Goal: Task Accomplishment & Management: Use online tool/utility

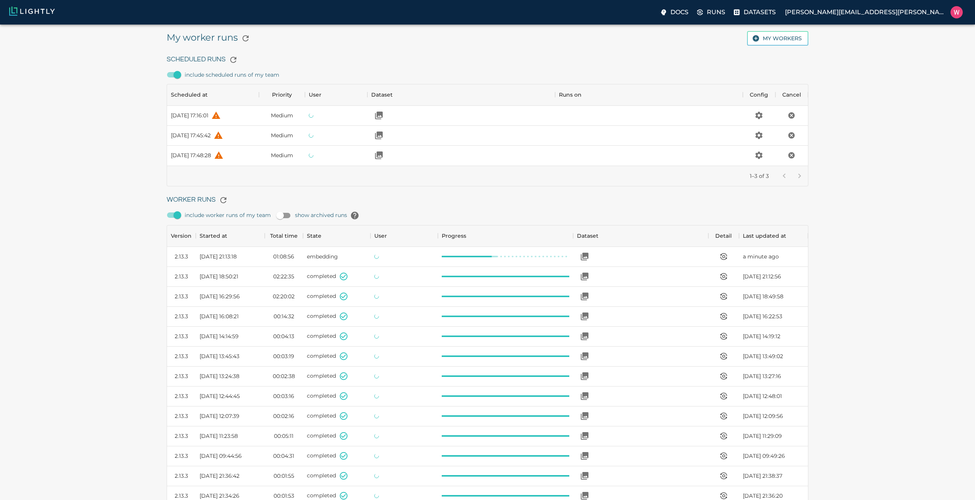
scroll to position [514, 635]
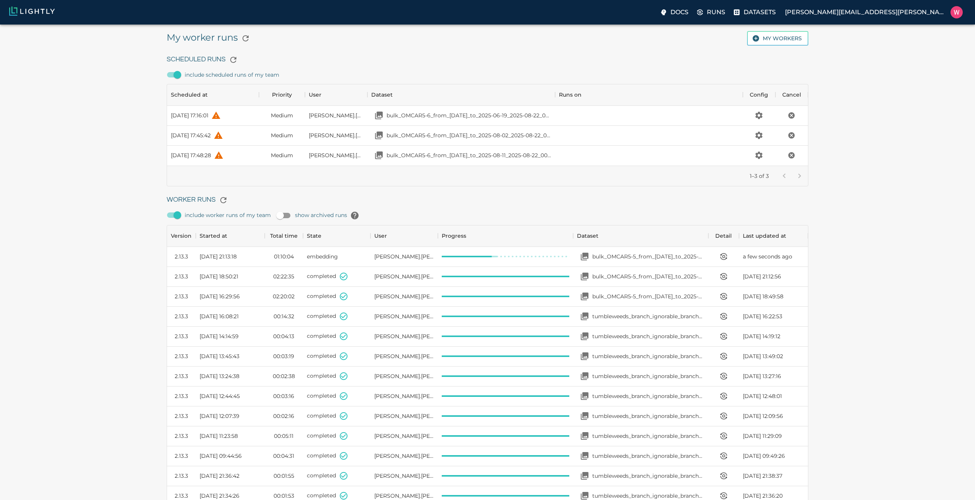
scroll to position [514, 635]
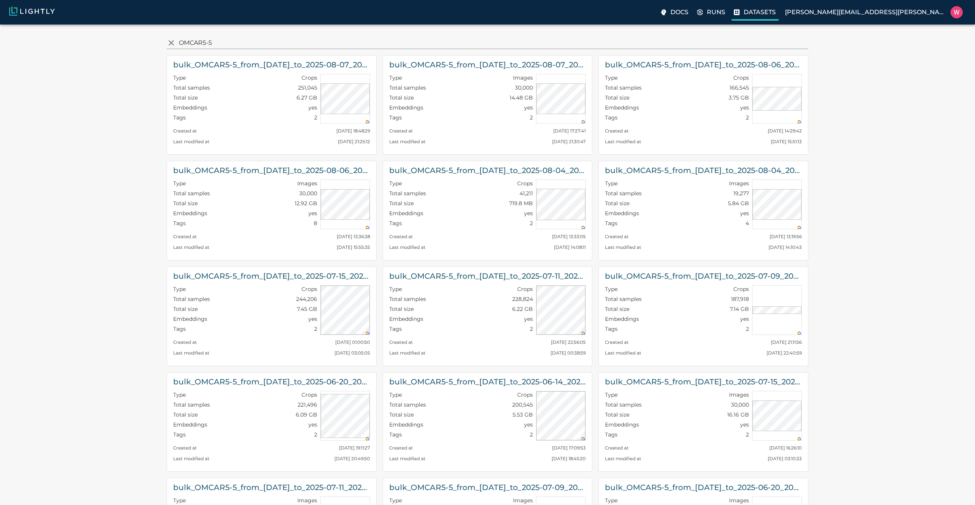
click at [779, 17] on label "Datasets" at bounding box center [754, 12] width 47 height 15
click at [776, 16] on p "Datasets" at bounding box center [760, 12] width 32 height 9
click at [725, 15] on p "Runs" at bounding box center [716, 12] width 18 height 9
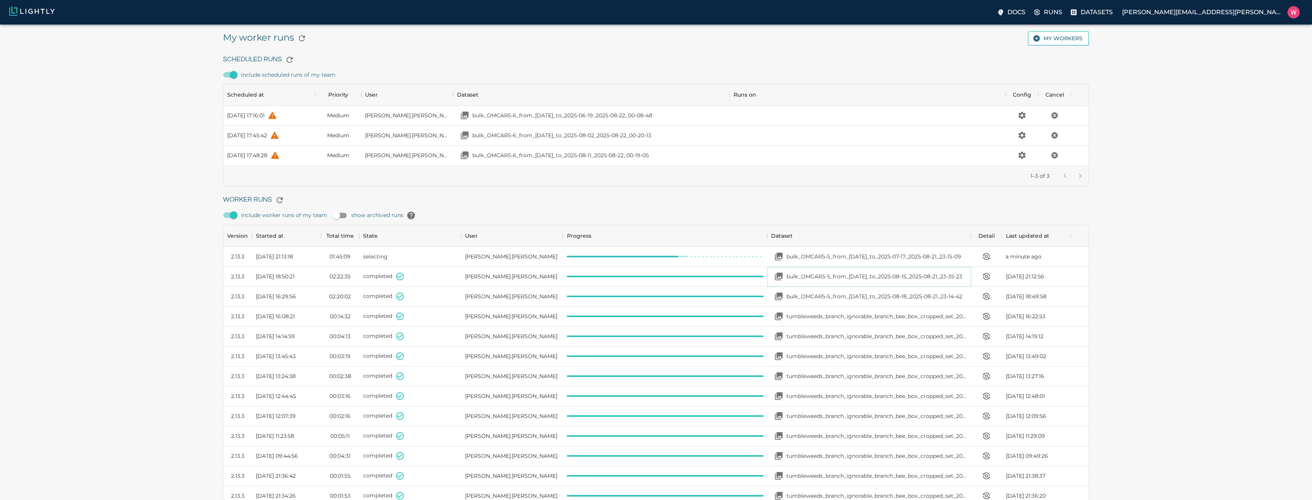
scroll to position [514, 860]
click at [783, 269] on link "bulk_OMCAR5-5_from_2025-08-15_to_2025-08-15_2025-08-21_23-35-23" at bounding box center [878, 276] width 191 height 15
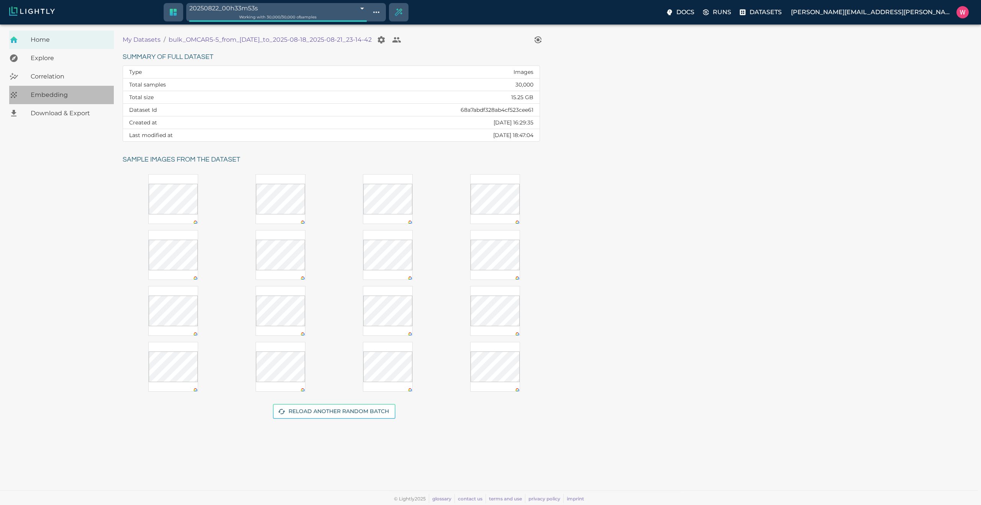
click at [68, 92] on span "Embedding" at bounding box center [69, 94] width 77 height 9
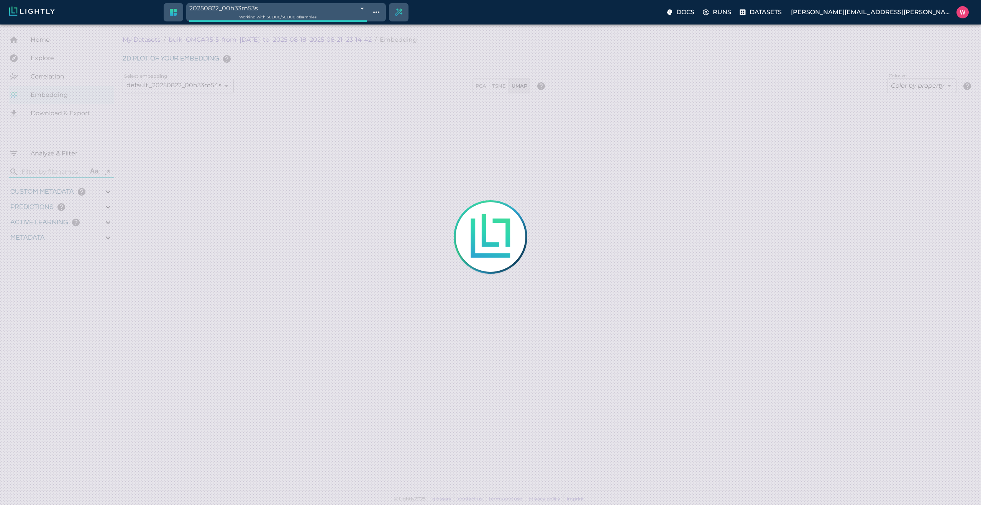
type input "1755491868.83669"
type input "0.999"
type input "0.991"
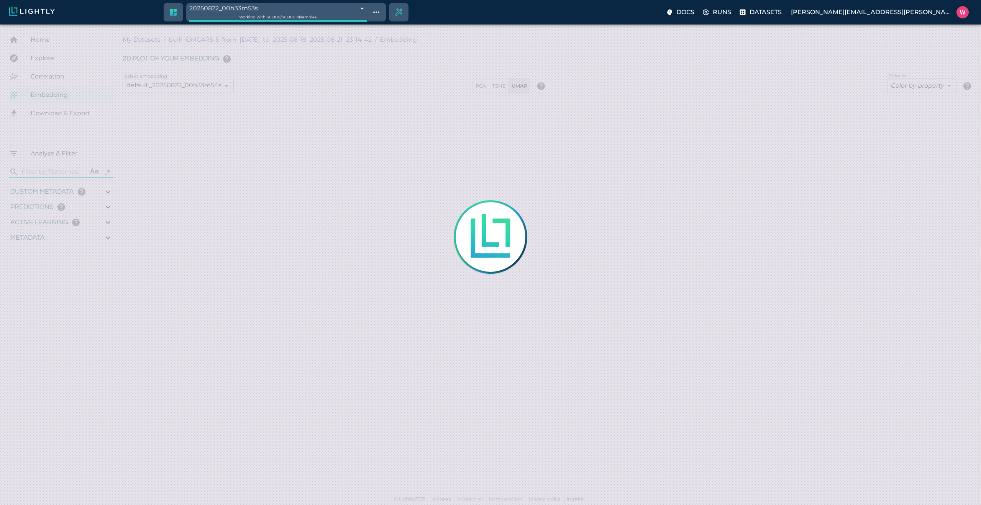
type input "0.467648327350616"
type input "28.8826483273506"
type input "2.12497735023499"
type input "27.984977350235"
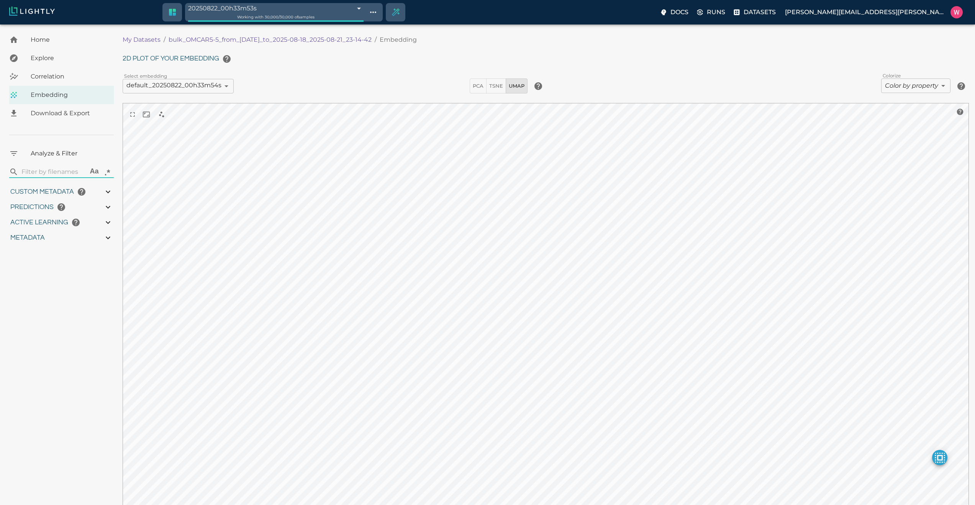
type input "1755491868.83669"
type input "0.999"
type input "0.991"
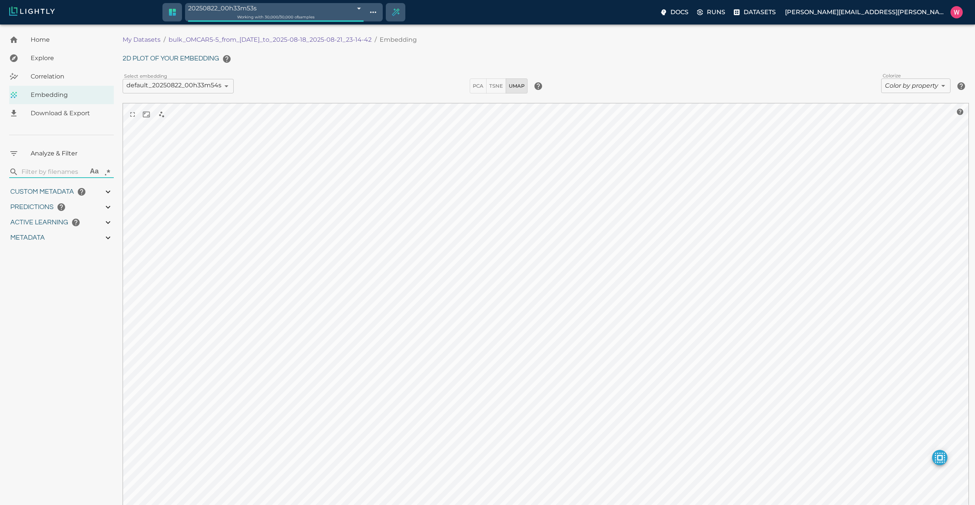
type input "0.467648327350616"
type input "28.8826483273506"
type input "2.12497735023499"
type input "27.984977350235"
type input "9007199254740991"
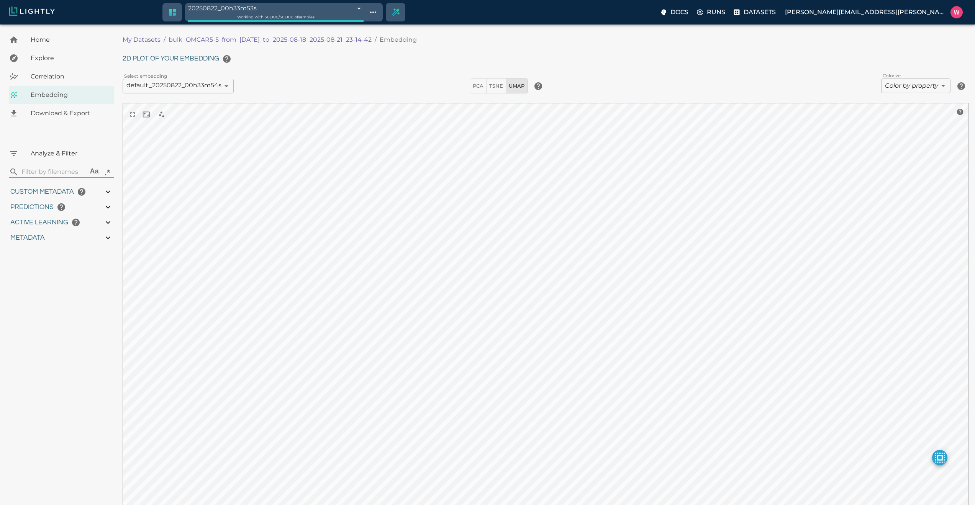
type input "9007199254740991"
type input "1755491868.83669"
type input "0.999"
type input "0.991"
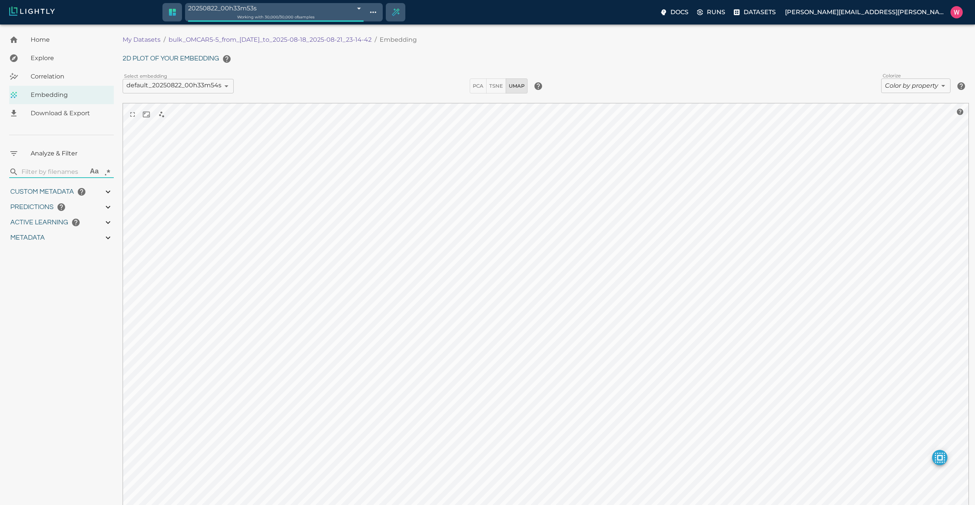
type input "0.991"
type input "0.467648327350616"
type input "28.8826483273506"
type input "2.12497735023499"
type input "27.984977350235"
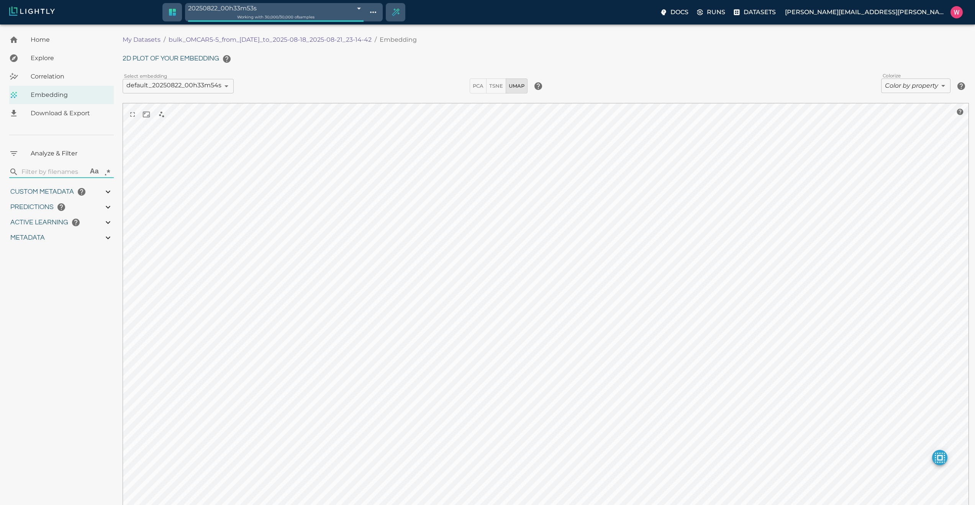
type input "9007199254740991"
type input "1755491868.83669"
type input "0.999"
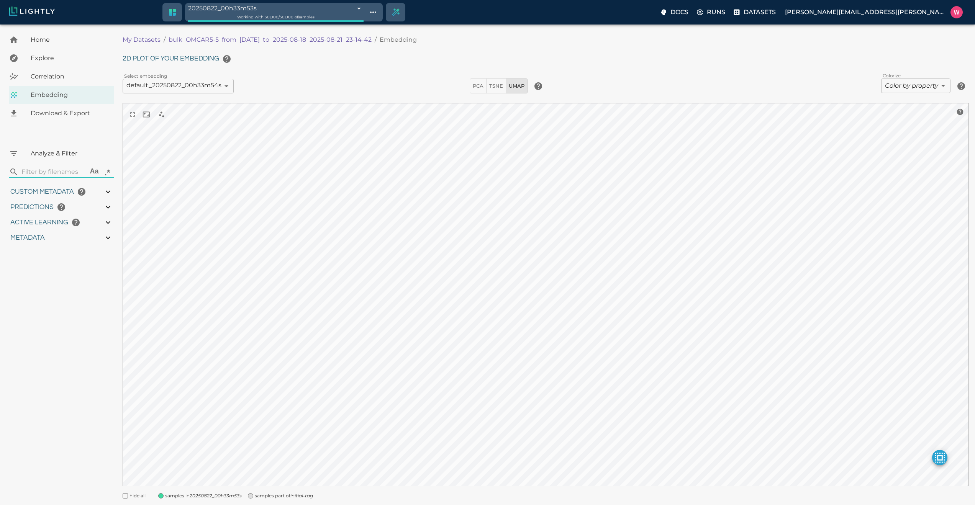
type input "0.991"
type input "0.467648327350616"
type input "28.8826483273506"
type input "2.12497735023499"
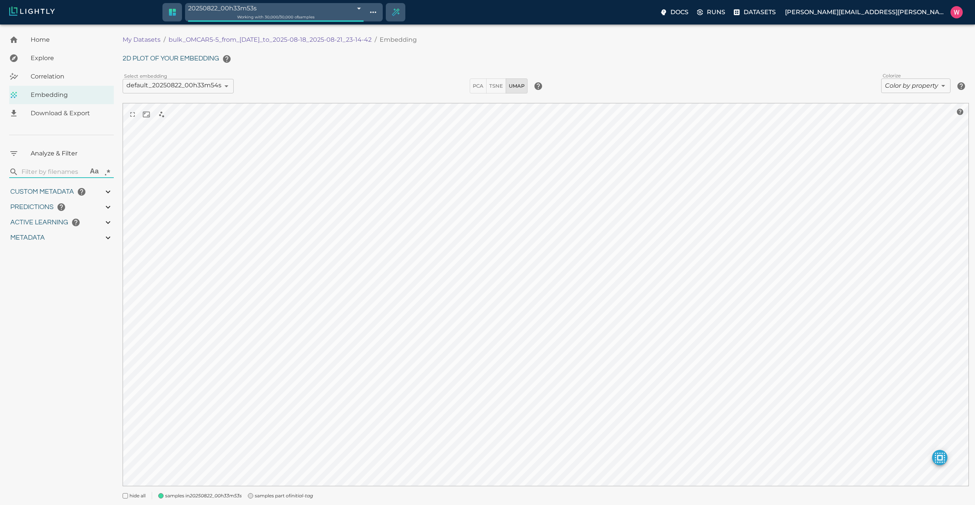
type input "27.984977350235"
type input "1755491868.83669"
type input "0.999"
type input "0.991"
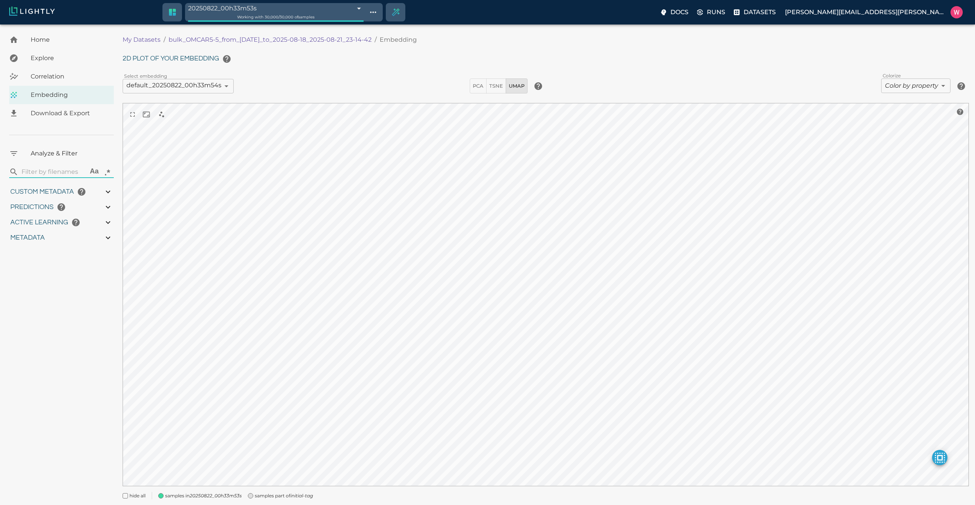
type input "0.991"
type input "0.467648327350616"
type input "28.8826483273506"
type input "2.12497735023499"
type input "27.984977350235"
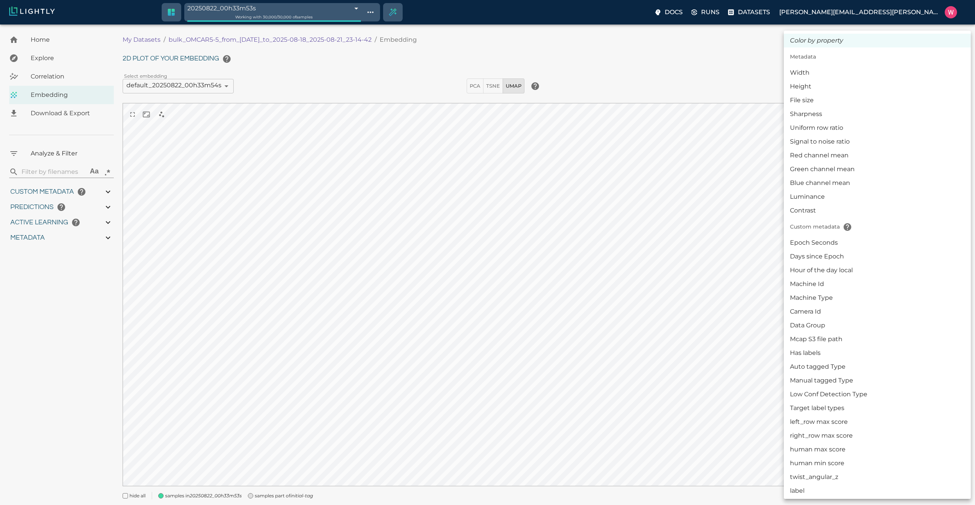
click at [907, 87] on body "20250822_00h33m53s 68a7baf1dc31fedef42bfa65 Working with 30,000 / 30,000 of sam…" at bounding box center [487, 276] width 975 height 503
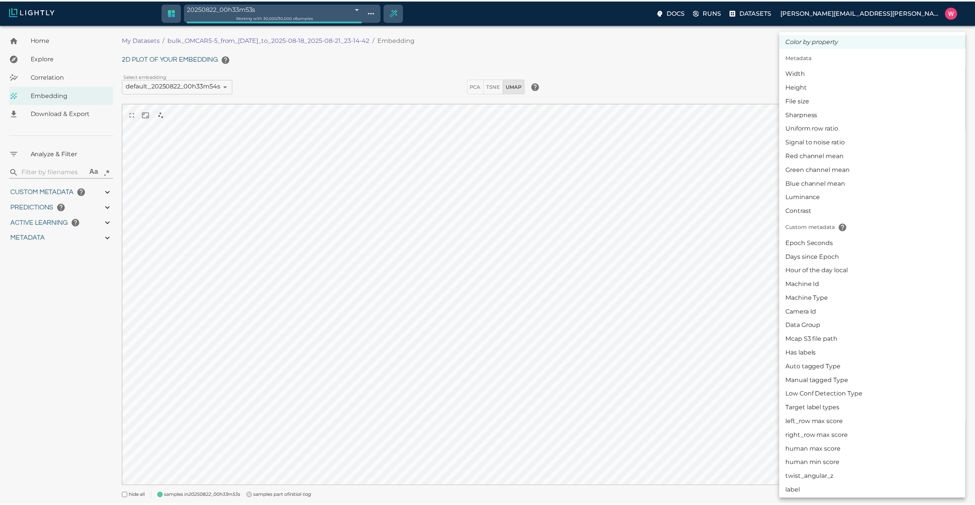
scroll to position [184, 0]
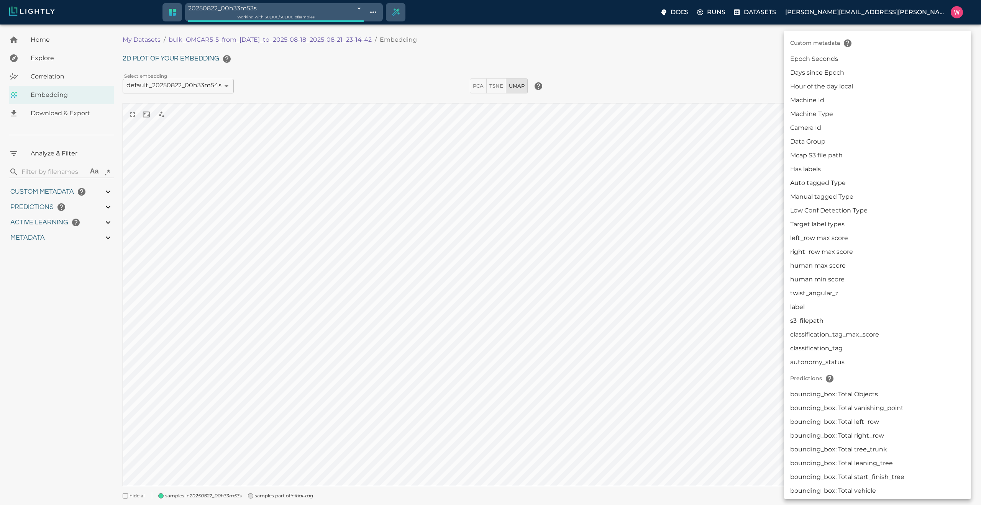
click at [818, 190] on li "Manual tagged Type" at bounding box center [877, 197] width 187 height 14
type input "userDefined|CATEGORICAL_STRING|Manual tagged Type"
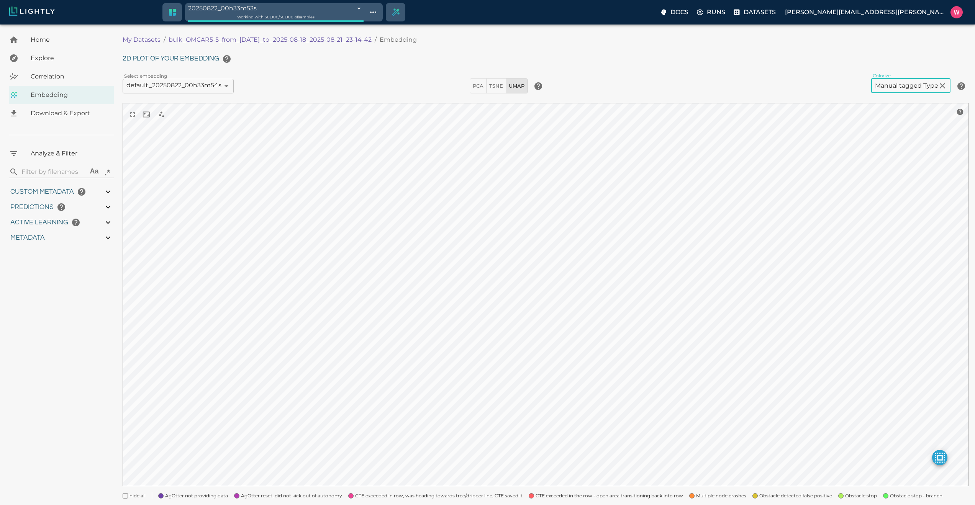
scroll to position [36, 0]
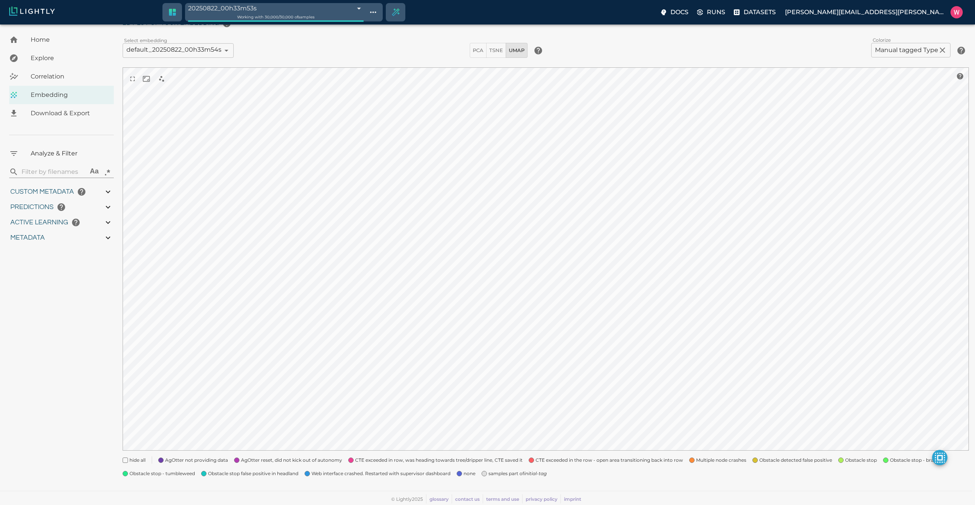
click at [469, 475] on span "none" at bounding box center [469, 474] width 12 height 8
click at [498, 473] on span "samples part of initial-tag" at bounding box center [517, 474] width 58 height 8
click at [409, 474] on span "Web interface crashed. Restarted with supervisor dashboard" at bounding box center [380, 474] width 139 height 8
click at [185, 461] on span "AgOtter not providing data" at bounding box center [196, 461] width 63 height 8
click at [278, 460] on span "AgOtter reset, did not kick out of autonomy" at bounding box center [291, 461] width 101 height 8
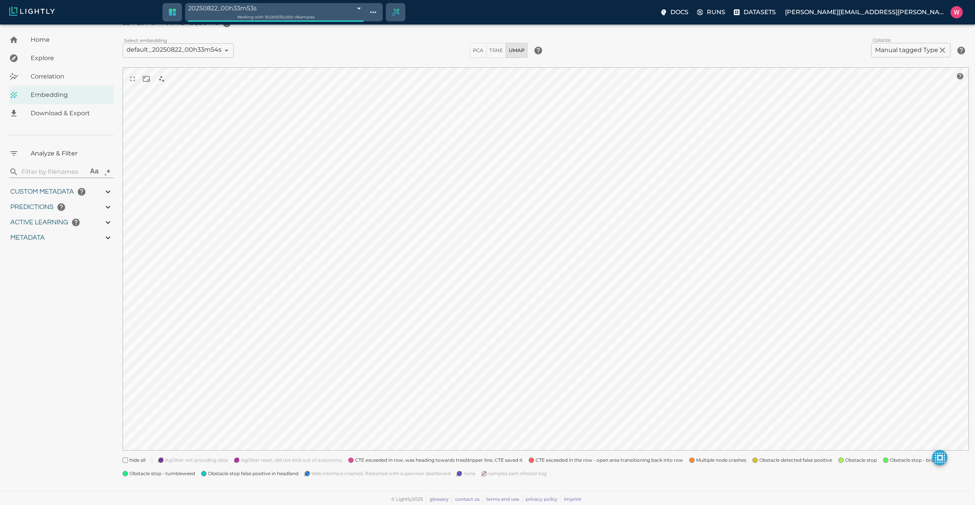
click at [381, 460] on span "CTE exceeded in row, was heading towards tree/dripper line, CTE saved it" at bounding box center [438, 461] width 167 height 8
click at [555, 459] on span "CTE exceeded in the row - open area transitioning back into row" at bounding box center [609, 461] width 147 height 8
click at [706, 462] on span "Multiple node crashes" at bounding box center [721, 461] width 50 height 8
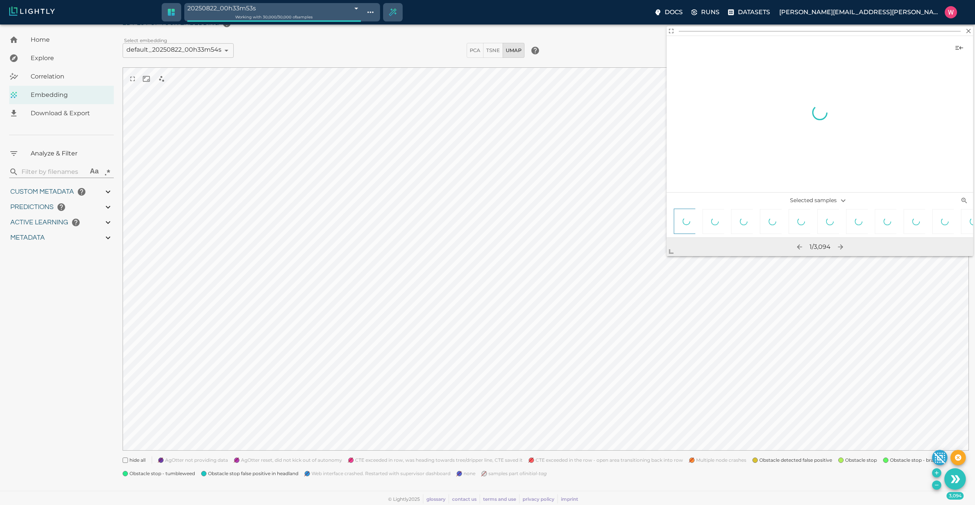
scroll to position [33, 0]
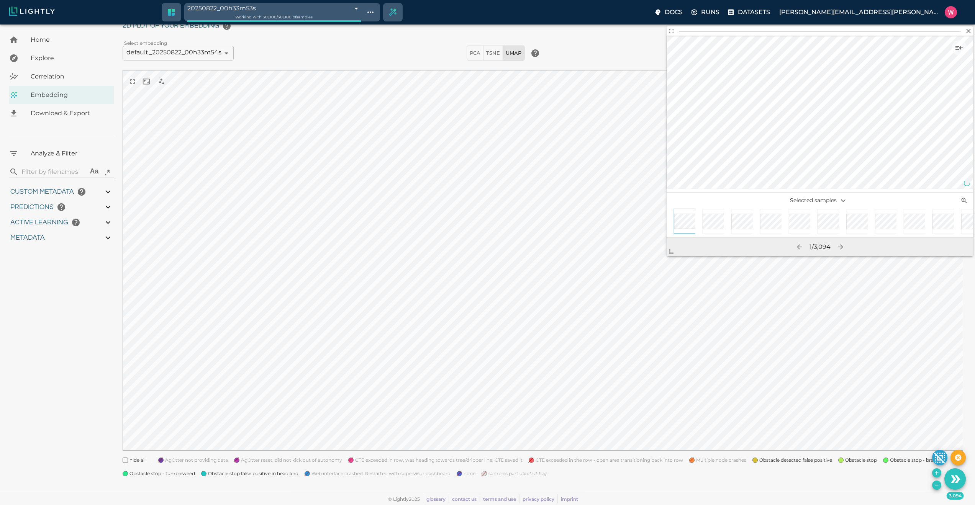
click at [960, 476] on icon "Use the 3,094 selected samples as the basis for your new tag" at bounding box center [954, 479] width 13 height 13
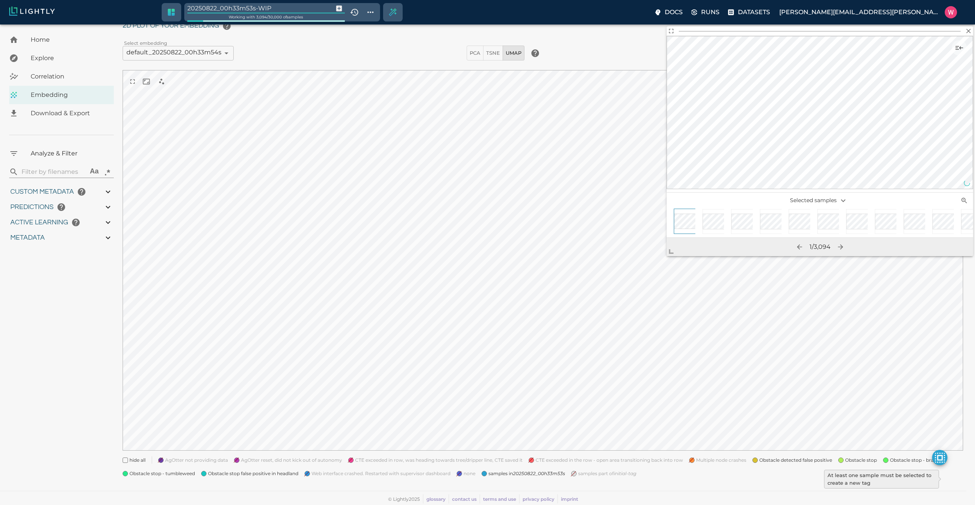
type input "1755491868.83669"
type input "0.999"
type input "0.991"
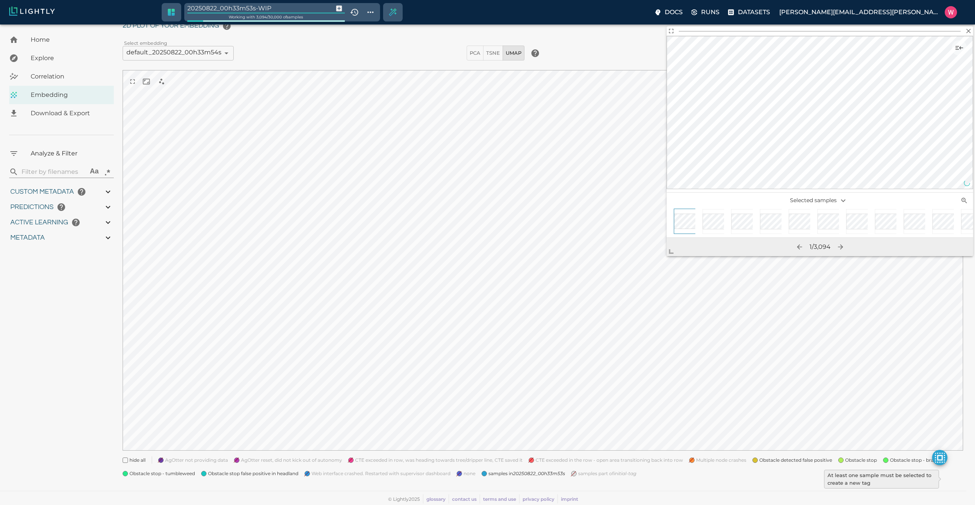
type input "0.467648327350616"
type input "28.8826483273506"
type input "2.12497735023499"
type input "27.984977350235"
type input "9007199254740991"
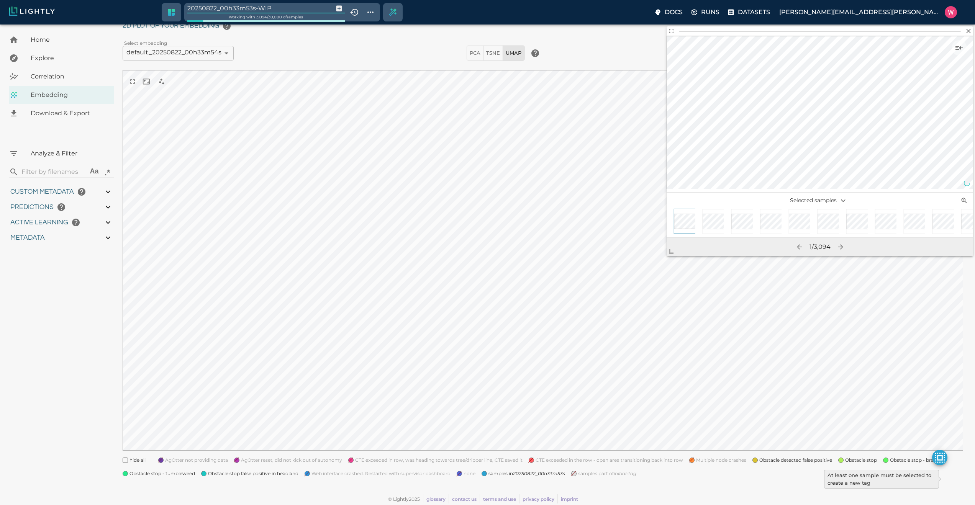
type input "9007199254740991"
click at [278, 5] on input "20250822_00h33m53s-WIP" at bounding box center [258, 8] width 143 height 10
type input "1755491868.83669"
type input "0.999"
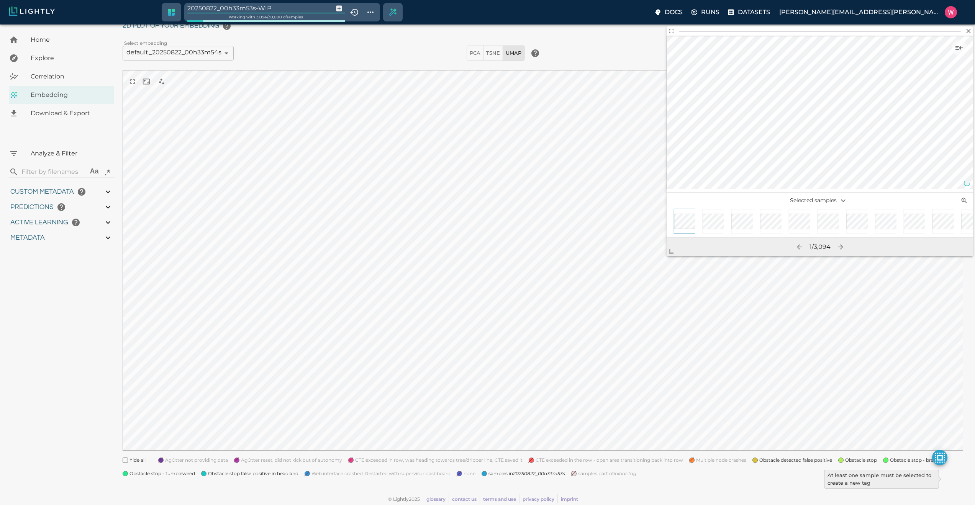
type input "0.991"
type input "0.467648327350616"
type input "28.8826483273506"
type input "2.12497735023499"
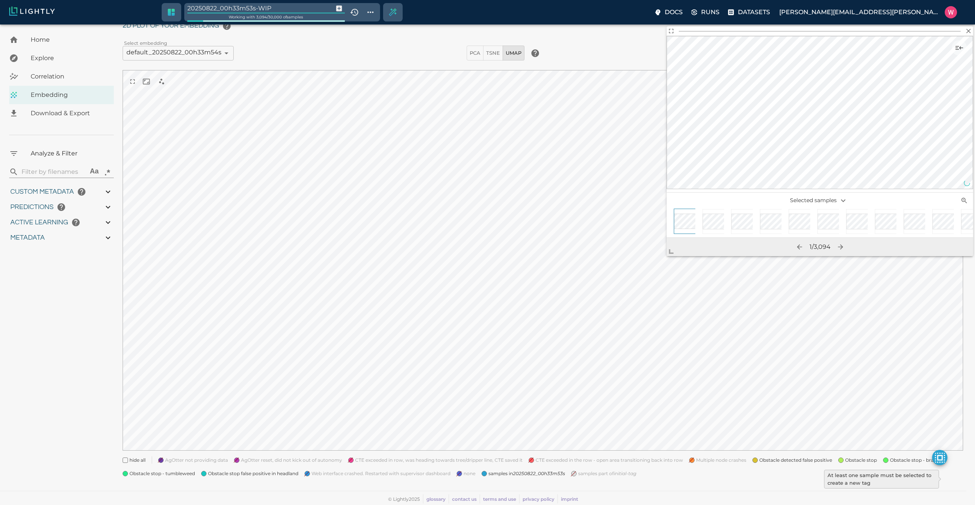
type input "27.984977350235"
type input "9007199254740991"
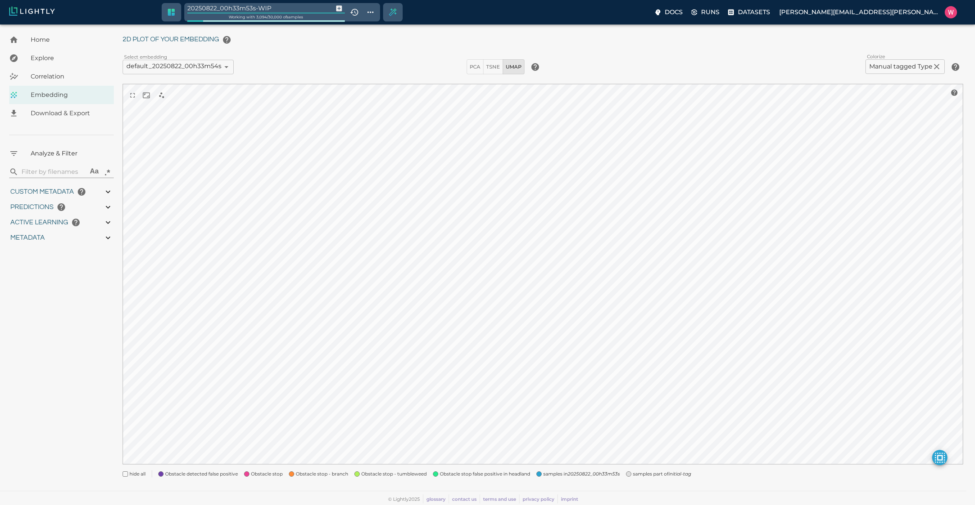
scroll to position [19, 0]
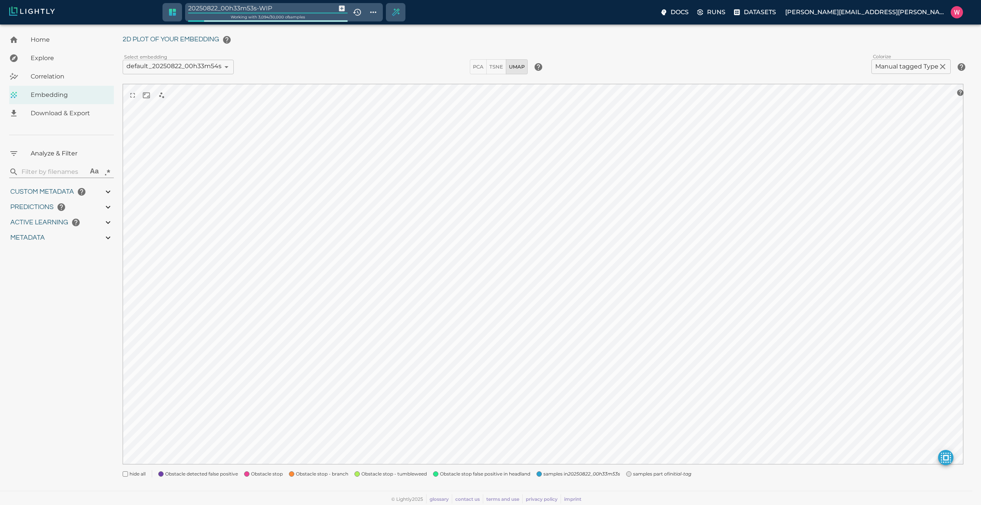
type input "1755491868.83669"
type input "0.999"
type input "0.991"
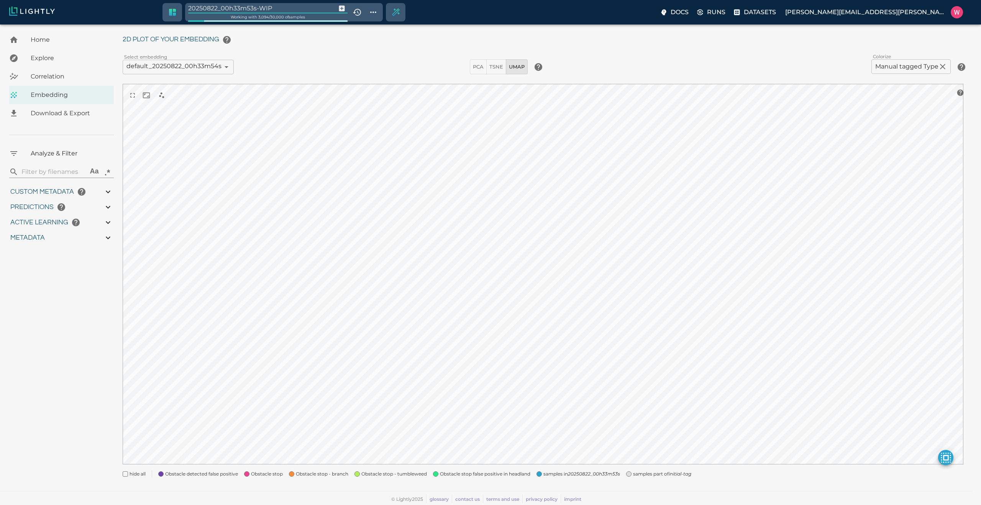
type input "0.467648327350616"
type input "28.8826483273506"
type input "2.12497735023499"
type input "27.984977350235"
type input "1755491868.83669"
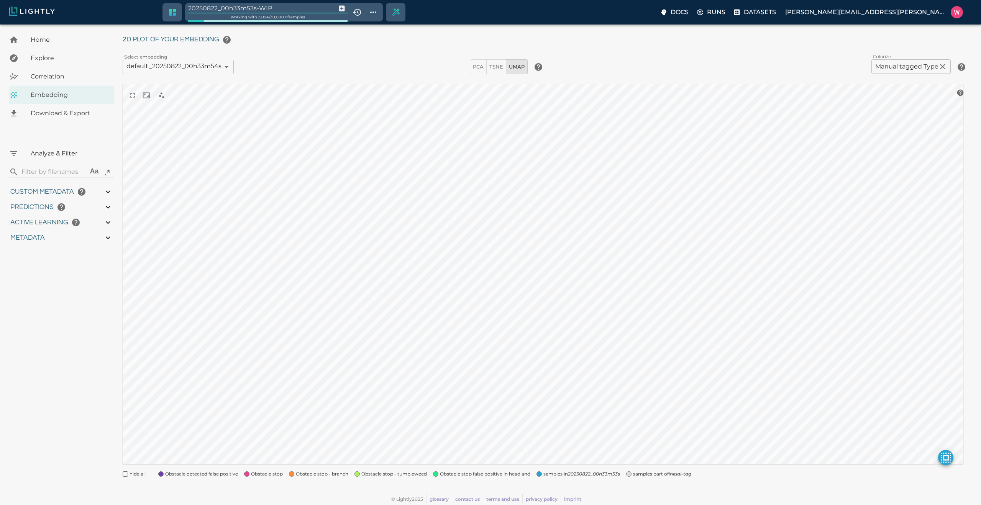
type input "0.999"
type input "0.991"
type input "0.467648327350616"
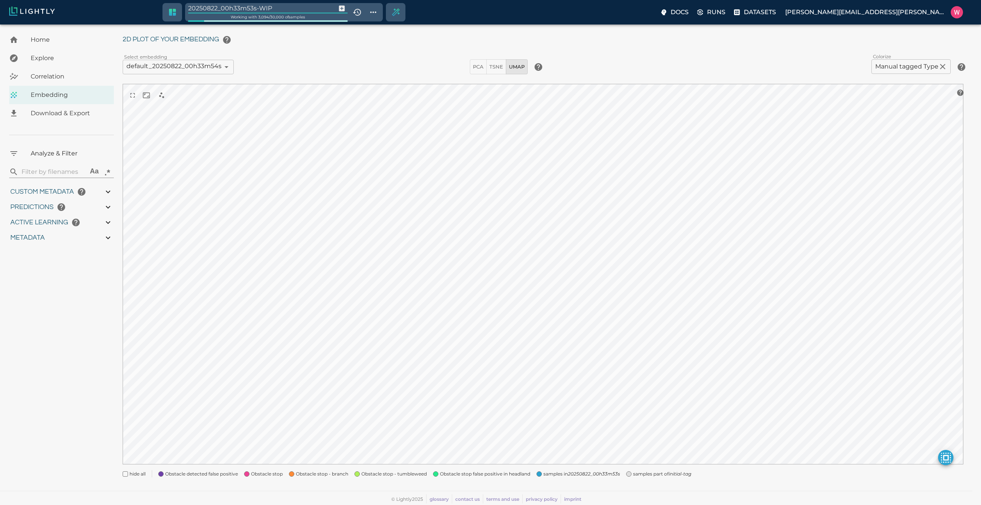
type input "28.8826483273506"
type input "2.12497735023499"
type input "27.984977350235"
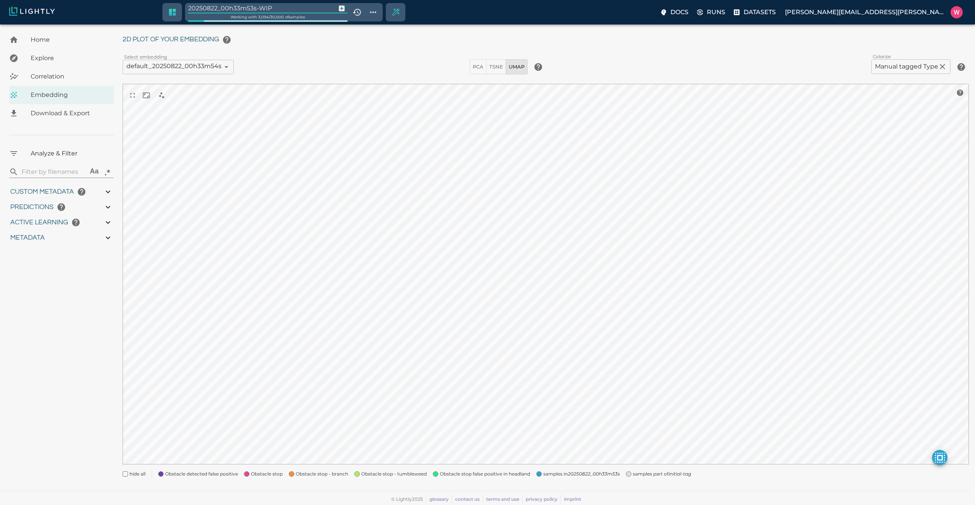
click at [278, 8] on input "20250822_00h33m53s-WIP" at bounding box center [260, 8] width 145 height 10
type input "manual"
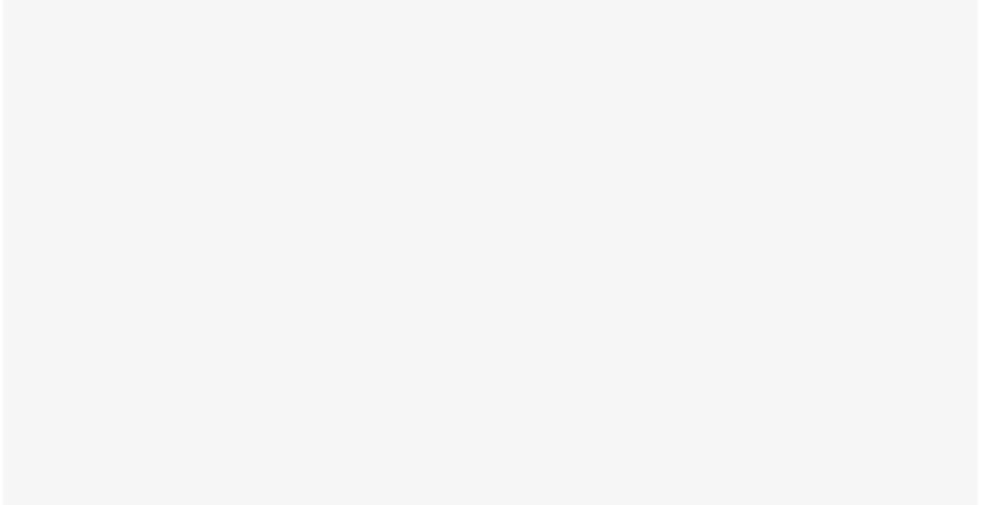
scroll to position [0, 0]
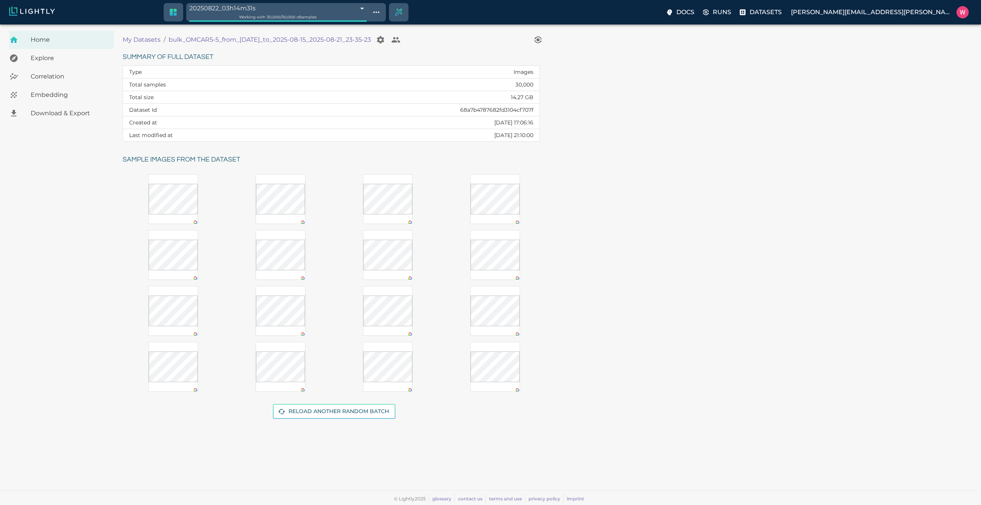
click at [56, 93] on span "Embedding" at bounding box center [69, 94] width 77 height 9
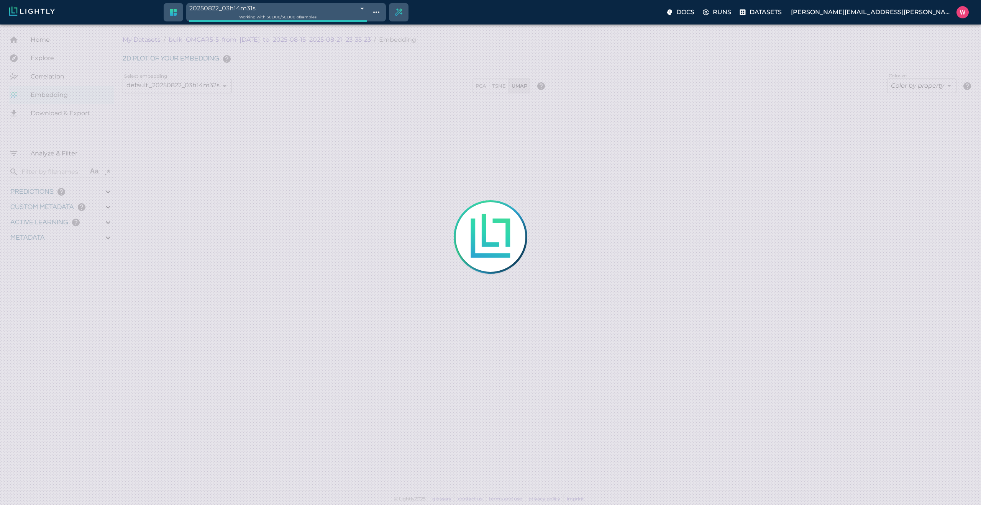
type input "1755245969.70013"
type input "1755291459.29613"
type input "0.999"
type input "0.996"
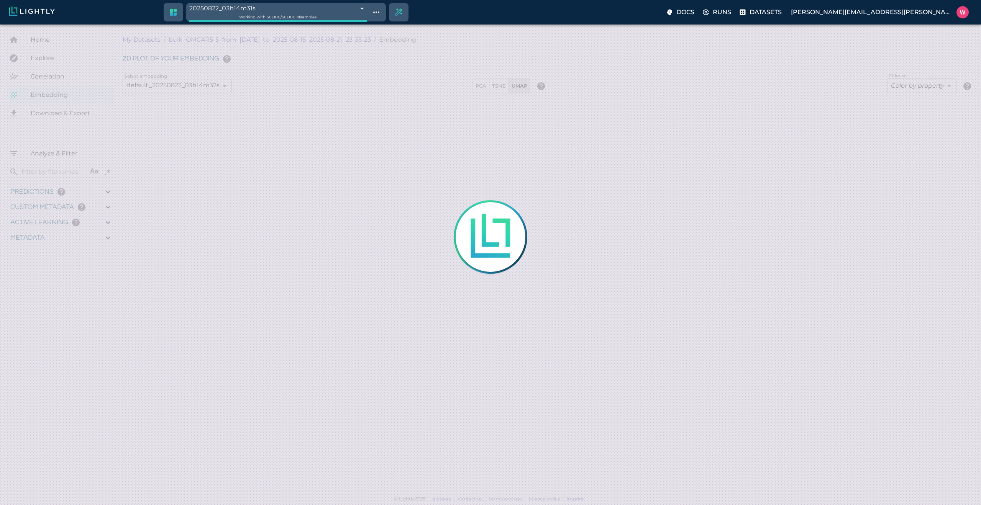
type input "0.996"
type input "0.368652790784836"
type input "2.20265279078484"
type input "1.96182954311371"
type input "23.6698295431137"
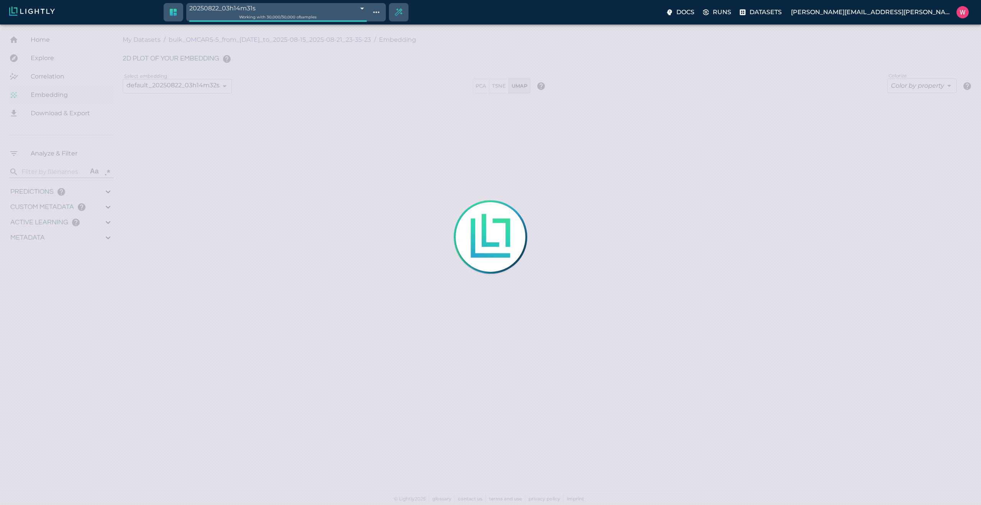
type input "1755245969.70013"
type input "1755291459.29613"
type input "0.999"
type input "0.996"
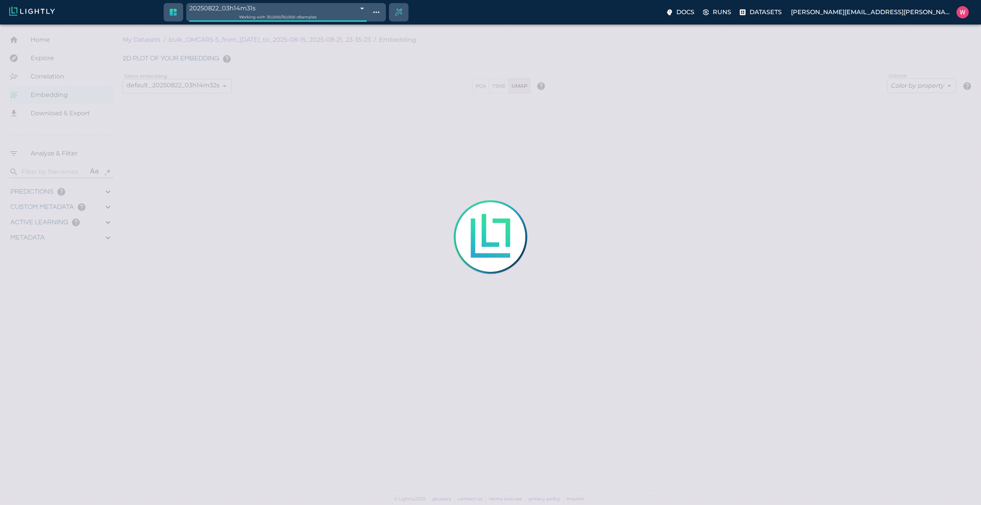
type input "0.996"
type input "0.368652790784836"
type input "2.20265279078484"
type input "1.96182954311371"
type input "23.6698295431137"
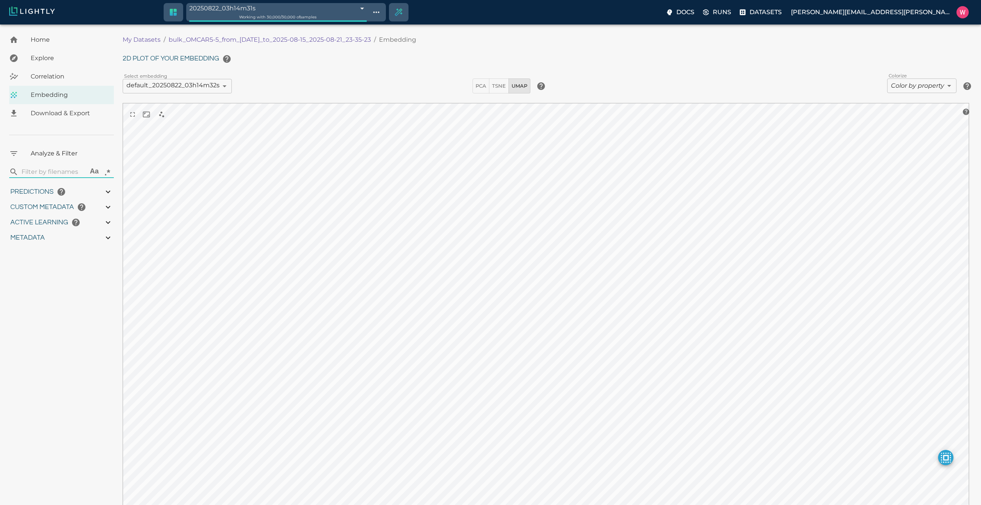
type input "1755245969.70013"
type input "1755291459.29613"
type input "0.999"
type input "0.996"
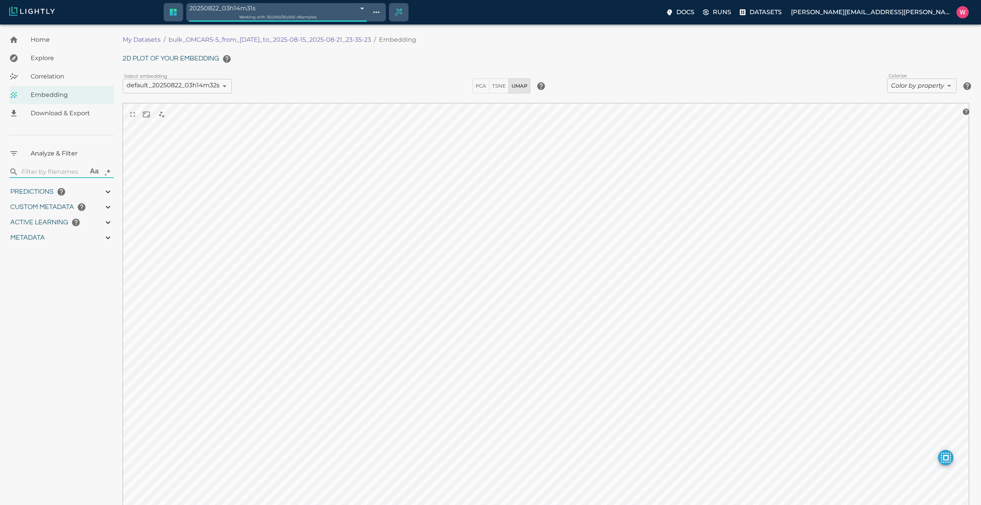
type input "0.996"
type input "0.368652790784836"
type input "2.20265279078484"
type input "1.96182954311371"
type input "23.6698295431137"
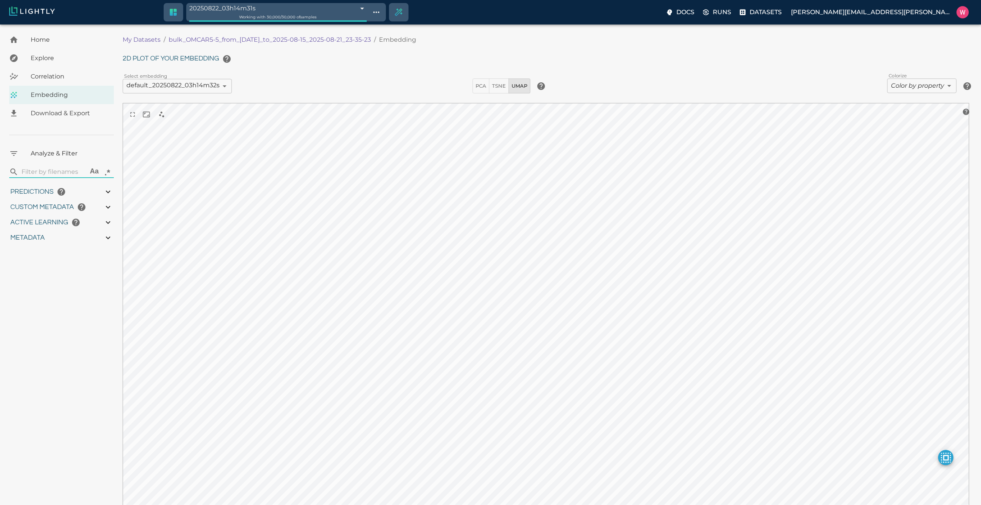
type input "9007199254740991"
type input "1755245969.70013"
type input "1755291459.29613"
type input "0.999"
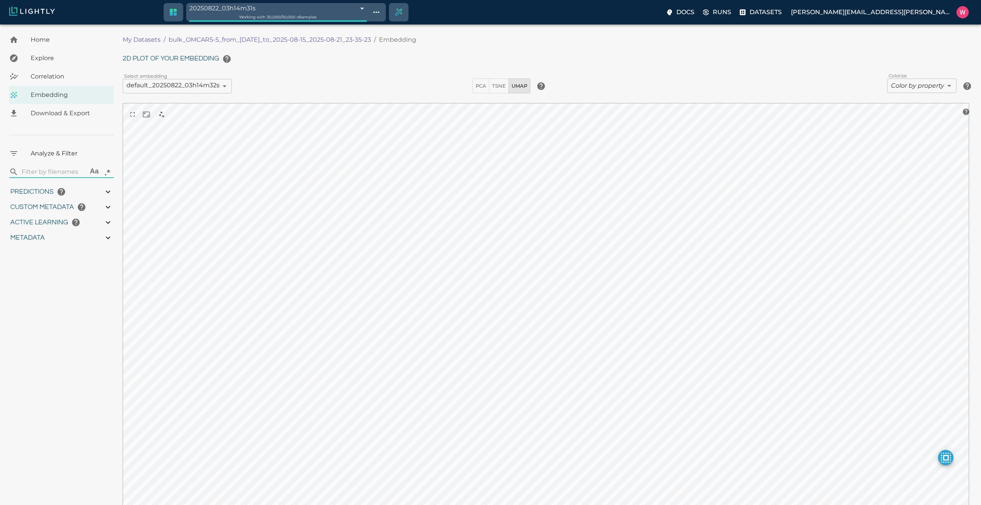
type input "0.999"
type input "0.996"
type input "0.368652790784836"
type input "2.20265279078484"
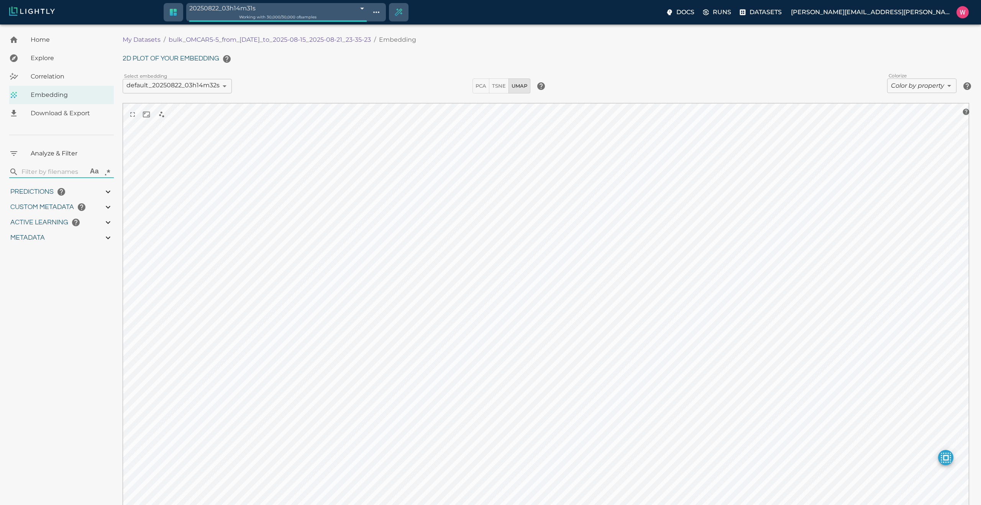
type input "1.96182954311371"
type input "23.6698295431137"
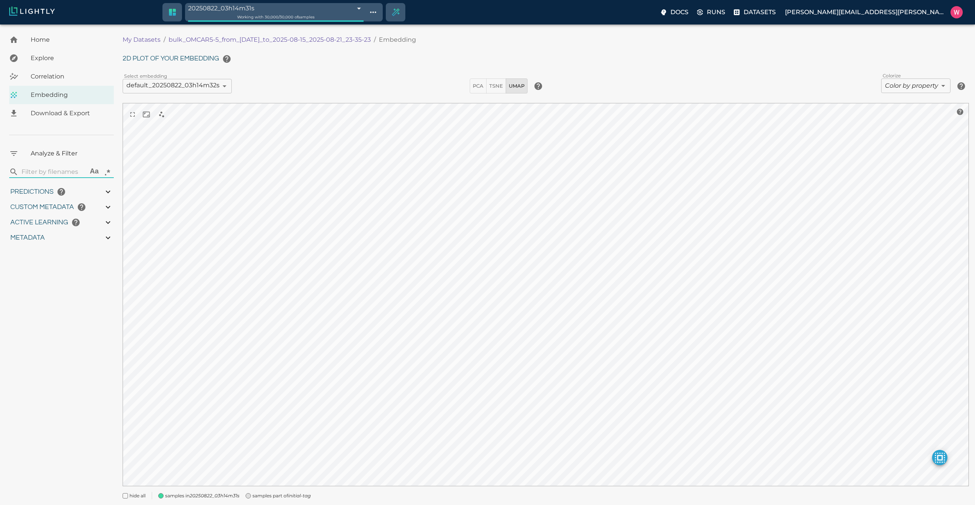
type input "1755245969.70013"
type input "1755291459.29613"
type input "0.999"
type input "0.996"
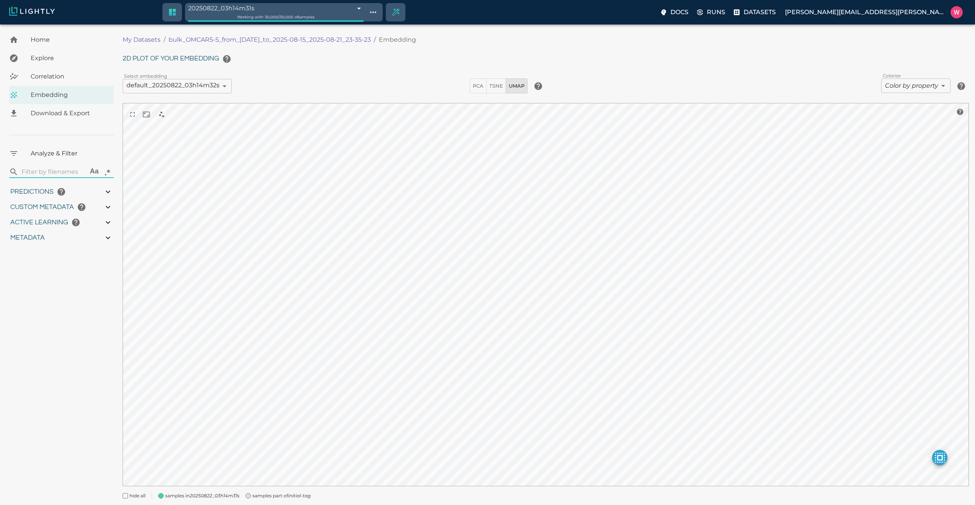
type input "0.996"
type input "0.368652790784836"
type input "2.20265279078484"
type input "1.96182954311371"
type input "23.6698295431137"
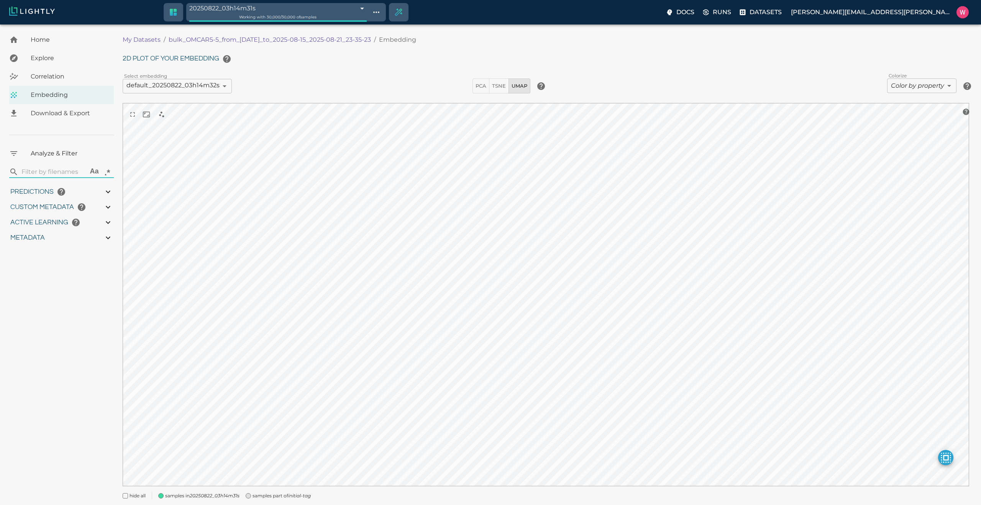
click at [893, 87] on body "20250822_03h14m31s 68a7e097423f1e3bacc6de9f Working with 30,000 / 30,000 of sam…" at bounding box center [490, 276] width 981 height 503
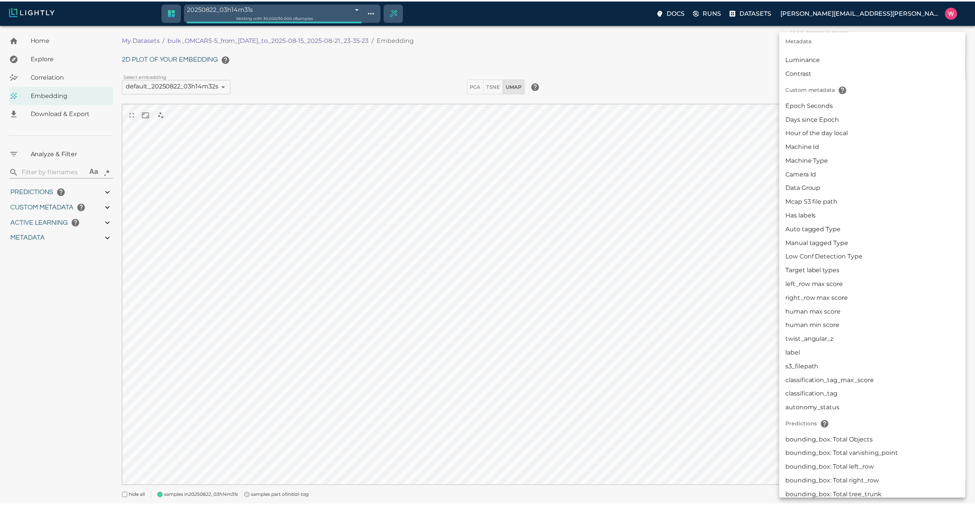
scroll to position [230, 0]
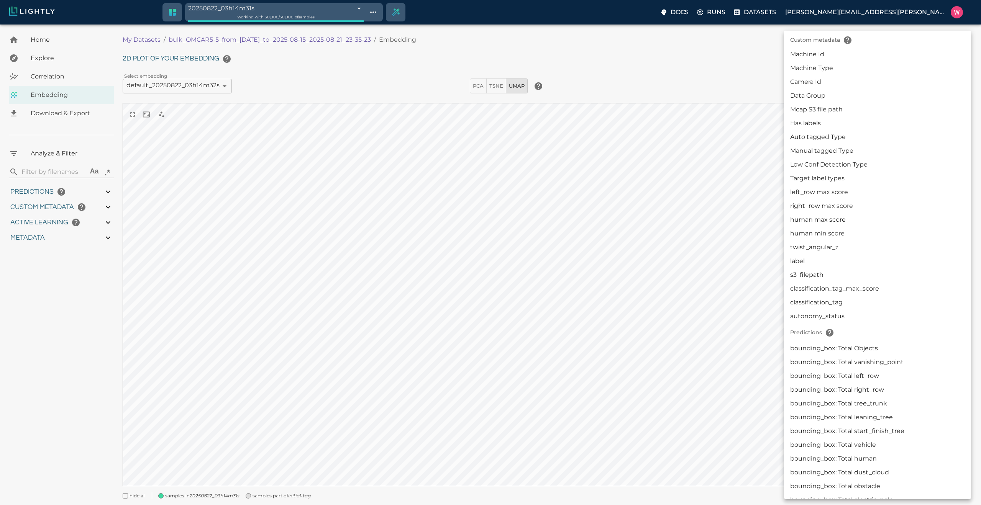
click at [851, 156] on li "Manual tagged Type" at bounding box center [877, 151] width 187 height 14
type input "userDefined|CATEGORICAL_STRING|Manual tagged Type"
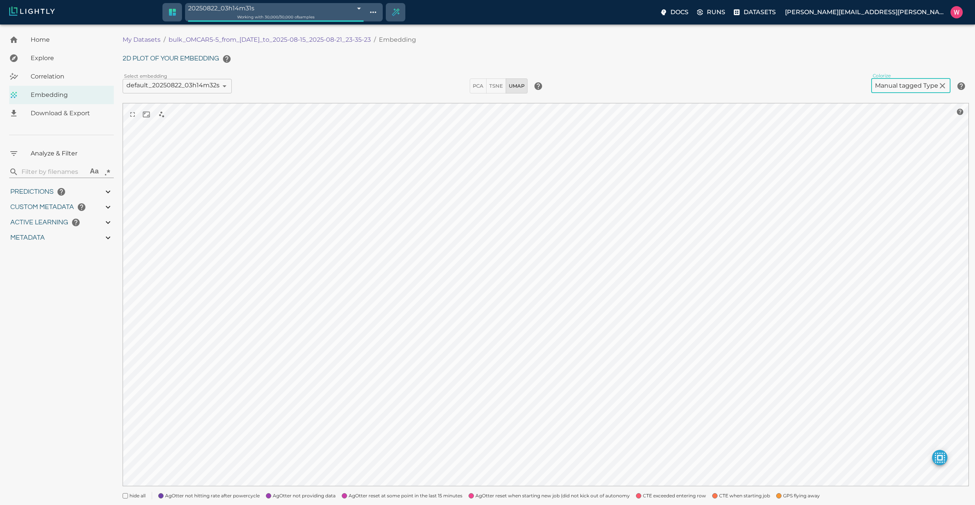
scroll to position [49, 0]
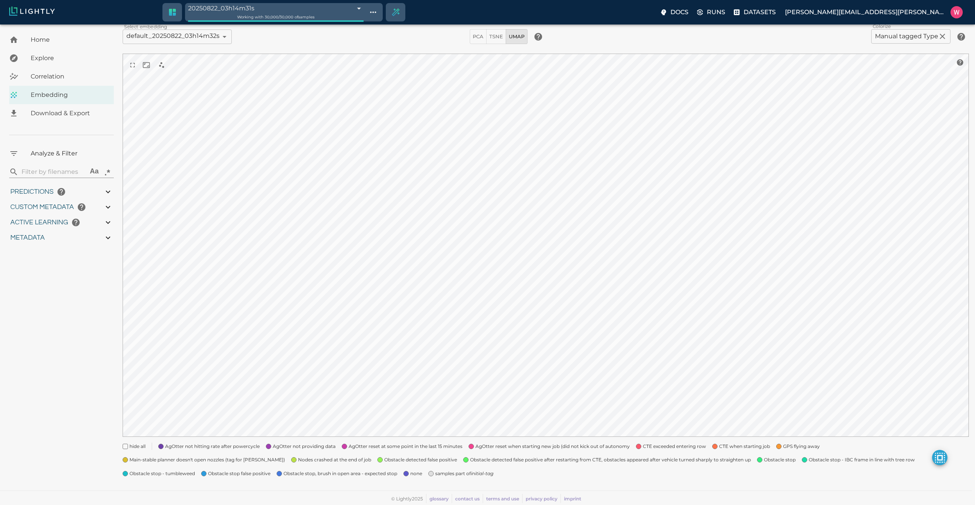
click at [195, 464] on "Obstacle stop - tumbleweed" at bounding box center [155, 471] width 79 height 14
click at [195, 470] on span "Obstacle stop - tumbleweed" at bounding box center [162, 474] width 66 height 8
click at [795, 444] on span "GPS flying away" at bounding box center [801, 447] width 37 height 8
click at [128, 457] on span at bounding box center [125, 459] width 5 height 5
click at [742, 446] on span "CTE when starting job" at bounding box center [744, 447] width 51 height 8
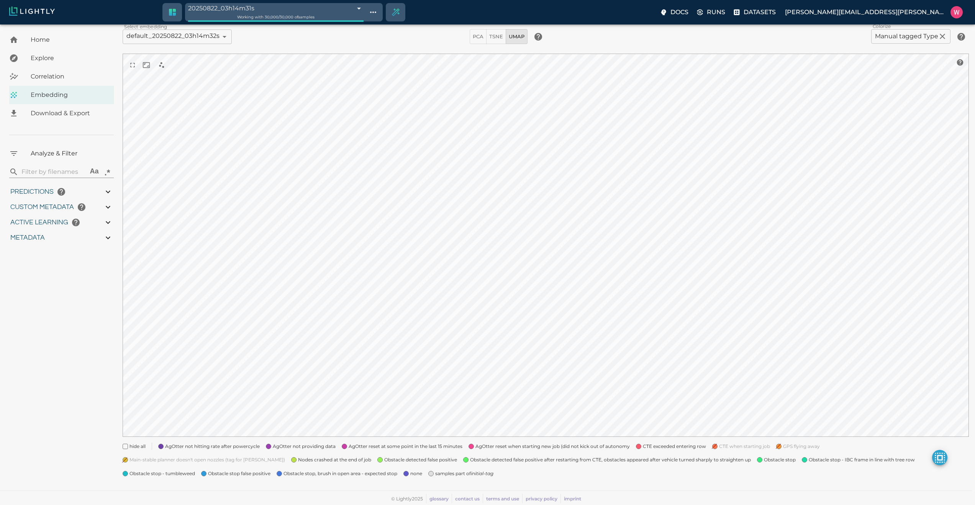
click at [672, 445] on span "CTE exceeded entering row" at bounding box center [674, 447] width 63 height 8
click at [538, 448] on span "AgOtter reset when starting new job (did not kick out of autonomy" at bounding box center [552, 447] width 154 height 8
click at [457, 450] on "Obstacle detected false positive after restarting from CTE, obstacles appeared …" at bounding box center [604, 457] width 294 height 14
click at [323, 446] on span "AgOtter not providing data" at bounding box center [304, 447] width 63 height 8
click at [470, 459] on span "Obstacle detected false positive after restarting from CTE, obstacles appeared …" at bounding box center [610, 460] width 281 height 8
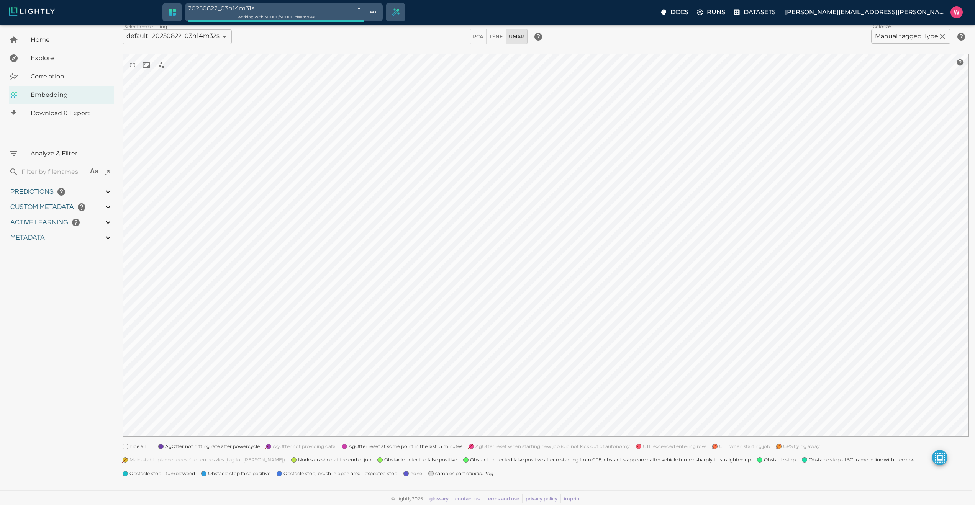
click at [356, 447] on span "AgOtter reset at some point in the last 15 minutes" at bounding box center [406, 447] width 114 height 8
click at [176, 444] on span "AgOtter not hitting rate after powercycle" at bounding box center [212, 447] width 95 height 8
click at [298, 459] on span "Nodes crashed at the end of job" at bounding box center [334, 460] width 73 height 8
click at [410, 476] on span "none" at bounding box center [416, 474] width 12 height 8
click at [435, 475] on span "samples part of initial-tag" at bounding box center [464, 474] width 58 height 8
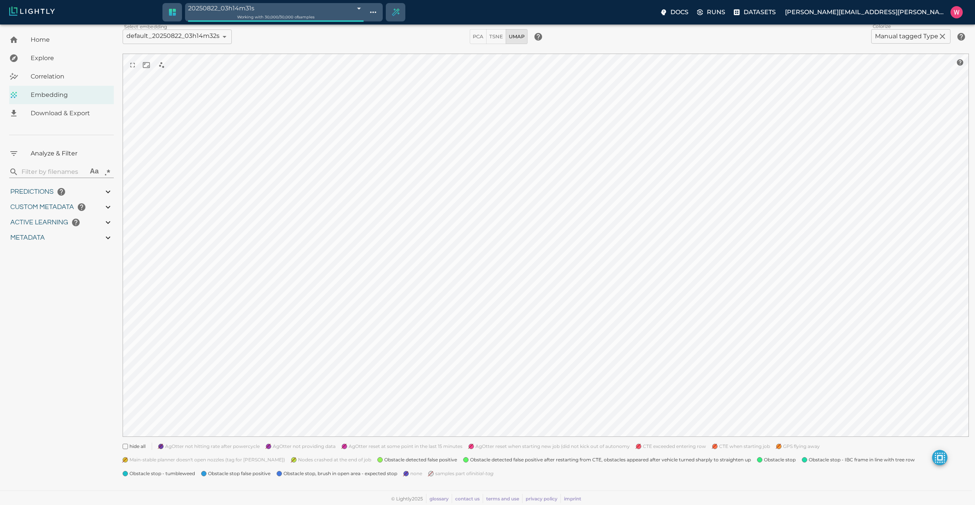
click at [384, 463] on span "Obstacle detected false positive" at bounding box center [420, 460] width 73 height 8
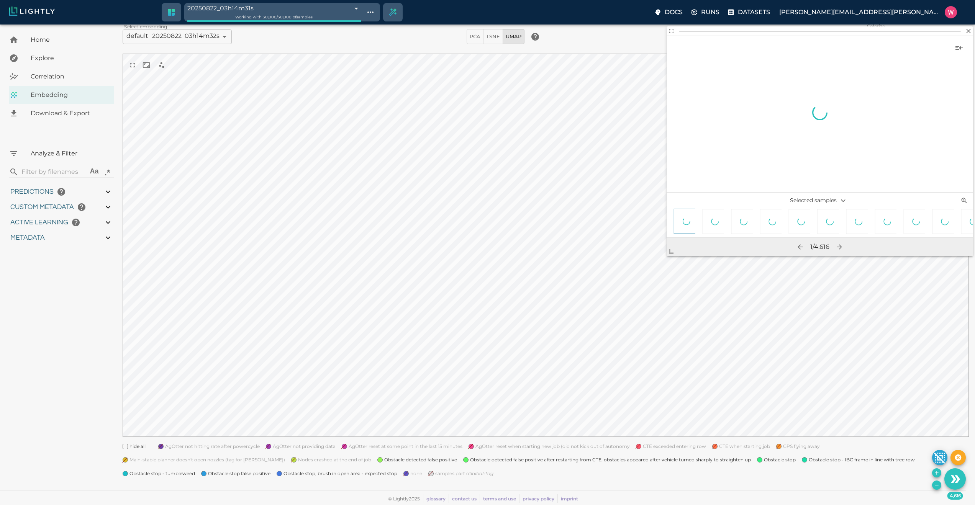
scroll to position [47, 0]
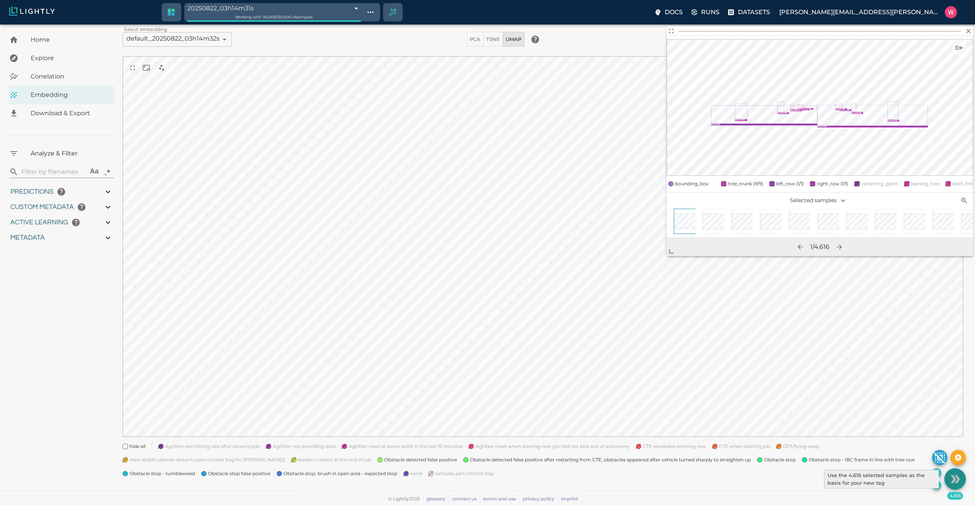
drag, startPoint x: 960, startPoint y: 480, endPoint x: 939, endPoint y: 465, distance: 25.0
click at [960, 479] on icon "Use the 4,616 selected samples as the basis for your new tag" at bounding box center [954, 479] width 13 height 13
type input "1755245969.70013"
type input "1755291459.29613"
type input "0.999"
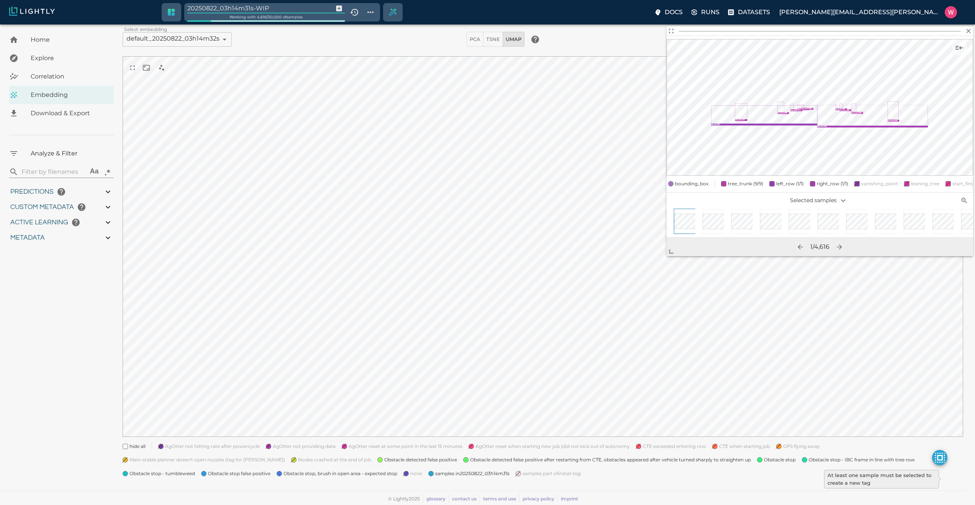
type input "0.999"
type input "0.996"
type input "0.368652790784836"
type input "2.20265279078484"
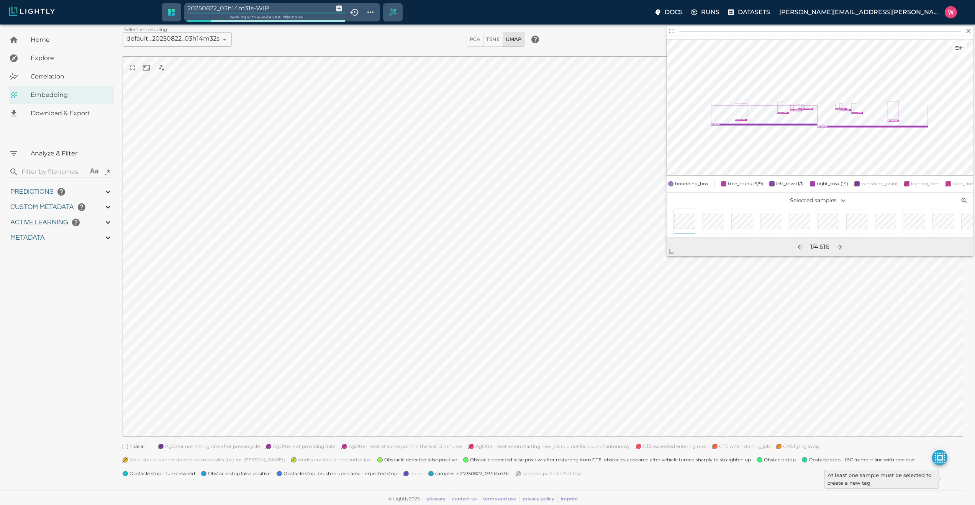
type input "1.96182954311371"
type input "23.6698295431137"
type input "9007199254740991"
type input "1755245969.70013"
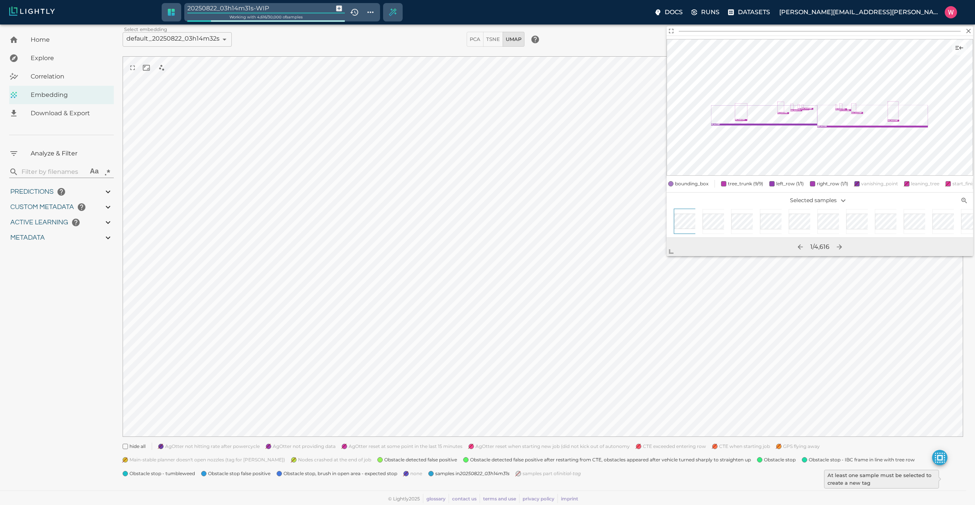
type input "1755291459.29613"
type input "0.999"
type input "0.996"
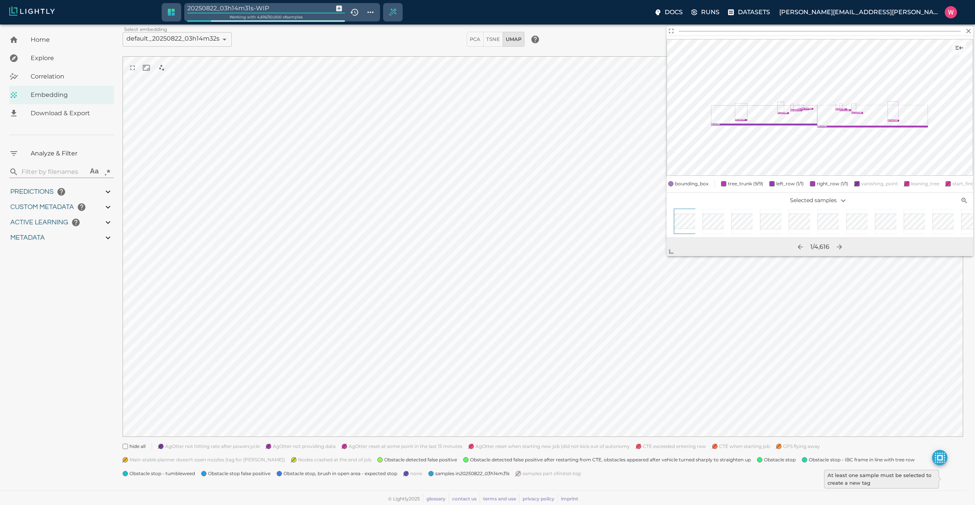
type input "0.368652790784836"
type input "2.20265279078484"
type input "1.96182954311371"
type input "23.6698295431137"
type input "9007199254740991"
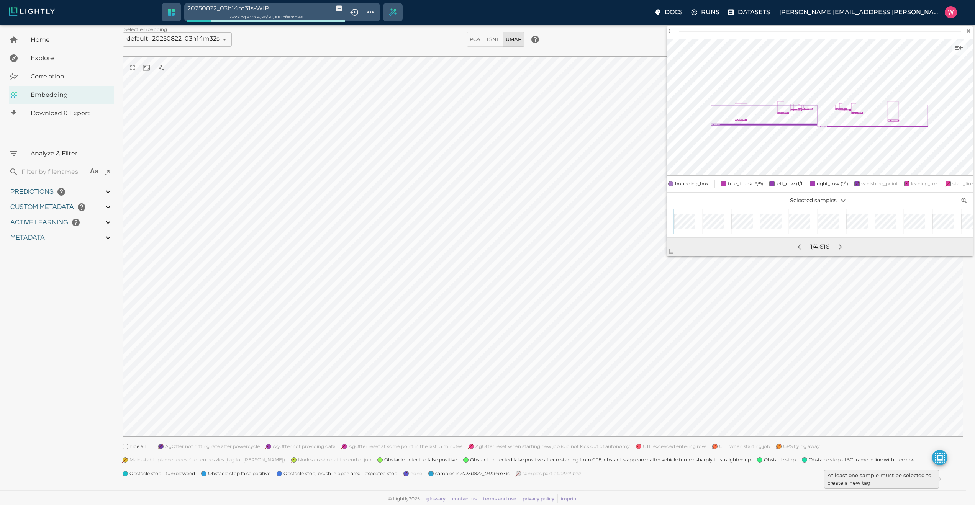
type input "9007199254740991"
click at [276, 10] on input "20250822_03h14m31s-WIP" at bounding box center [258, 8] width 143 height 10
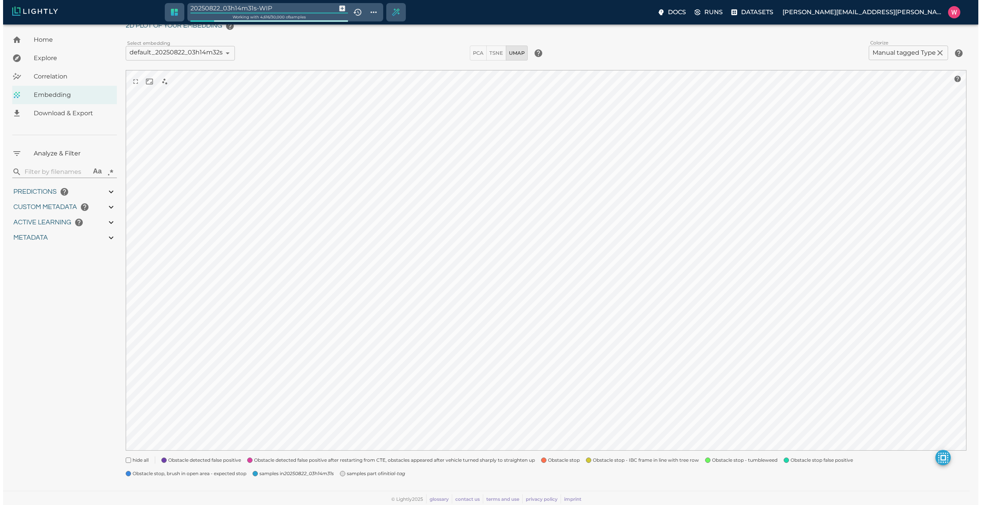
scroll to position [33, 0]
type input "1755245969.70013"
type input "1755291459.29613"
type input "0.999"
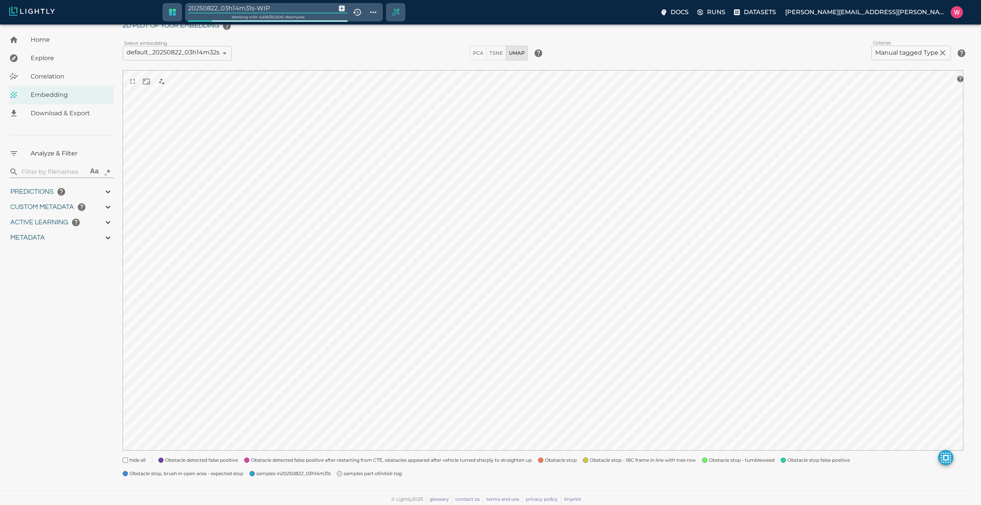
type input "0.996"
type input "0.368652790784836"
type input "2.20265279078484"
type input "1.96182954311371"
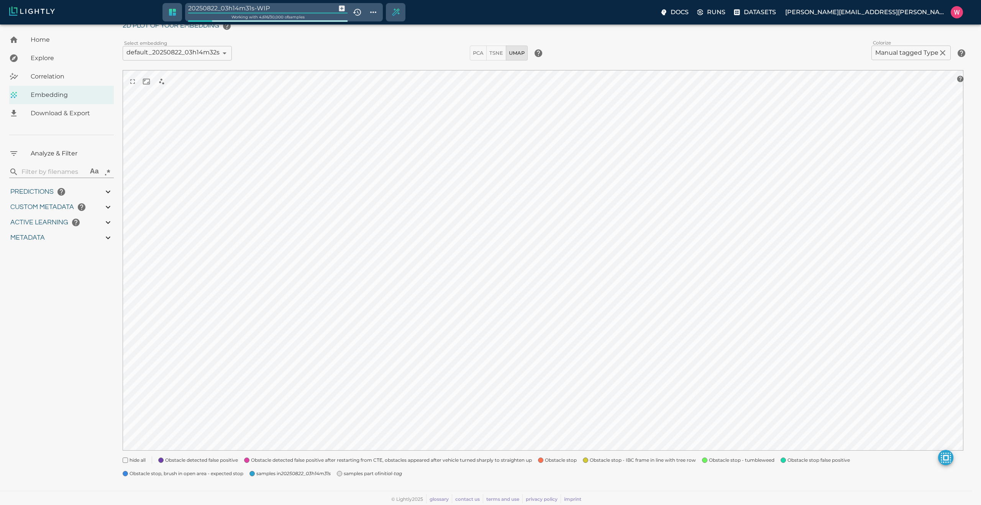
type input "23.6698295431137"
type input "1755245969.70013"
type input "1755291459.29613"
type input "0.999"
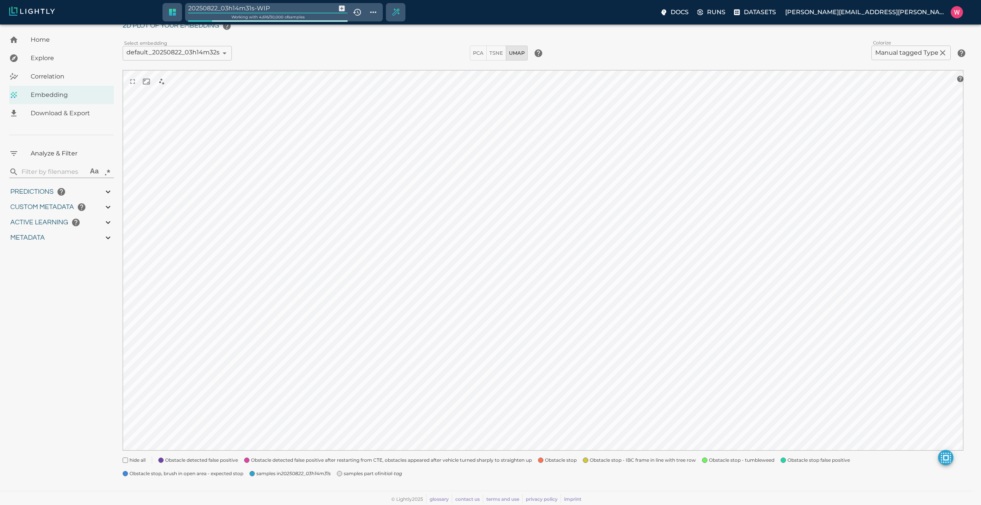
type input "0.996"
type input "0.368652790784836"
type input "2.20265279078484"
type input "1.96182954311371"
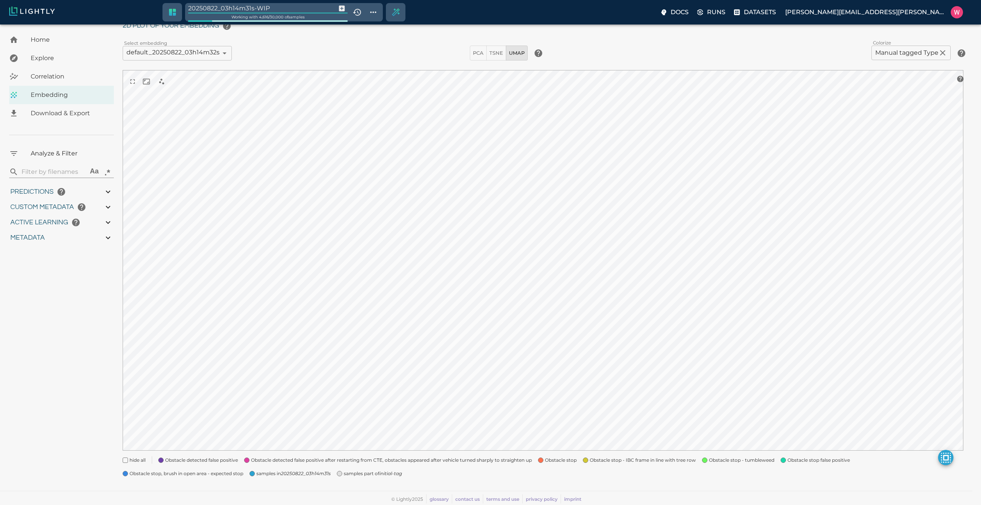
type input "23.6698295431137"
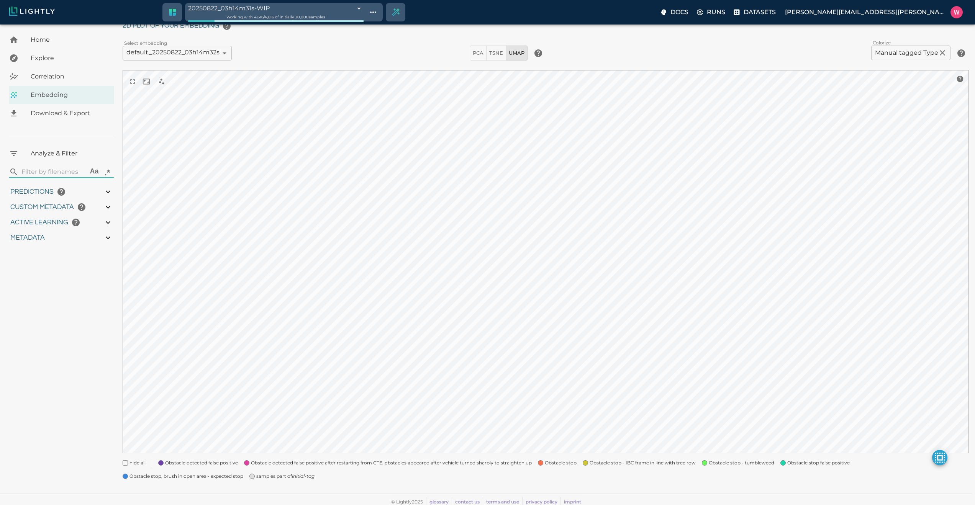
type input "1755245969.70013"
type input "1755291459.29613"
type input "0.999"
type input "0.996"
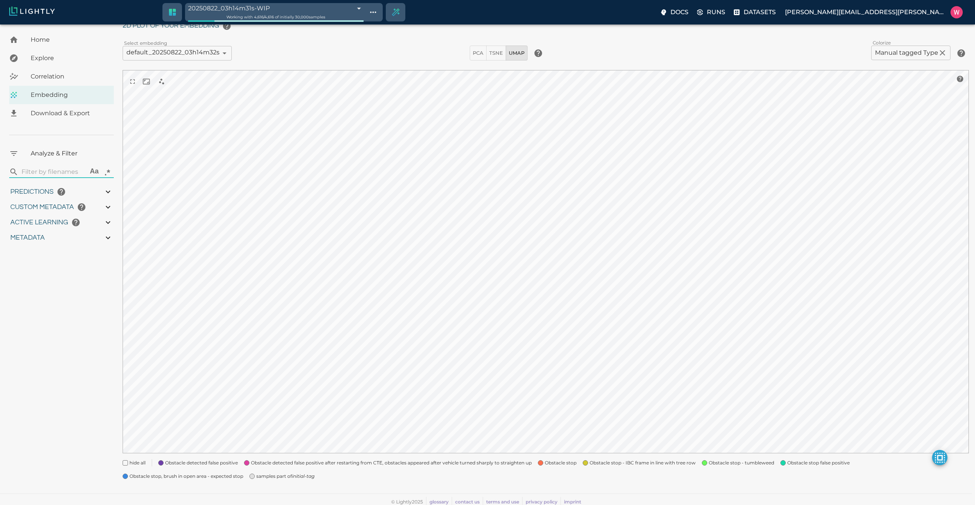
type input "0.996"
type input "0.368652790784836"
type input "2.20265279078484"
type input "1.96182954311371"
type input "23.6698295431137"
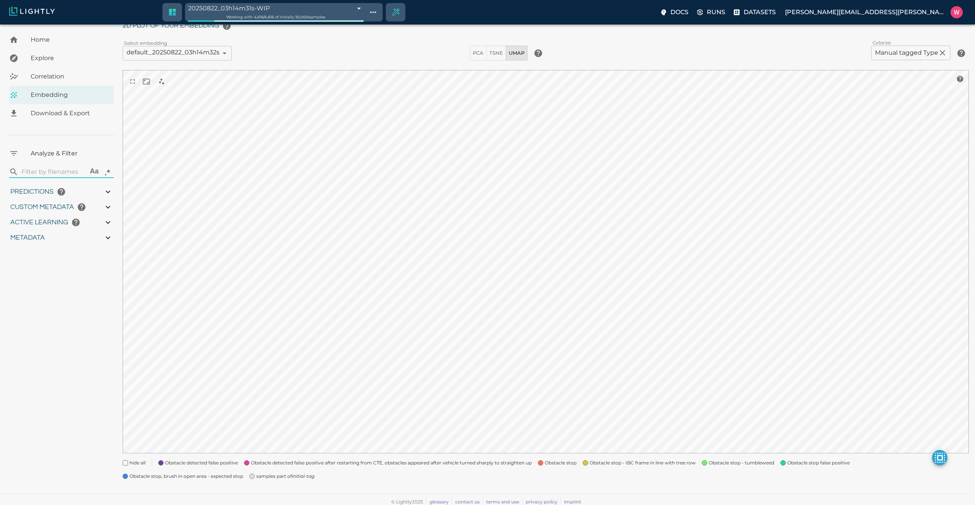
click at [293, 477] on icon "initial-tag" at bounding box center [303, 476] width 23 height 6
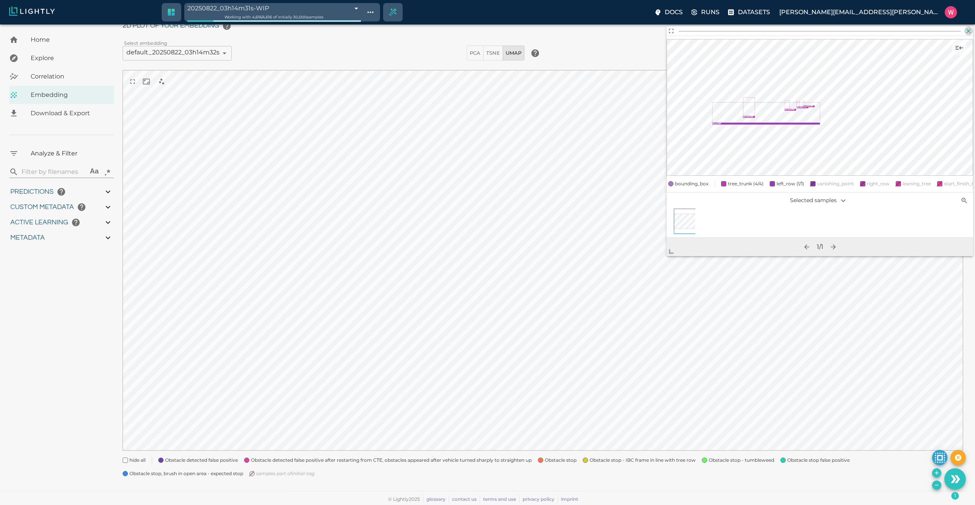
click at [967, 29] on icon "button" at bounding box center [968, 31] width 5 height 5
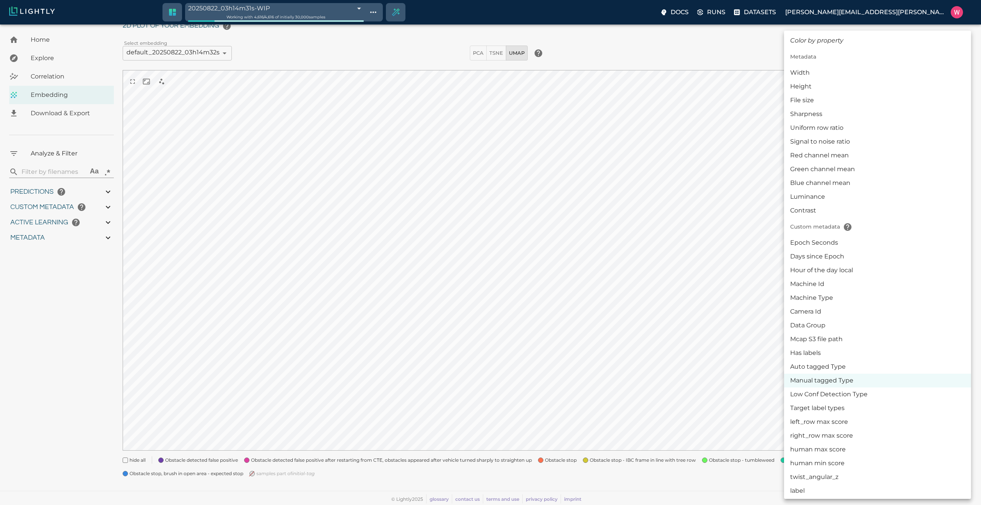
click at [892, 52] on body "20250822_03h14m31s-WIP 68a7ff53423f1e3bac68eb43 Working with 4,616 / 4,616 of i…" at bounding box center [490, 249] width 981 height 514
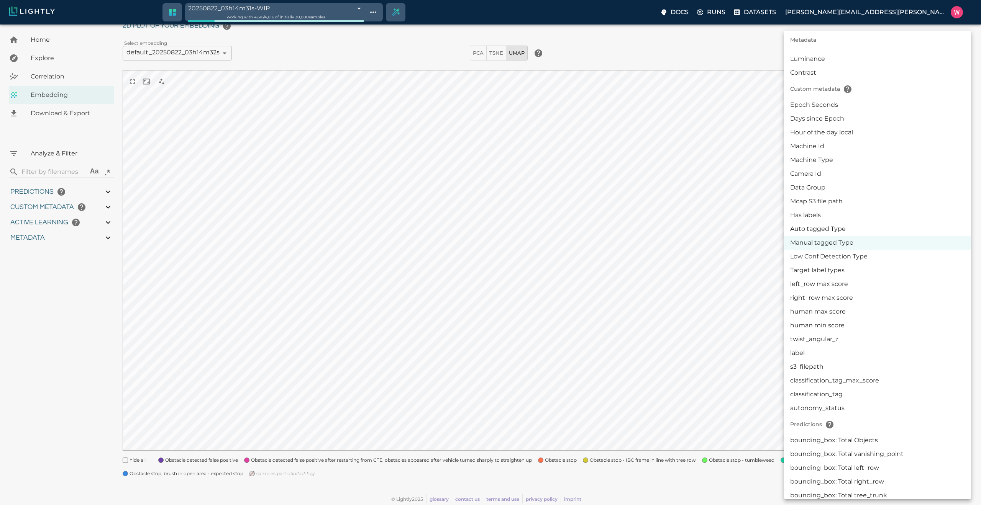
scroll to position [184, 0]
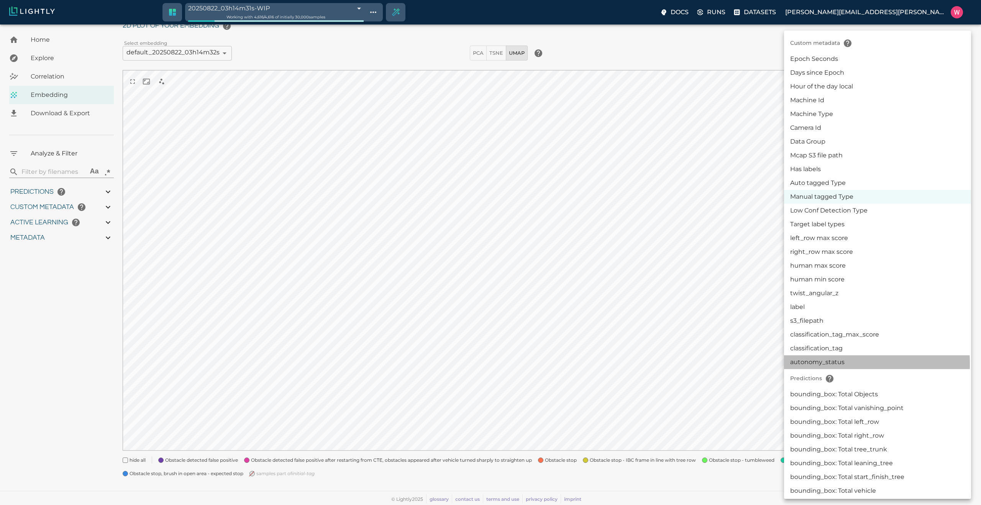
click at [805, 364] on li "autonomy_status" at bounding box center [877, 362] width 187 height 14
type input "userDefined|CATEGORICAL_STRING|autonomy_status"
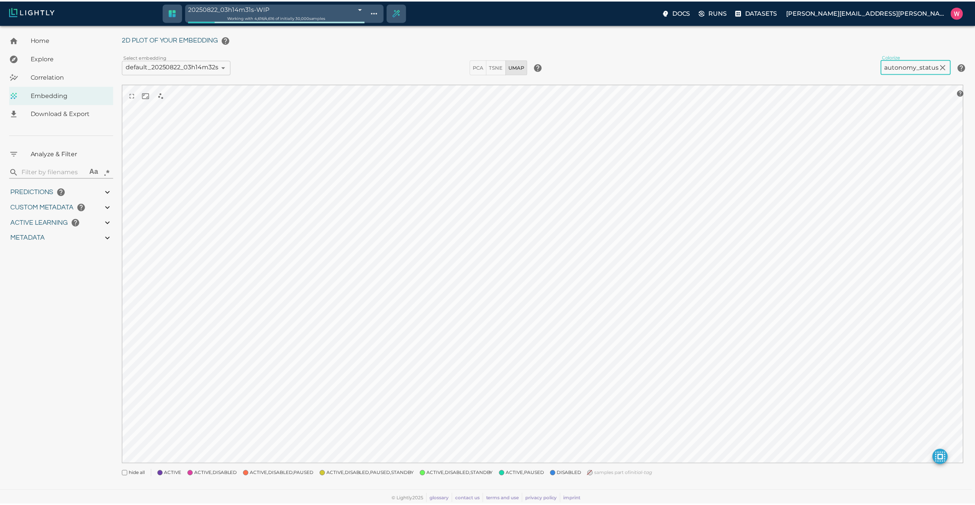
scroll to position [22, 0]
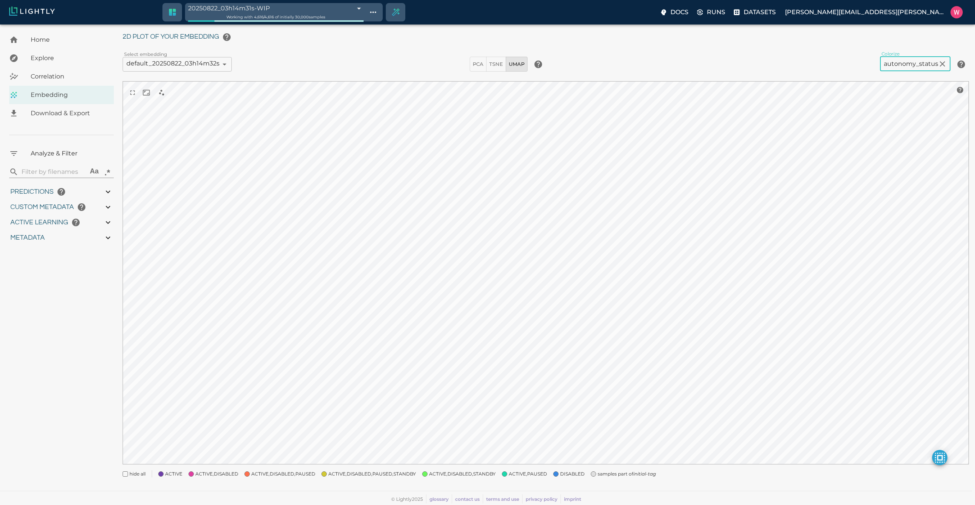
click at [598, 476] on span "samples part of initial-tag" at bounding box center [627, 474] width 58 height 8
click at [565, 479] on div "My Datasets / bulk_OMCAR5-5_from_2025-08-15_to_2025-08-15_2025-08-21_23-35-23 /…" at bounding box center [549, 248] width 852 height 478
click at [565, 474] on span "DISABLED" at bounding box center [572, 474] width 25 height 8
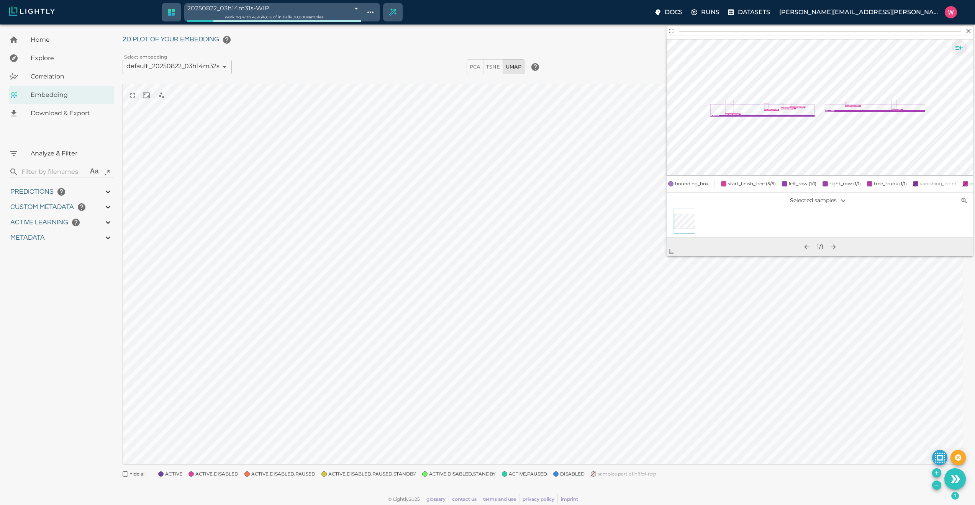
click at [964, 49] on button "Show sample details" at bounding box center [959, 47] width 15 height 15
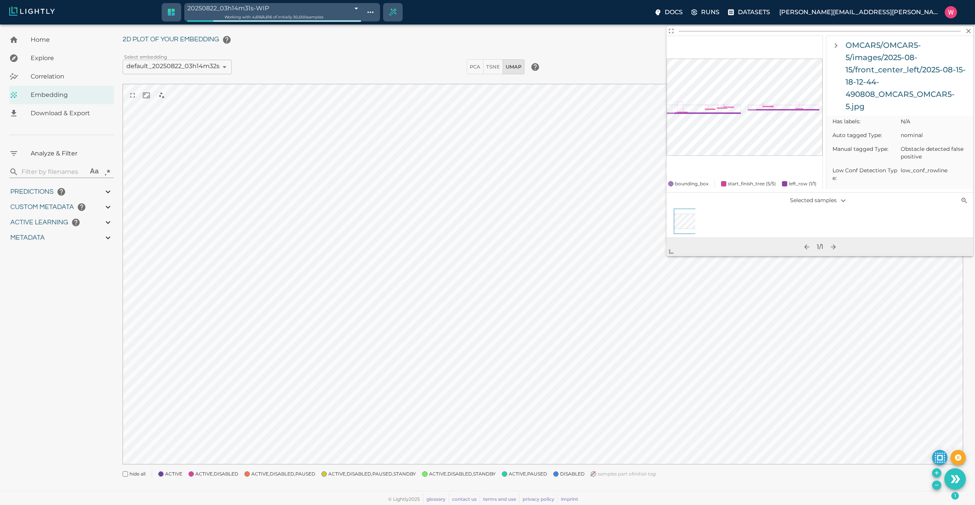
scroll to position [506, 0]
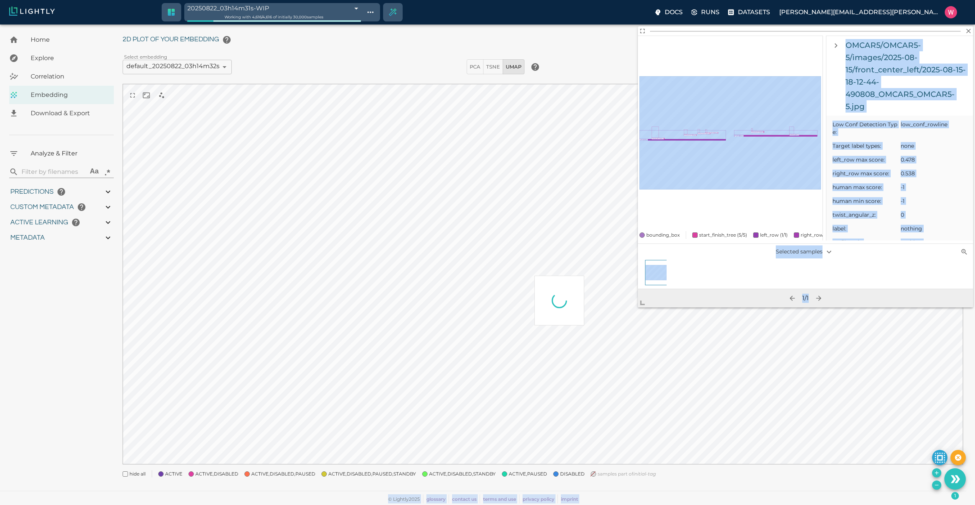
click at [629, 347] on body "20250822_03h14m31s-WIP 68a7ff53423f1e3bac68eb43 Working with 4,616 / 4,616 of i…" at bounding box center [487, 255] width 975 height 500
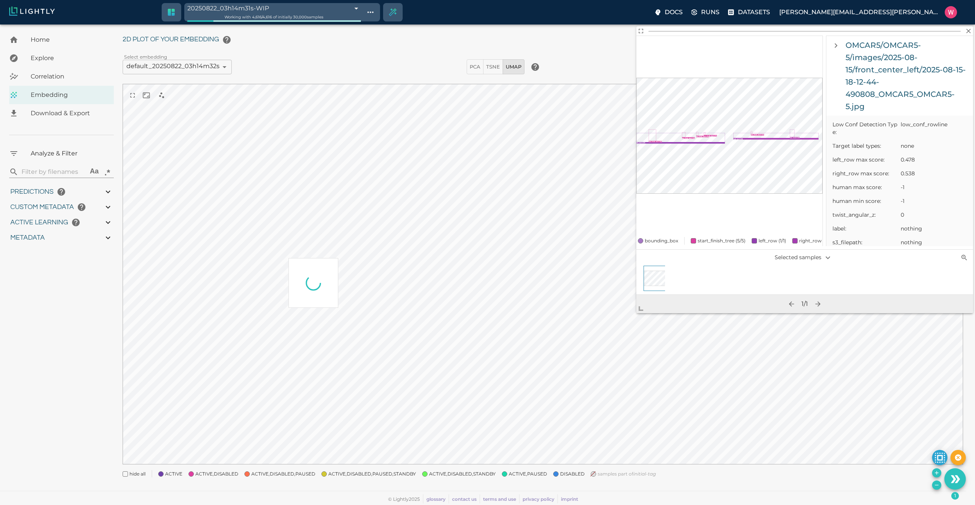
scroll to position [0, 0]
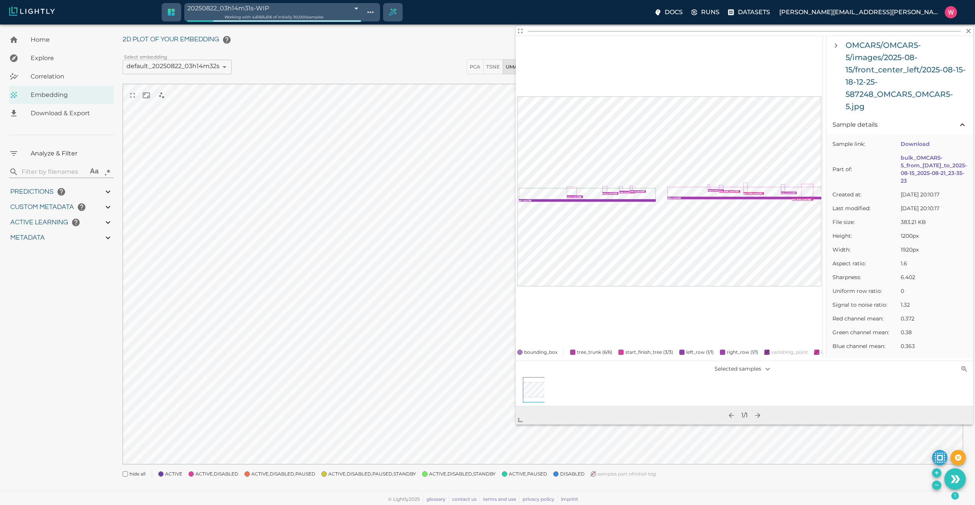
drag, startPoint x: 647, startPoint y: 305, endPoint x: 521, endPoint y: 414, distance: 166.2
click at [525, 418] on span at bounding box center [523, 416] width 15 height 15
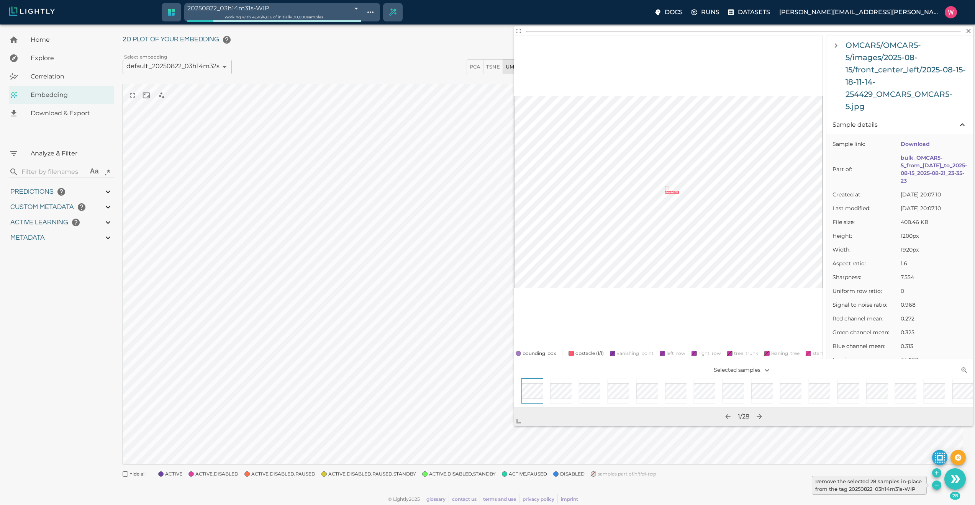
drag, startPoint x: 936, startPoint y: 482, endPoint x: 890, endPoint y: 465, distance: 49.2
click at [936, 482] on icon "Remove the selected 28 samples in-place from the tag 20250822_03h14m31s-WIP" at bounding box center [937, 485] width 6 height 6
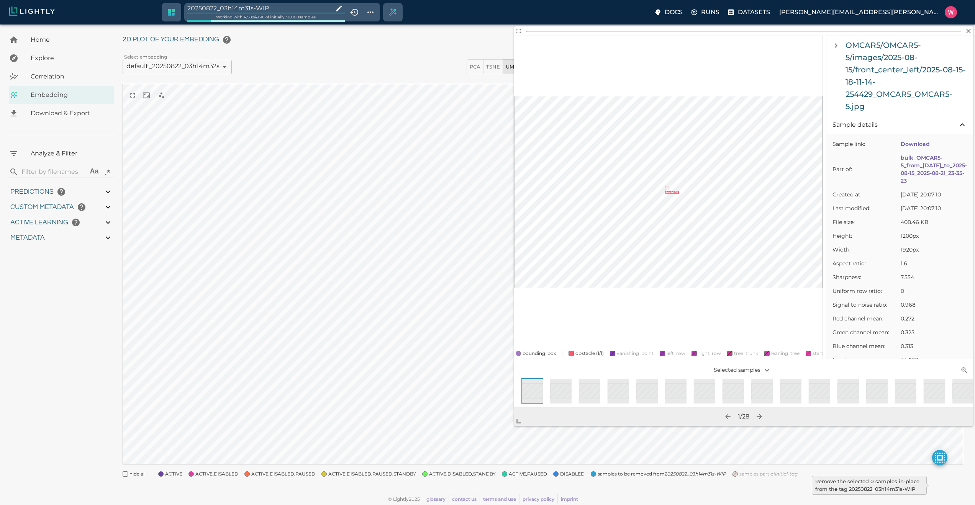
type input "1755245969.70013"
type input "1755291459.29613"
type input "0.999"
type input "0.996"
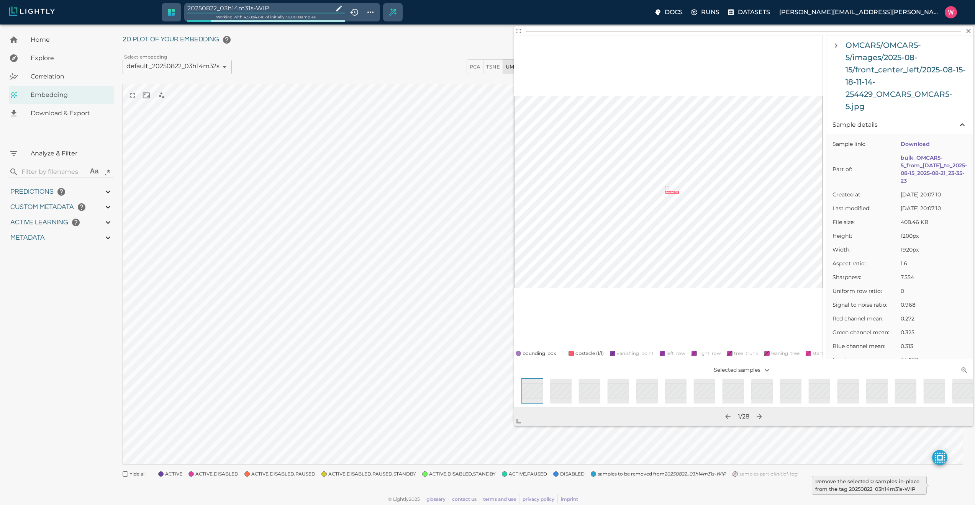
type input "0.996"
type input "9007199254740991"
type input "0.368652790784836"
type input "2.20265279078484"
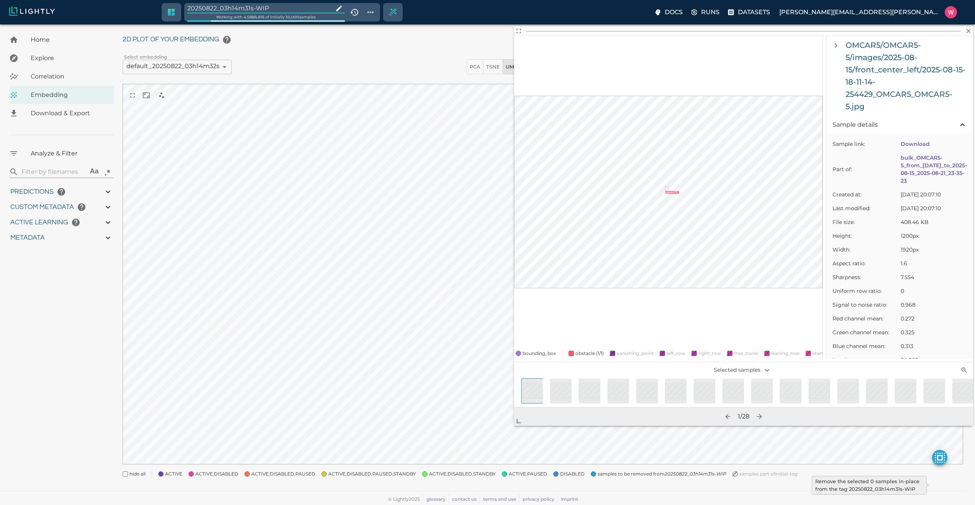
type input "1.96182954311371"
type input "23.6698295431137"
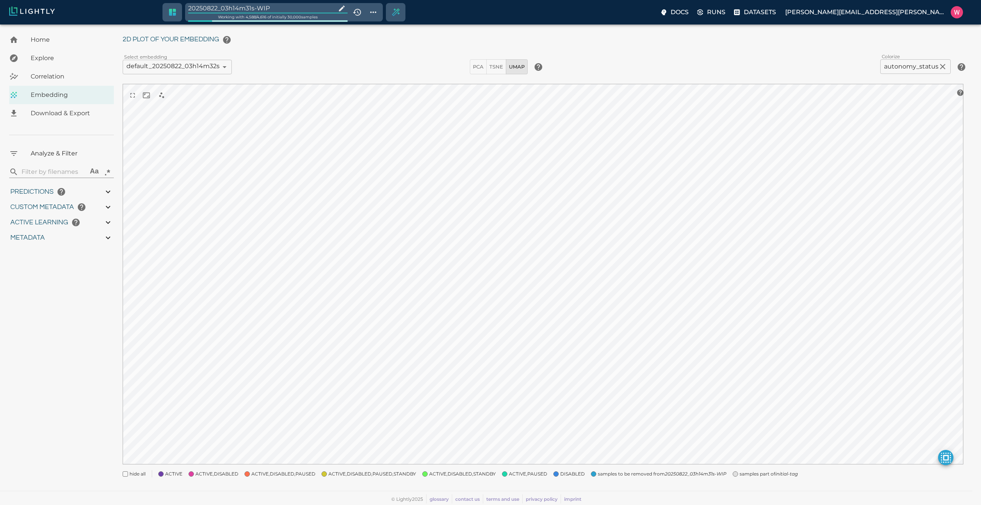
type input "1755245969.70013"
type input "1755291459.29613"
type input "0.999"
type input "0.996"
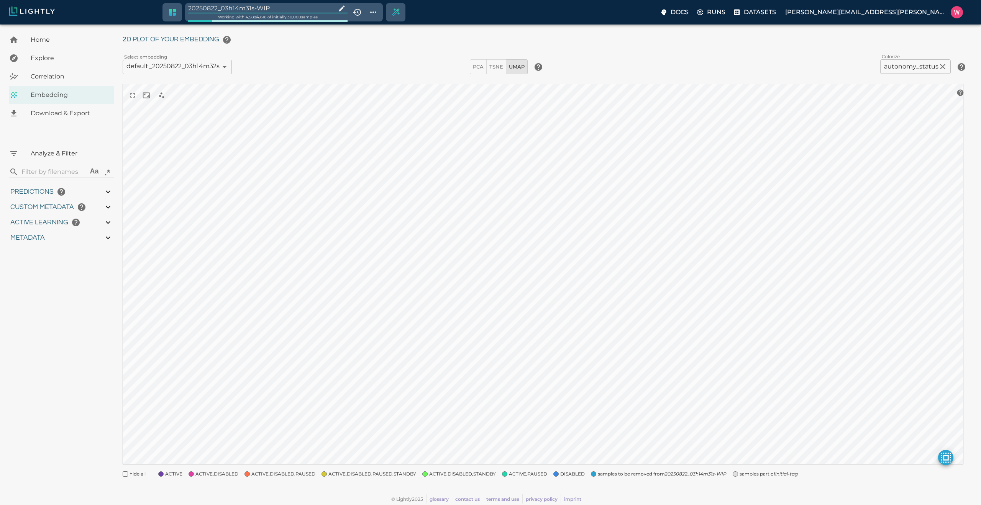
type input "0.996"
type input "9007199254740991"
type input "0.368652790784836"
type input "2.20265279078484"
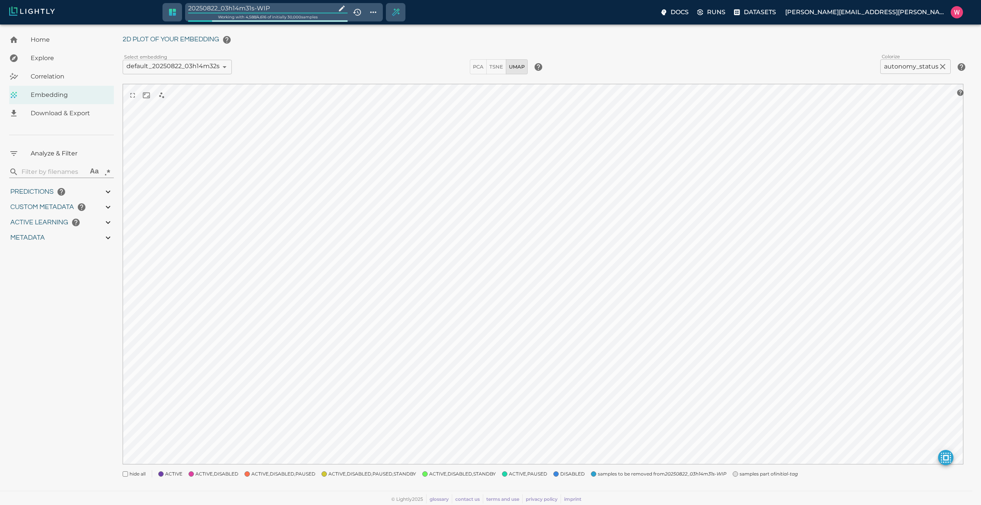
type input "1.96182954311371"
type input "23.6698295431137"
type input "1755245969.70013"
type input "1755291459.29613"
type input "0.999"
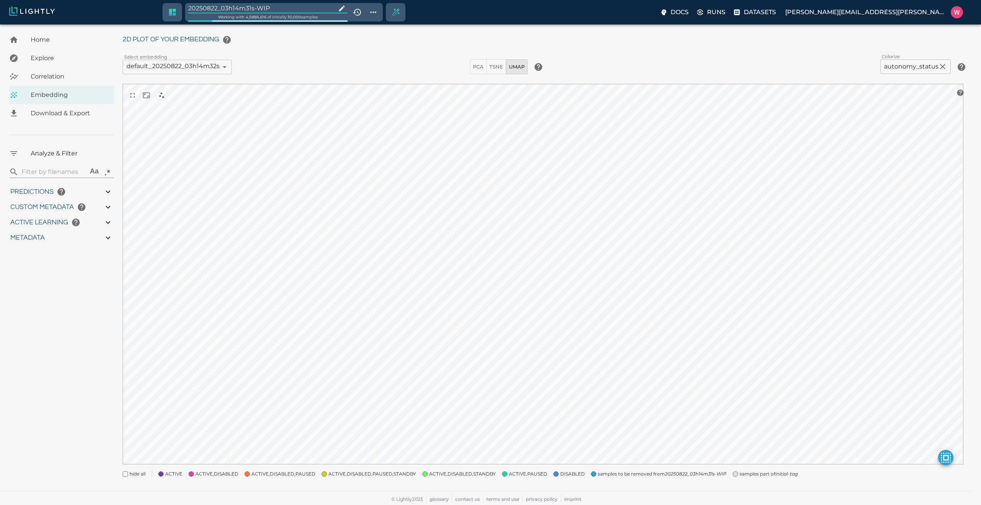
type input "0.999"
type input "0.996"
type input "0.368652790784836"
type input "2.20265279078484"
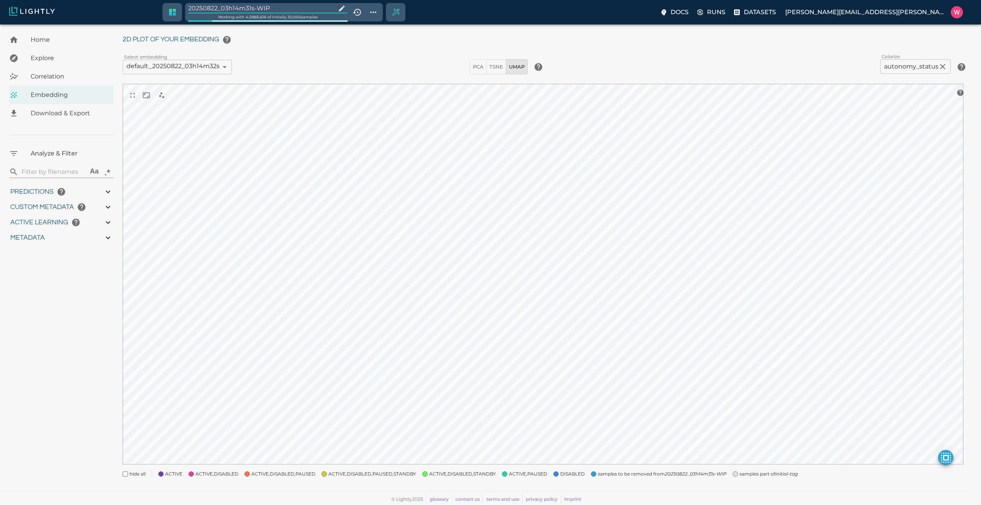
type input "1.96182954311371"
type input "23.6698295431137"
type input "1755245969.70013"
type input "1755291459.29613"
type input "0.999"
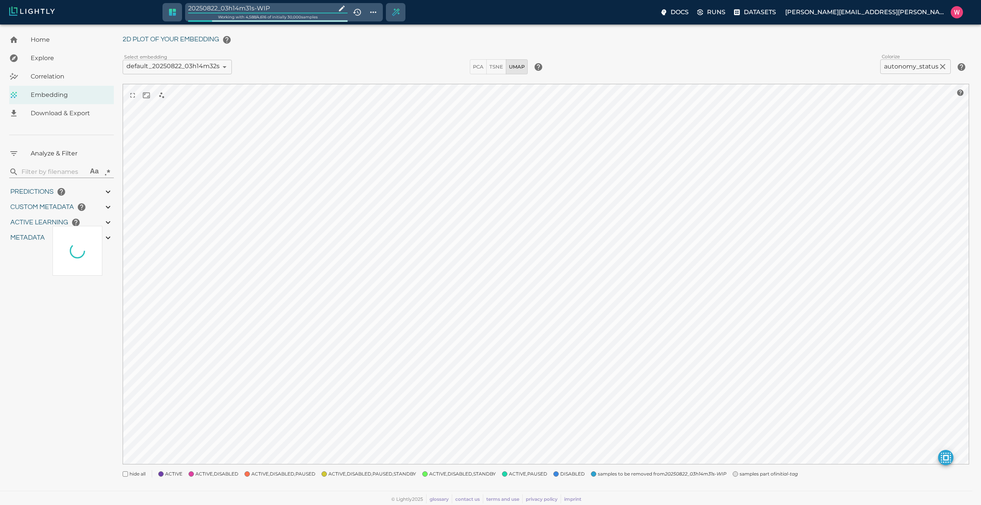
type input "0.999"
type input "0.996"
type input "0.368652790784836"
type input "2.20265279078484"
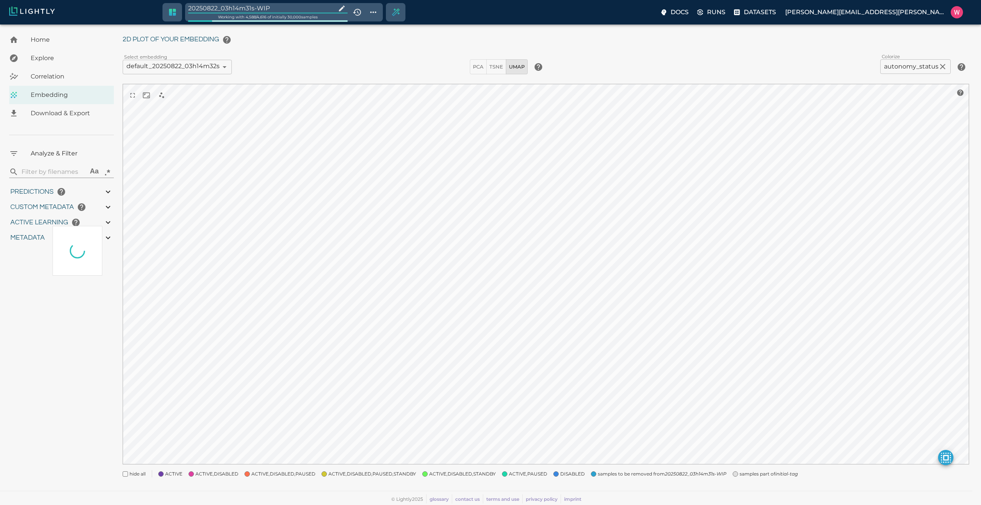
type input "1.96182954311371"
type input "23.6698295431137"
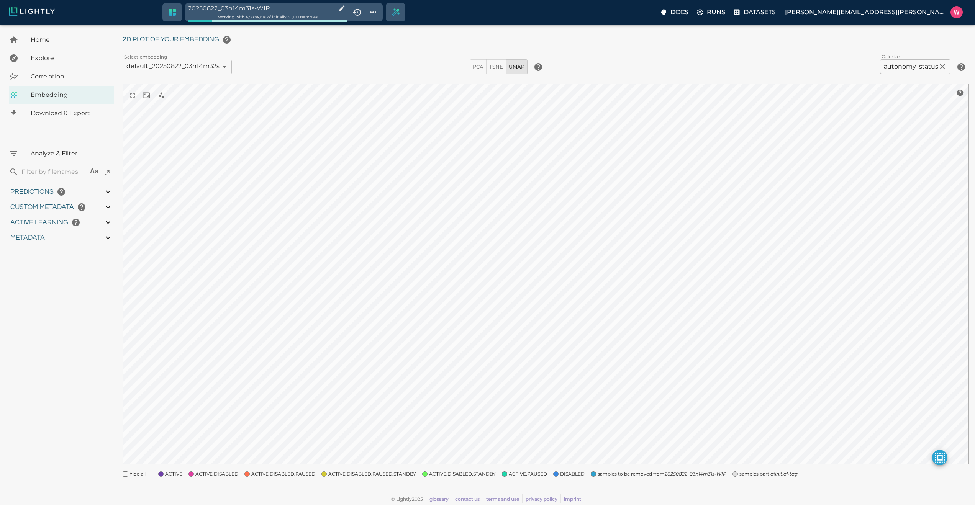
click at [734, 478] on div "My Datasets / bulk_OMCAR5-5_from_2025-08-15_to_2025-08-15_2025-08-21_23-35-23 /…" at bounding box center [549, 248] width 852 height 475
click at [741, 478] on div "My Datasets / bulk_OMCAR5-5_from_2025-08-15_to_2025-08-15_2025-08-21_23-35-23 /…" at bounding box center [549, 248] width 852 height 475
click at [742, 474] on span "samples part of initial-tag" at bounding box center [768, 474] width 58 height 8
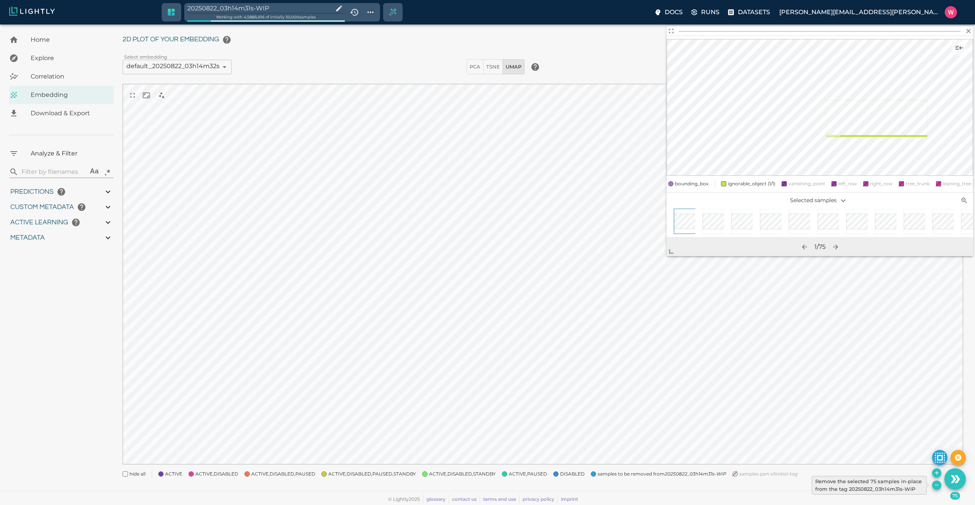
click at [935, 483] on icon "Remove the selected 75 samples in-place from the tag 20250822_03h14m31s-WIP" at bounding box center [937, 485] width 6 height 6
type input "1755245969.70013"
type input "1755291459.29613"
type input "0.999"
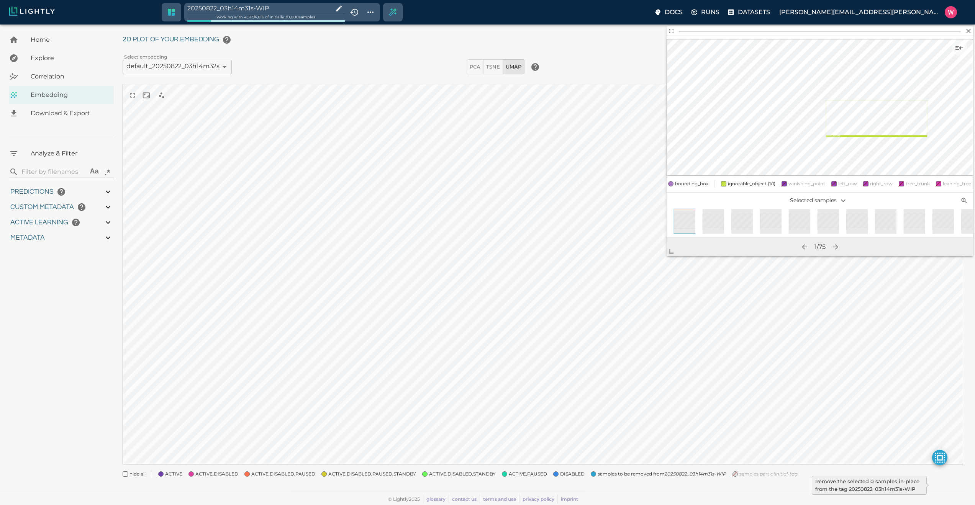
type input "0.996"
type input "9007199254740991"
type input "0.368652790784836"
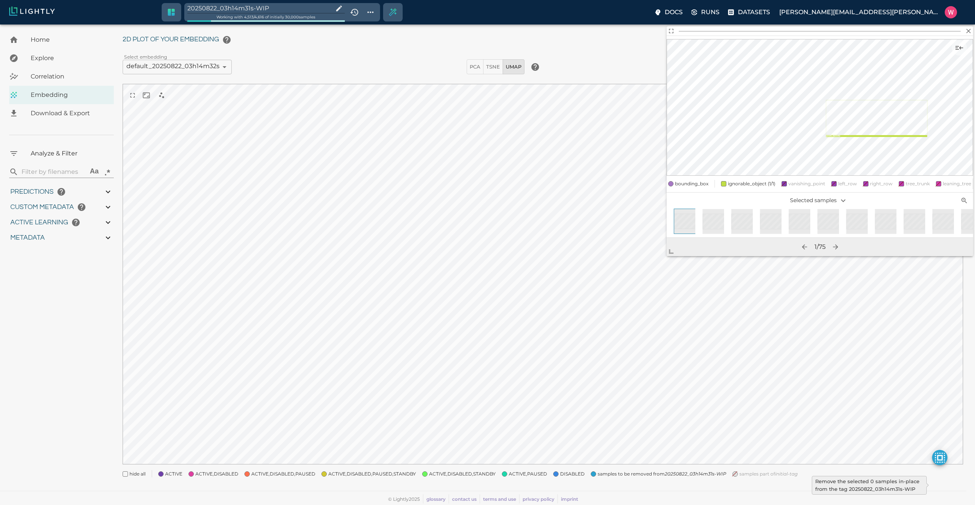
type input "2.20265279078484"
type input "1.96182954311371"
type input "23.6698295431137"
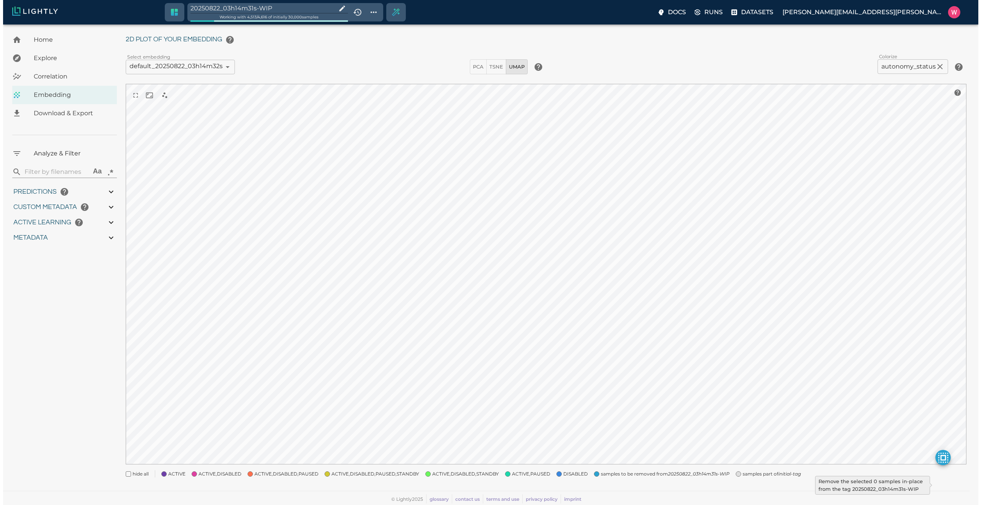
type input "1755245969.70013"
type input "1755291459.29613"
type input "0.999"
type input "0.996"
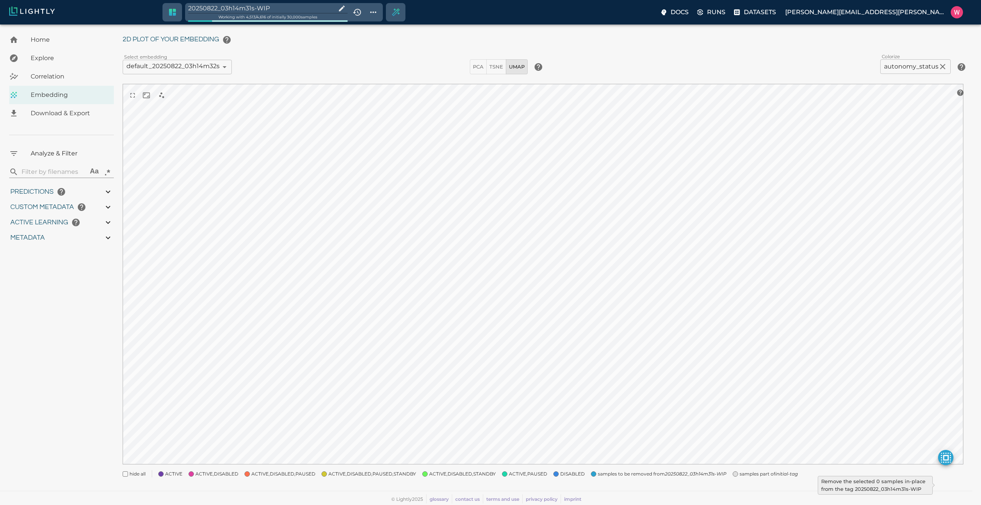
type input "0.996"
type input "9007199254740991"
type input "0.368652790784836"
type input "2.20265279078484"
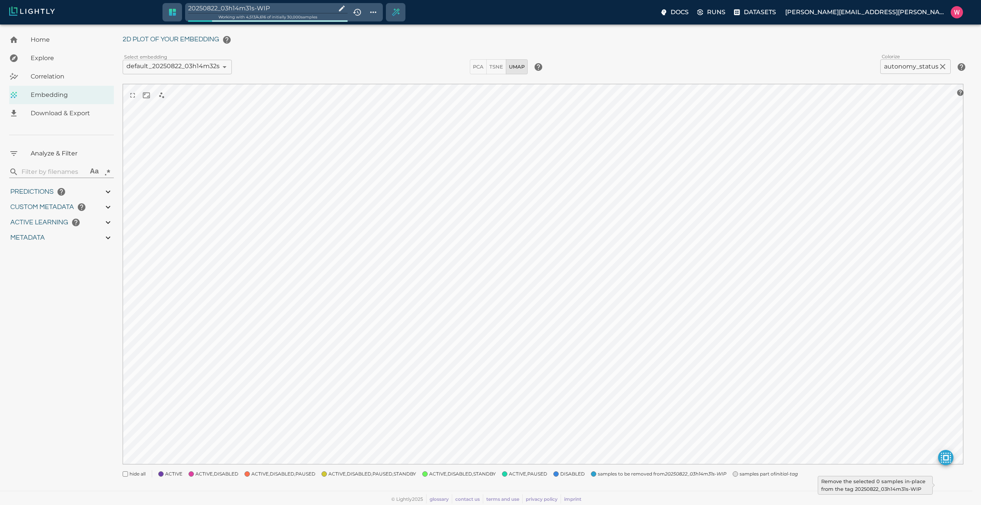
type input "1.96182954311371"
type input "23.6698295431137"
type input "1755245969.70013"
type input "1755291459.29613"
type input "0.999"
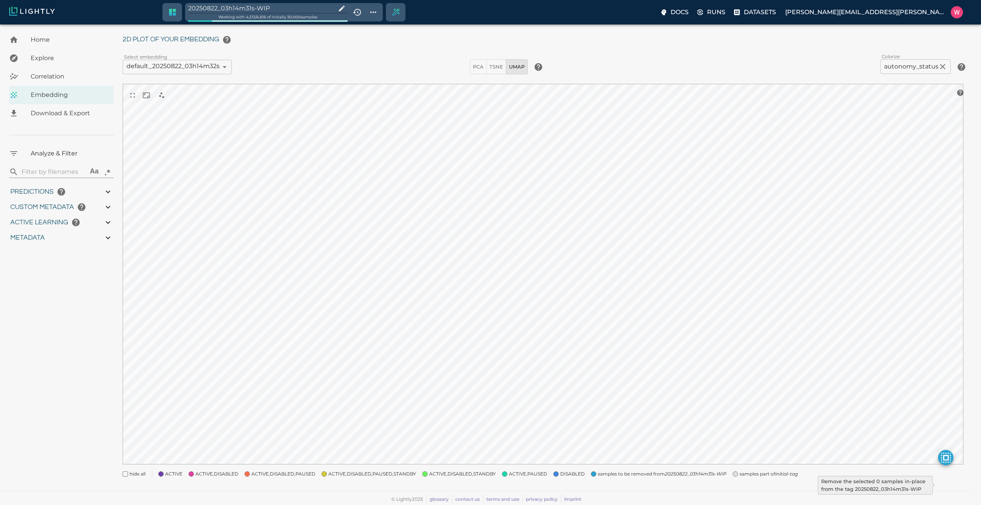
type input "0.999"
type input "0.996"
type input "0.368652790784836"
type input "2.20265279078484"
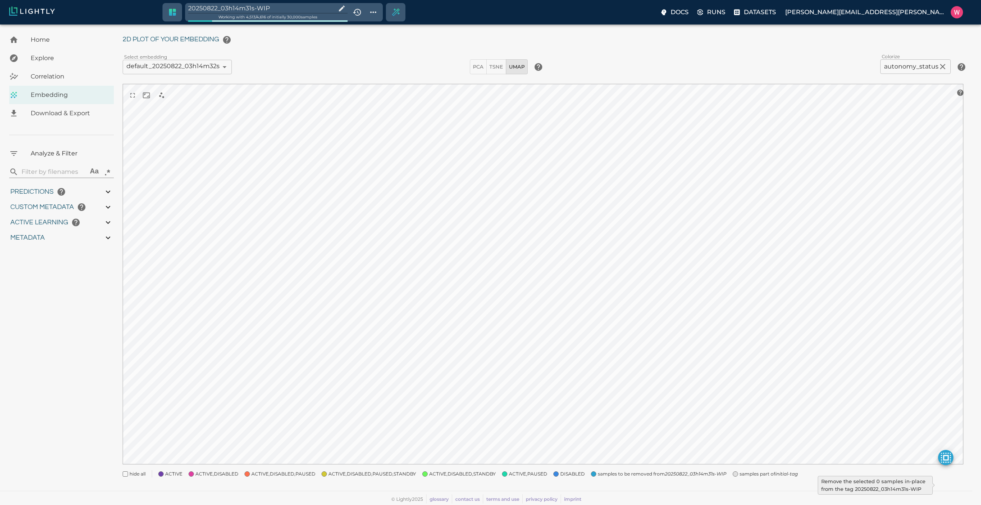
type input "1.96182954311371"
type input "23.6698295431137"
type input "1755245969.70013"
type input "1755291459.29613"
type input "0.999"
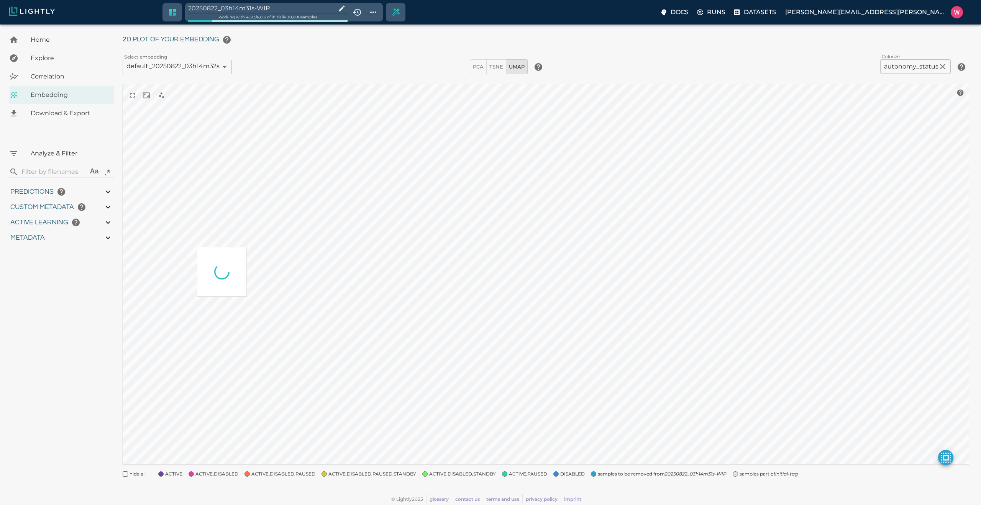
type input "0.999"
type input "0.996"
type input "0.368652790784836"
type input "2.20265279078484"
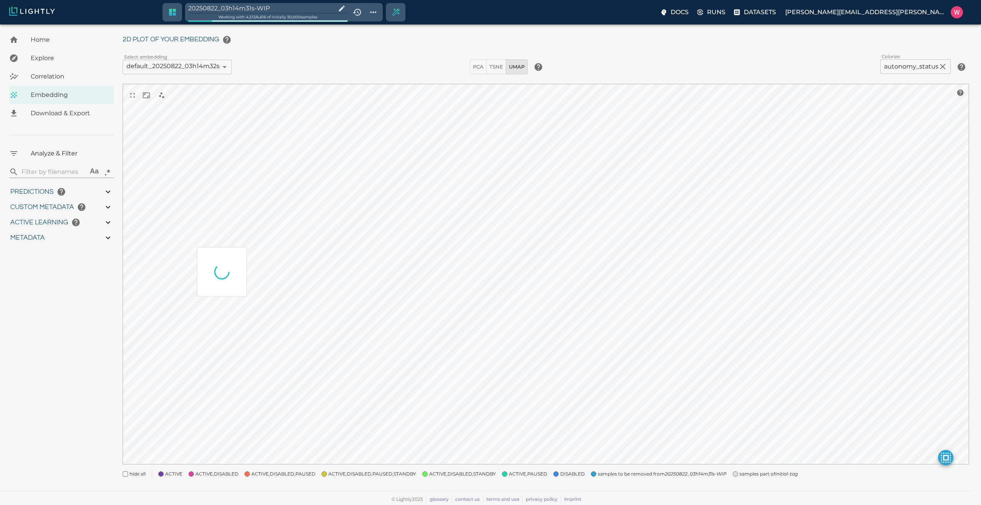
type input "1.96182954311371"
type input "23.6698295431137"
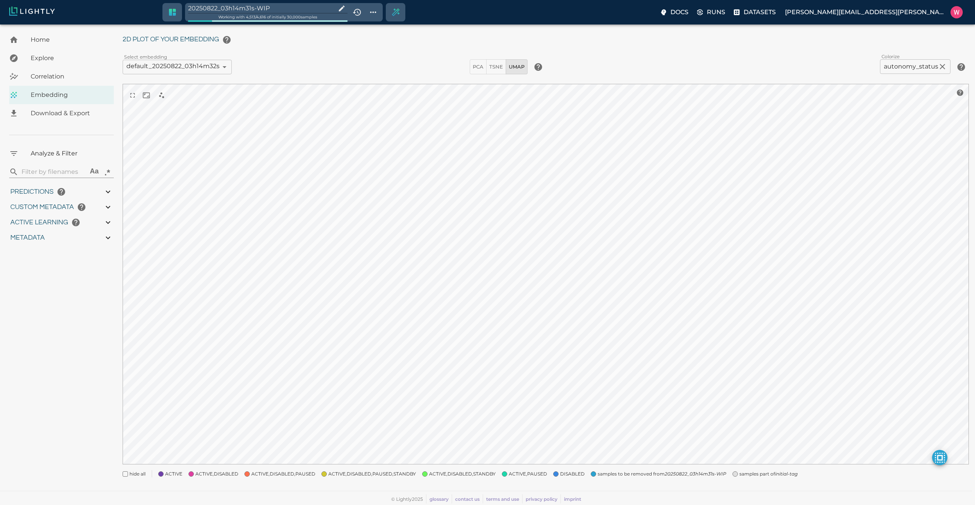
click at [277, 4] on input "20250822_03h14m31s-WIP" at bounding box center [260, 8] width 145 height 10
drag, startPoint x: 384, startPoint y: 11, endPoint x: 377, endPoint y: 8, distance: 8.1
click at [380, 11] on button "Show tag tree" at bounding box center [373, 12] width 13 height 13
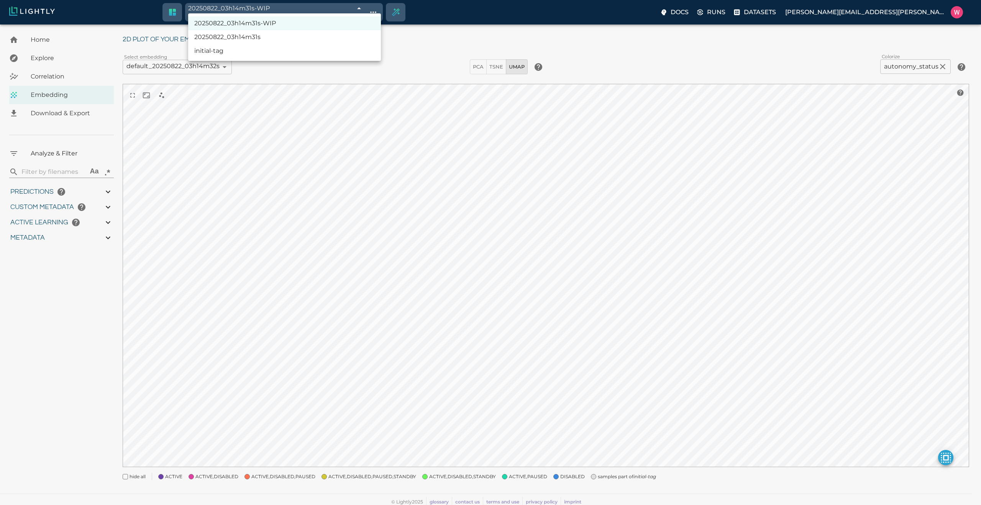
click at [377, 8] on body "20250822_03h14m31s-WIP 68a7ff53423f1e3bac68eb43 Working with 4,513 / 4,513 of i…" at bounding box center [490, 256] width 981 height 503
type input "1755245969.70013"
type input "1755291459.29613"
type input "0.999"
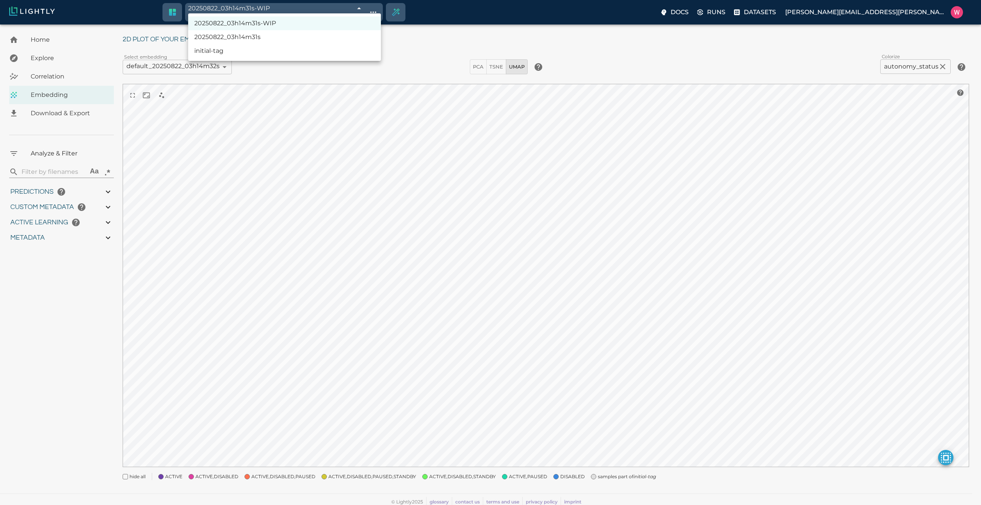
click at [387, 10] on div at bounding box center [490, 252] width 981 height 505
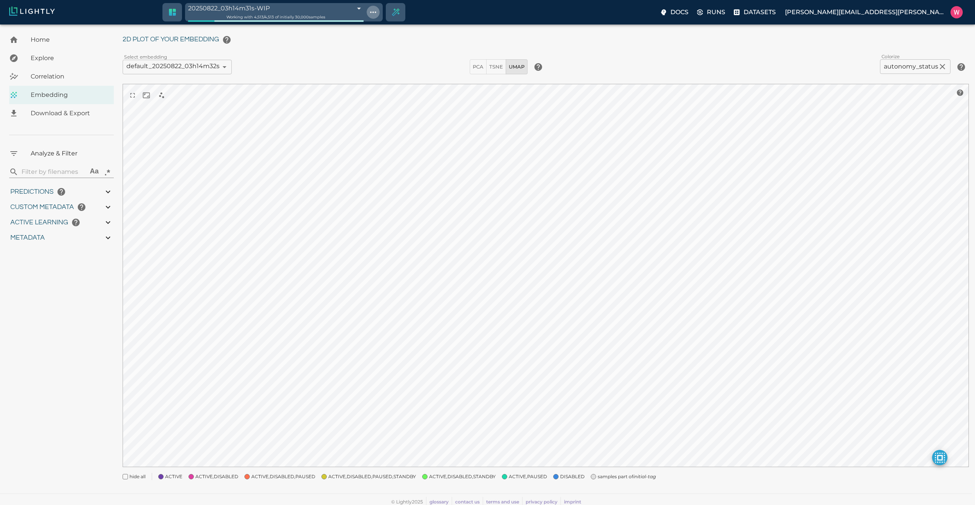
click at [376, 11] on icon "Show tag tree" at bounding box center [373, 12] width 6 height 2
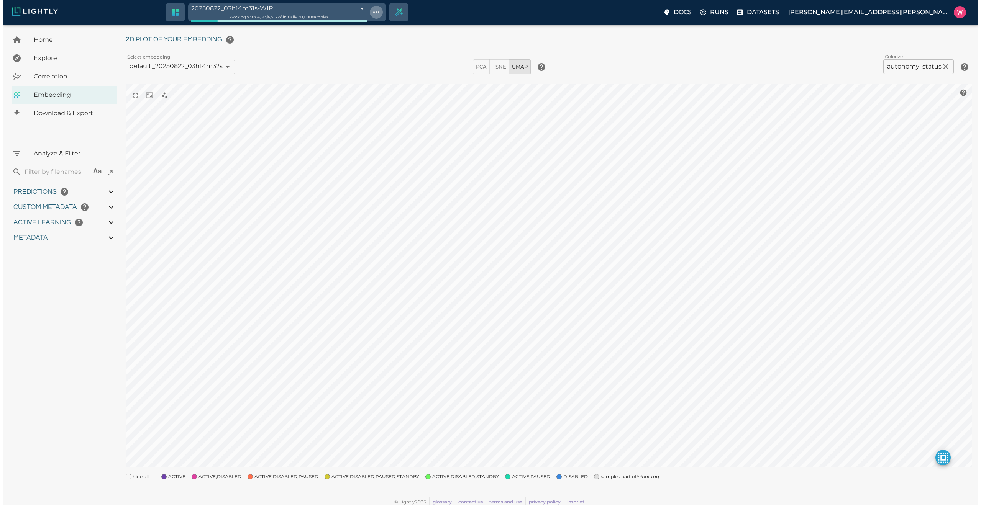
scroll to position [57, 0]
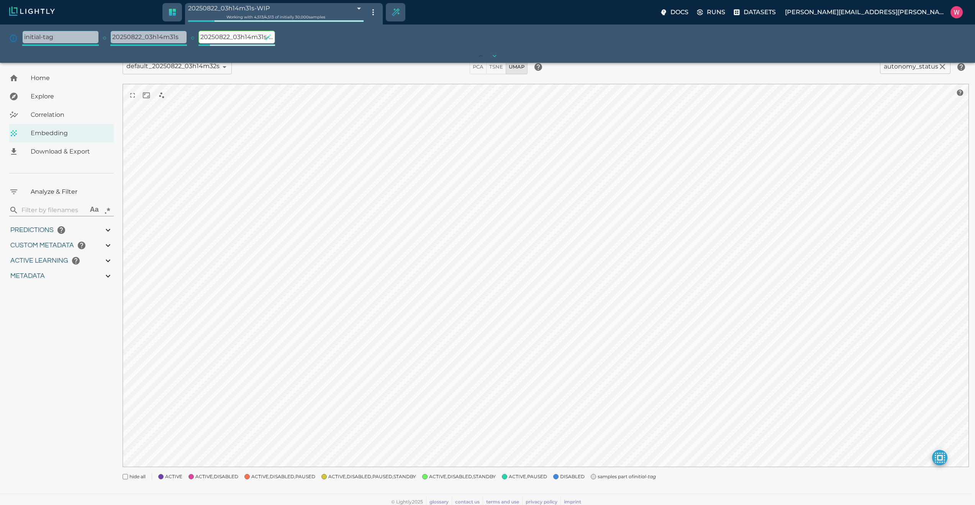
click at [267, 35] on icon "button" at bounding box center [268, 37] width 8 height 8
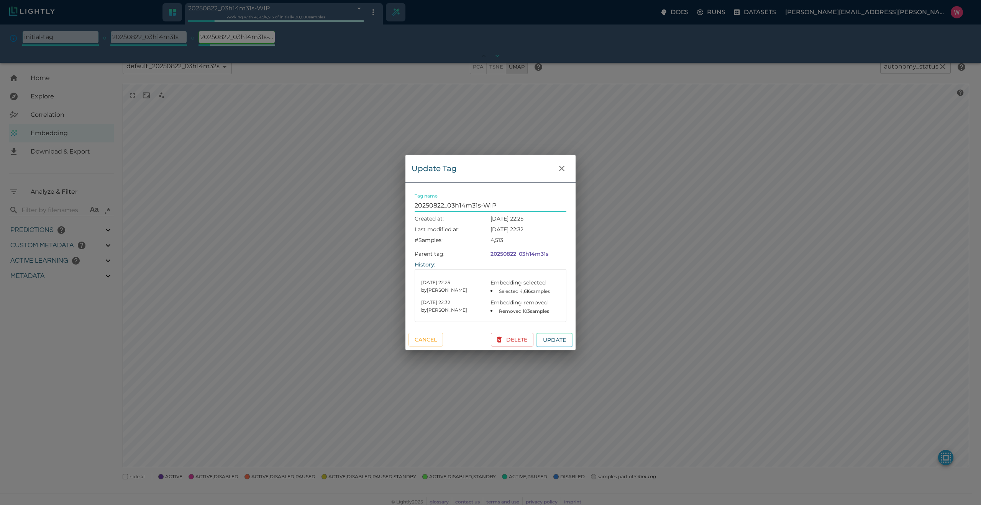
click at [478, 202] on input "20250822_03h14m31s-WIP" at bounding box center [490, 206] width 152 height 12
click at [536, 333] on button "Update" at bounding box center [554, 340] width 36 height 15
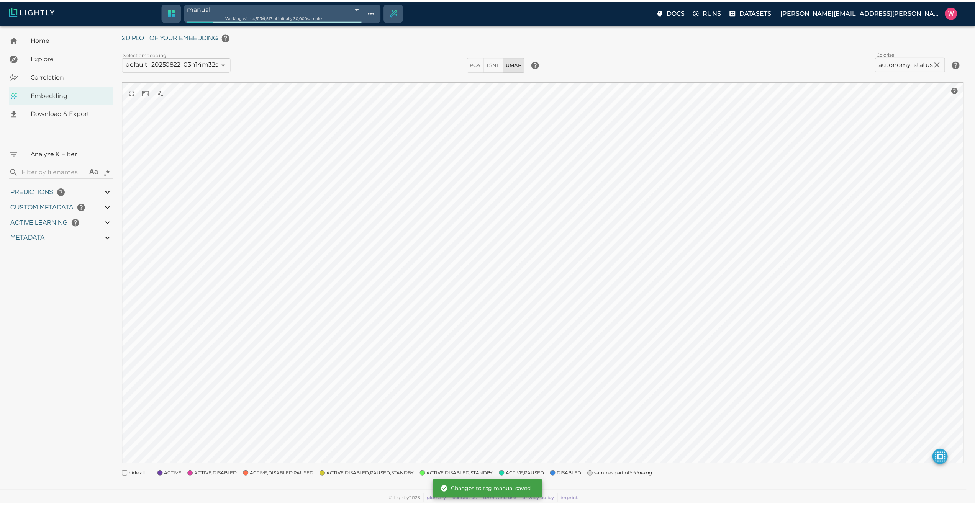
scroll to position [19, 0]
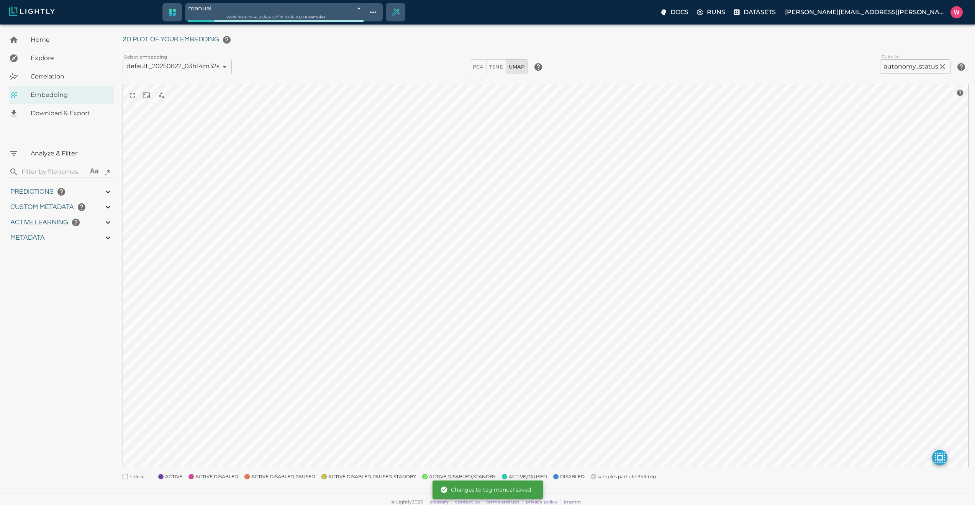
click at [598, 475] on span "samples part of initial-tag" at bounding box center [627, 477] width 58 height 8
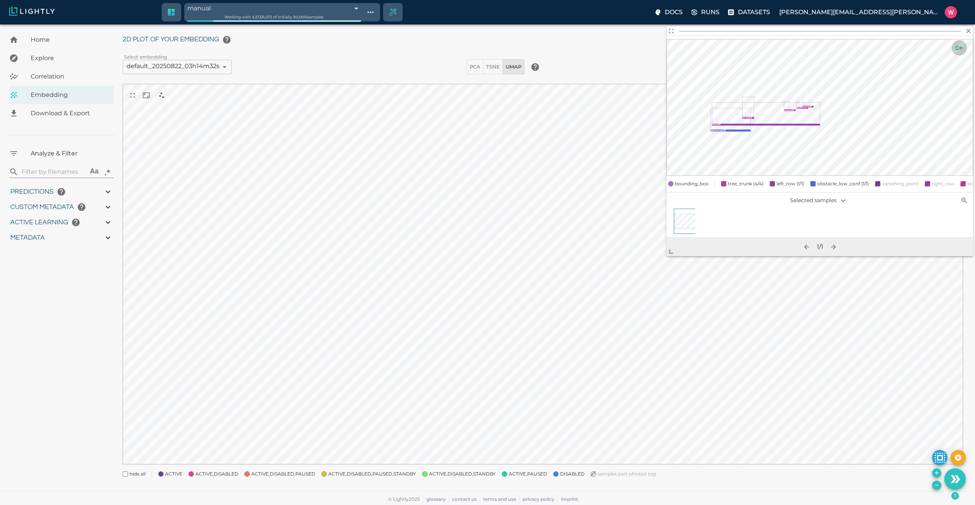
click at [962, 47] on icon "Show sample details" at bounding box center [959, 47] width 9 height 9
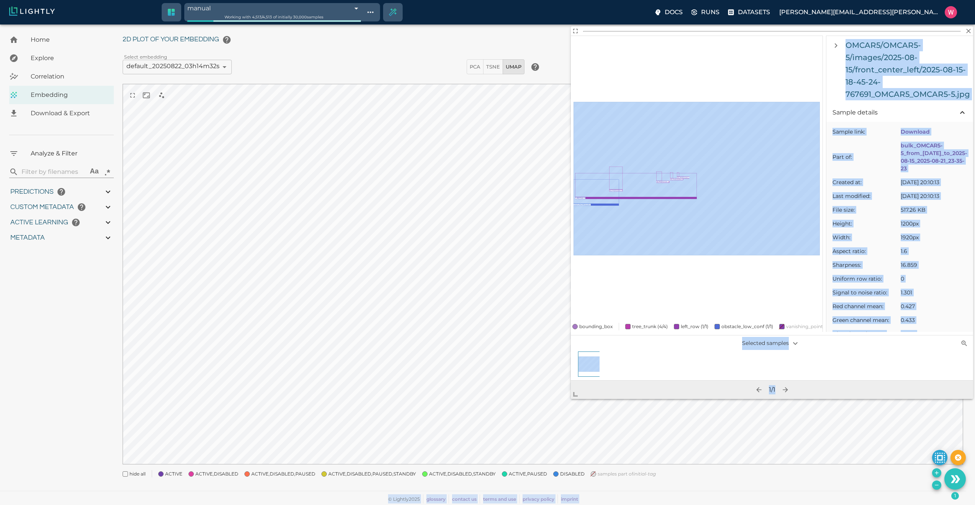
click at [565, 419] on body "manual 68a7ff53423f1e3bac68eb43 Working with 4,513 / 4,513 of initially 30,000 …" at bounding box center [487, 255] width 975 height 500
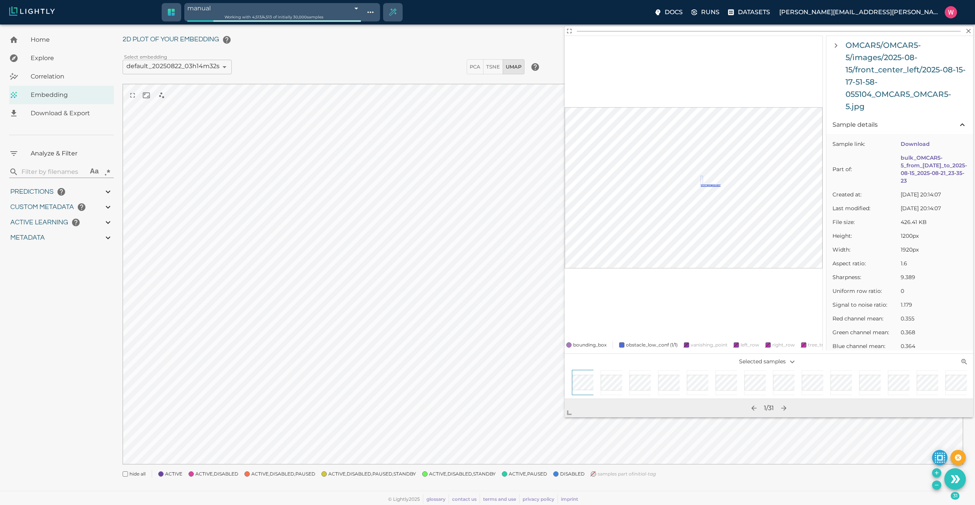
click at [934, 485] on icon "Remove the selected 31 samples in-place from the tag 20250822_03h14m31s-WIP" at bounding box center [937, 485] width 6 height 6
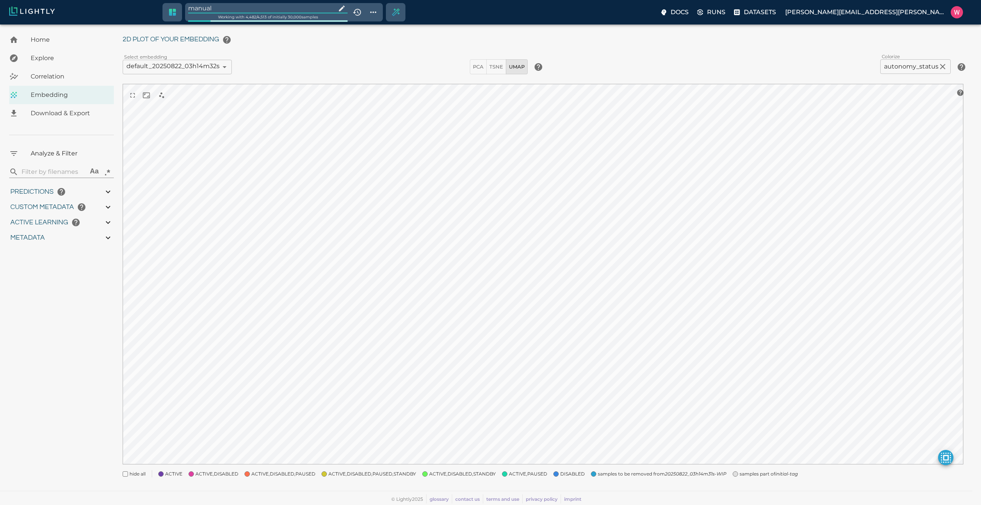
click at [229, 8] on input "manual" at bounding box center [260, 8] width 145 height 10
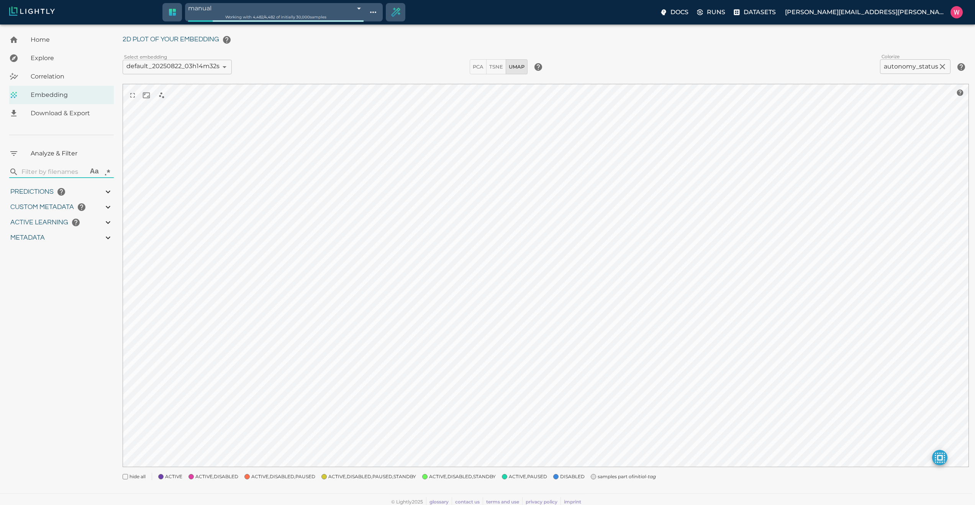
click at [400, 11] on icon "Create selection" at bounding box center [395, 12] width 8 height 8
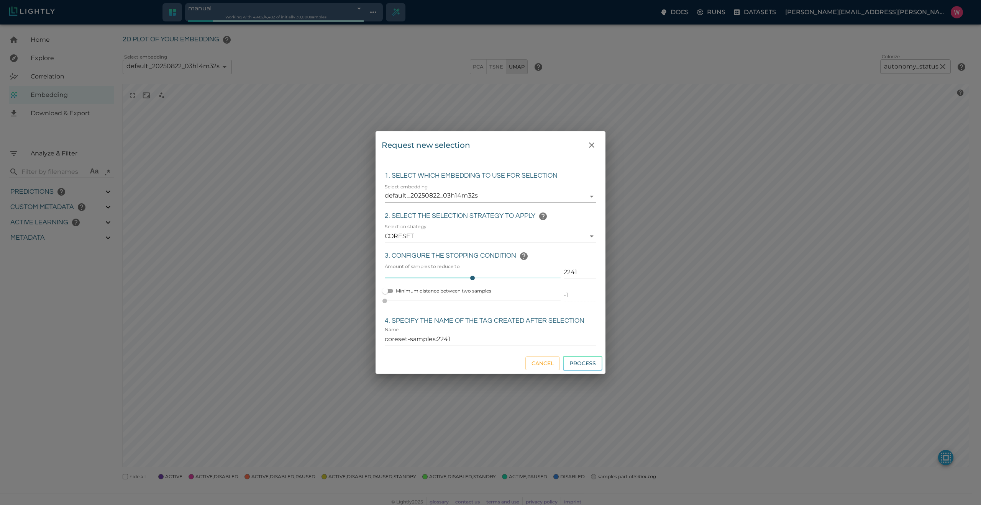
click at [569, 266] on input "2241" at bounding box center [579, 272] width 33 height 12
click button "Process" at bounding box center [582, 363] width 39 height 15
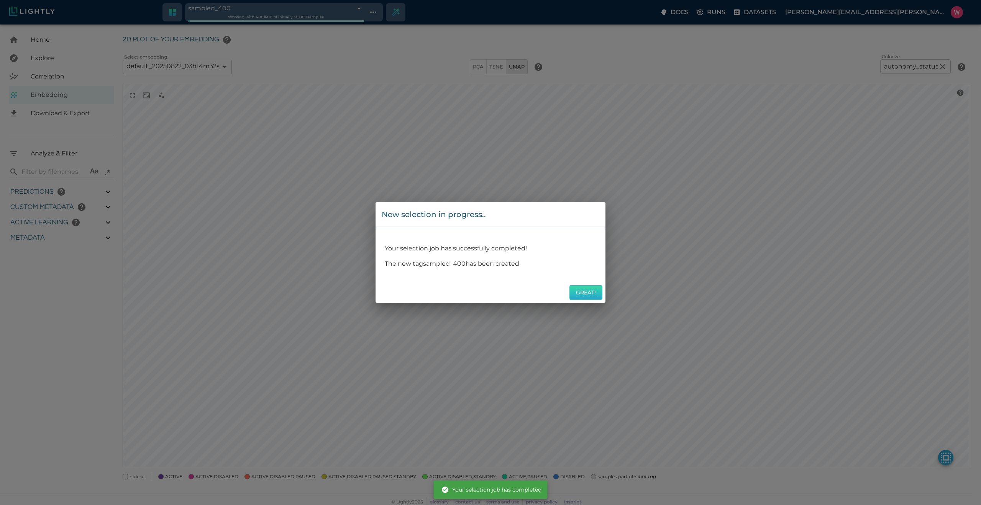
click at [590, 299] on button "Great!" at bounding box center [585, 292] width 33 height 15
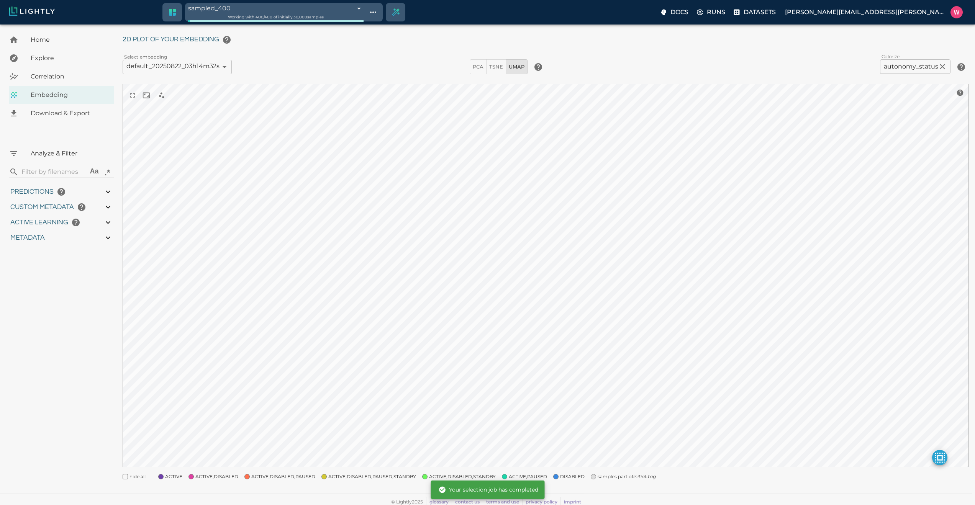
click at [612, 477] on span "samples part of initial-tag" at bounding box center [627, 477] width 58 height 8
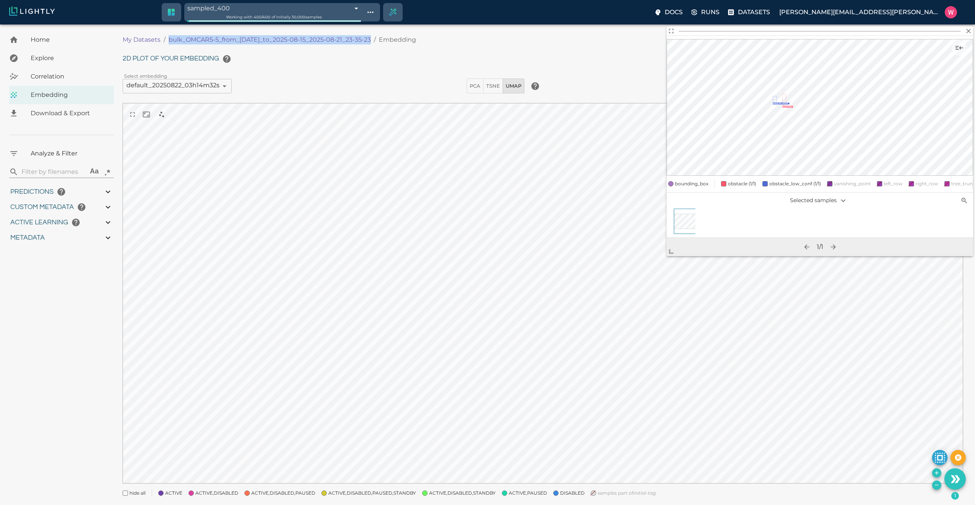
drag, startPoint x: 384, startPoint y: 37, endPoint x: 168, endPoint y: 42, distance: 216.1
click at [168, 42] on ol "My Datasets / bulk_OMCAR5-5_from_2025-08-15_to_2025-08-15_2025-08-21_23-35-23 /…" at bounding box center [331, 39] width 417 height 9
copy ol "bulk_OMCAR5-5_from_2025-08-15_to_2025-08-15_2025-08-21_23-35-23 /"
click at [719, 14] on p "Runs" at bounding box center [710, 12] width 18 height 9
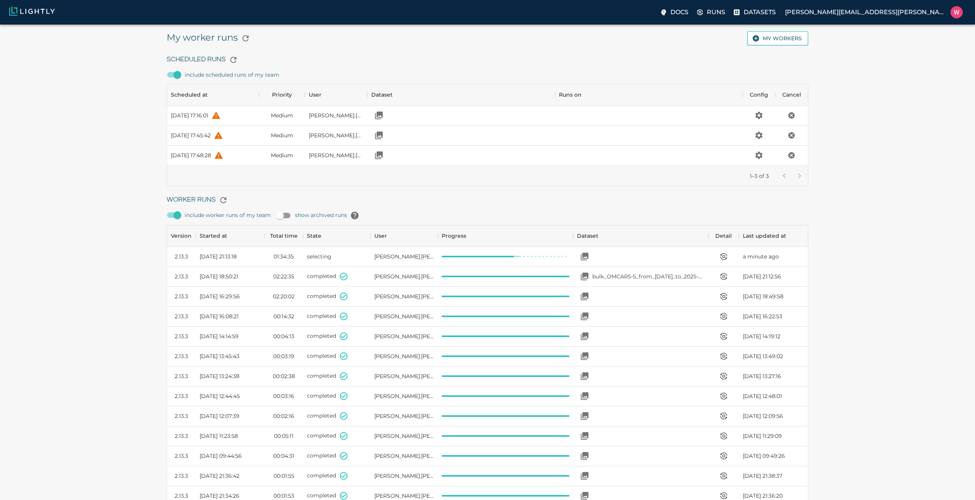
scroll to position [514, 635]
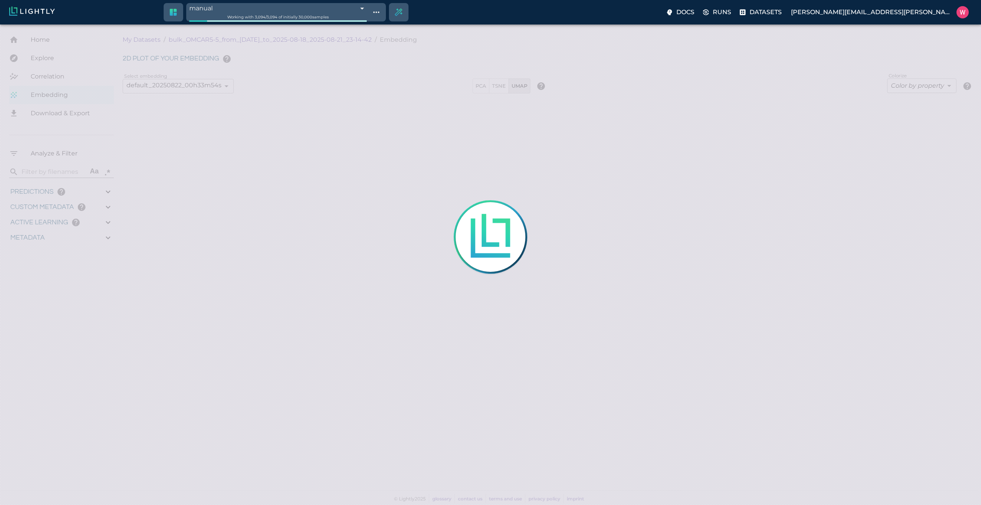
type input "1755491868.83669"
type input "0.999"
type input "0.991"
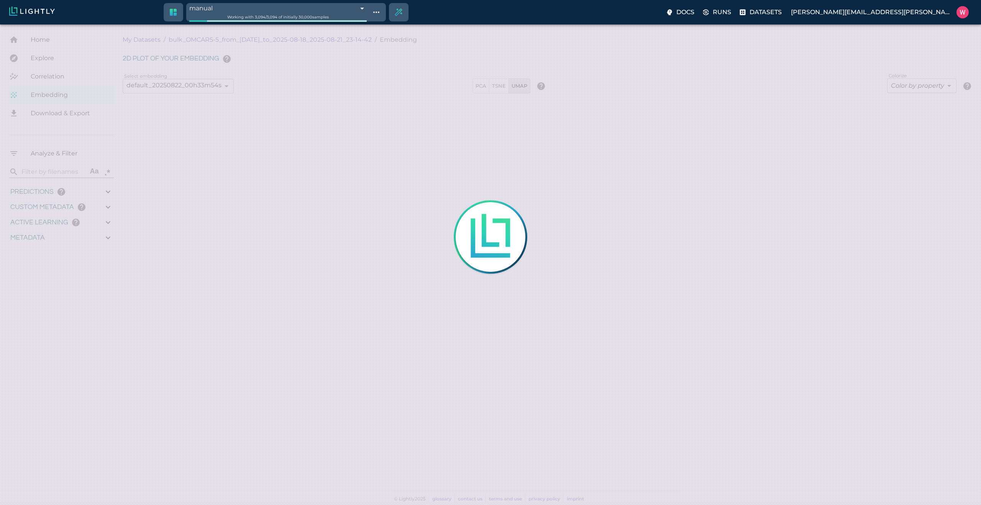
type input "9007199254740991"
type input "0.467648327350616"
type input "28.8826483273506"
type input "2.12497735023499"
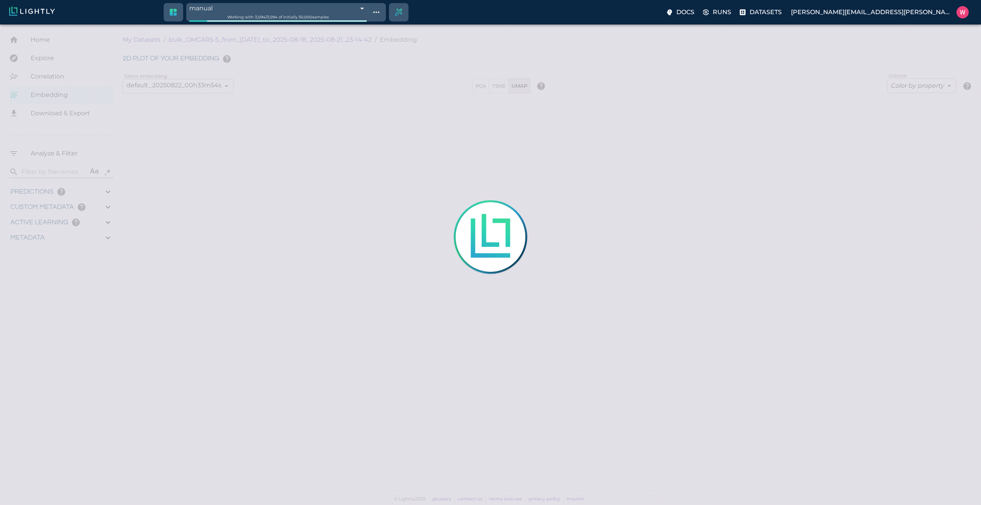
type input "27.984977350235"
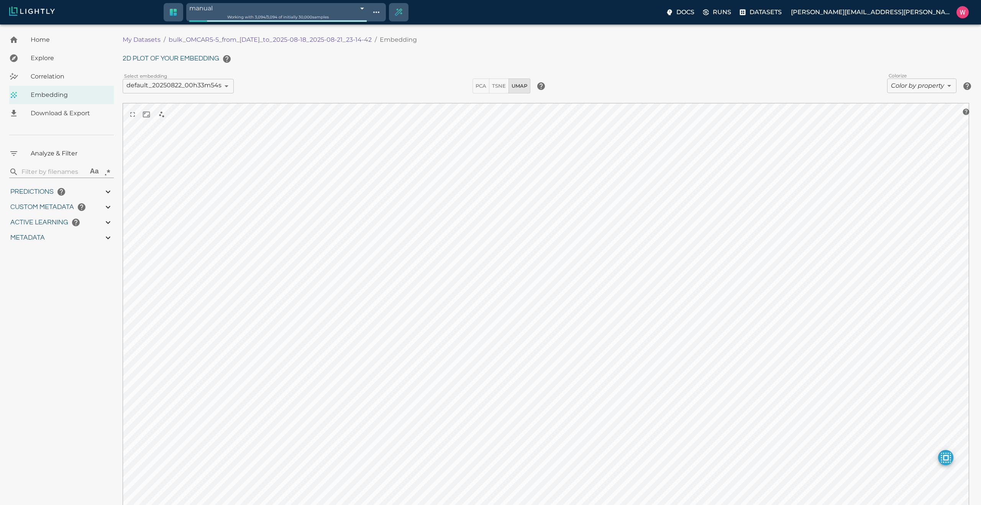
type input "1755491868.83669"
type input "0.999"
type input "0.991"
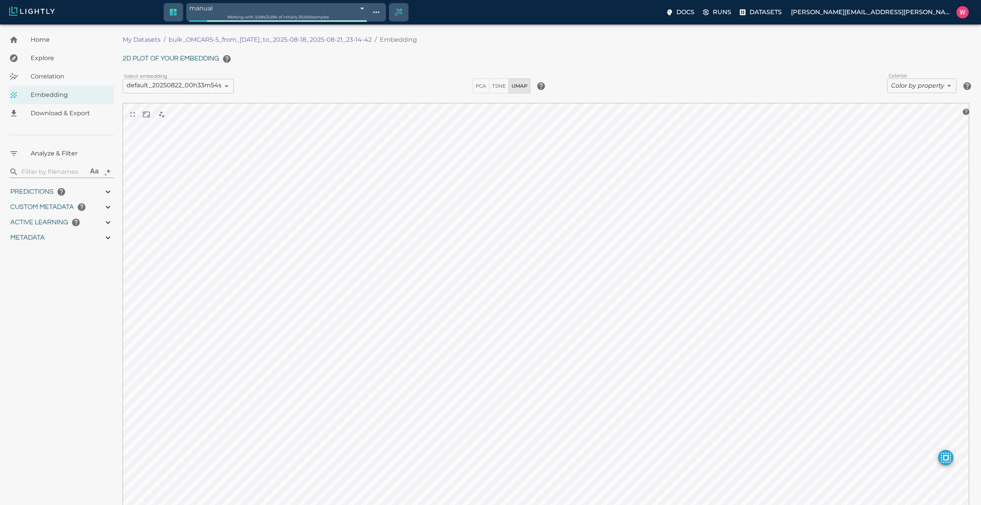
type input "9007199254740991"
type input "0.467648327350616"
type input "28.8826483273506"
type input "2.12497735023499"
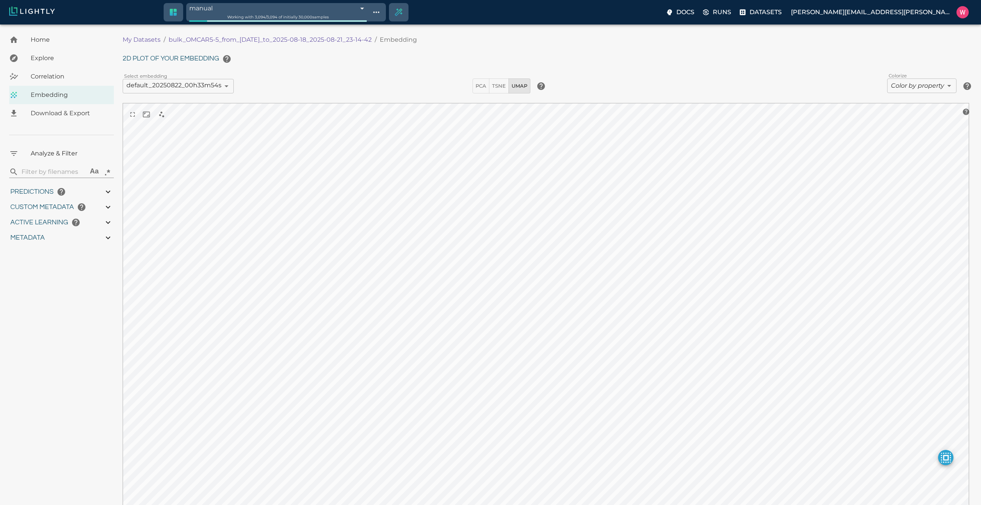
type input "27.984977350235"
type input "1755491868.83669"
type input "0.999"
type input "0.991"
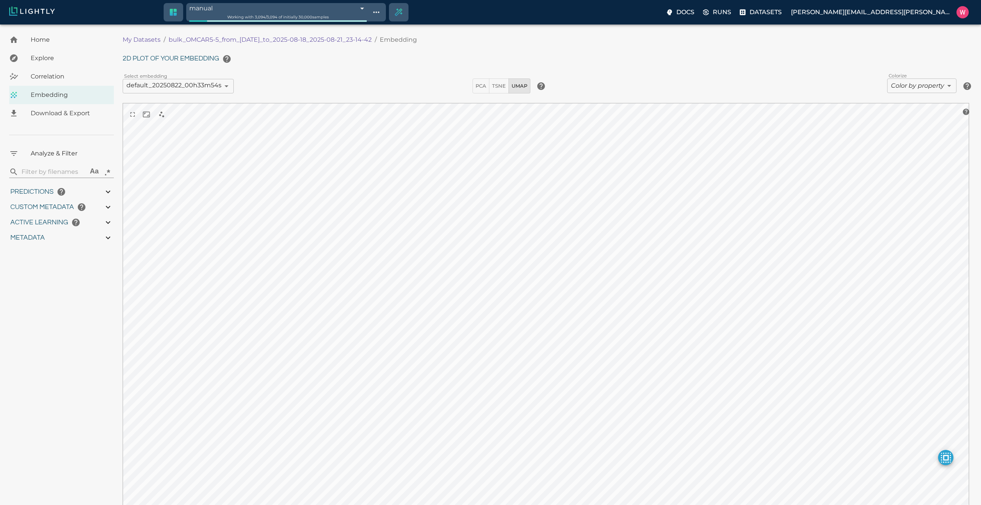
type input "0.991"
type input "0.467648327350616"
type input "28.8826483273506"
type input "2.12497735023499"
type input "27.984977350235"
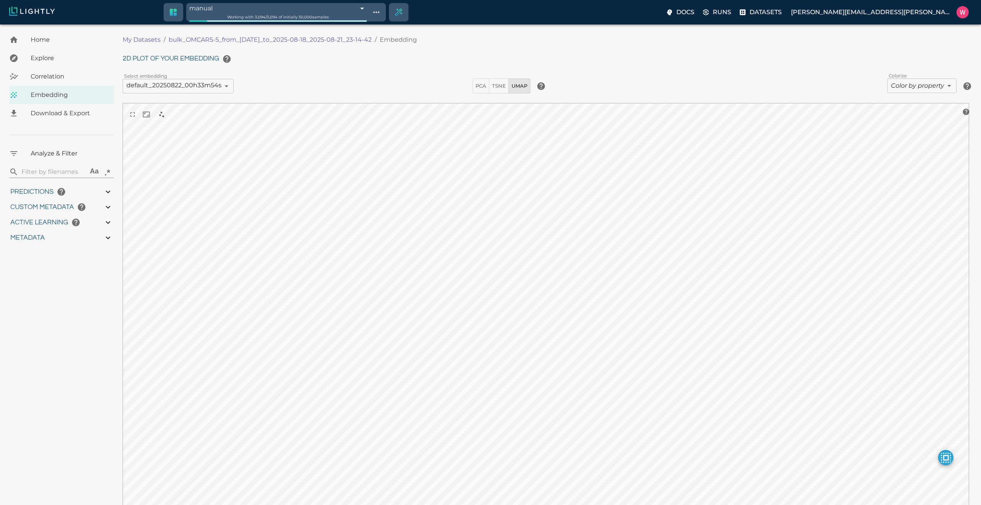
type input "1755491868.83669"
type input "0.999"
type input "0.991"
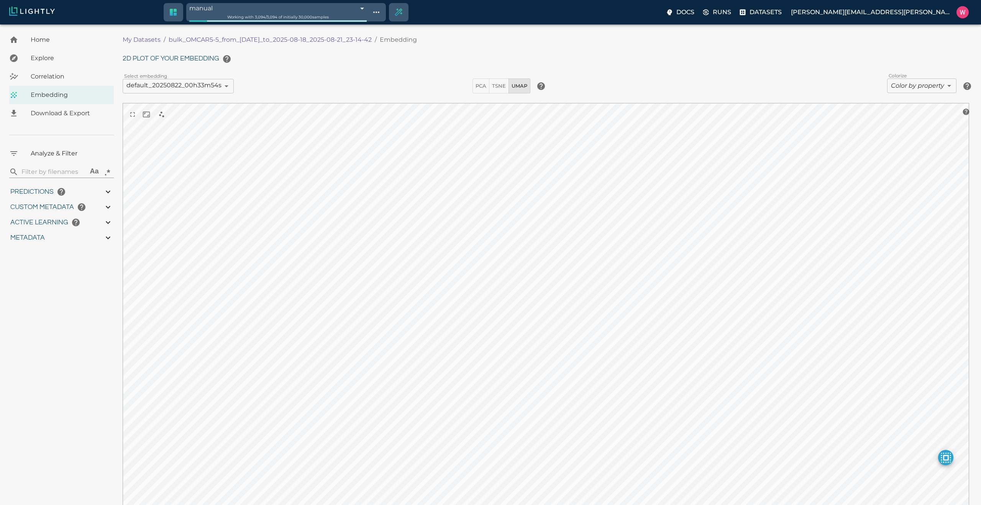
type input "0.467648327350616"
type input "28.8826483273506"
type input "2.12497735023499"
type input "27.984977350235"
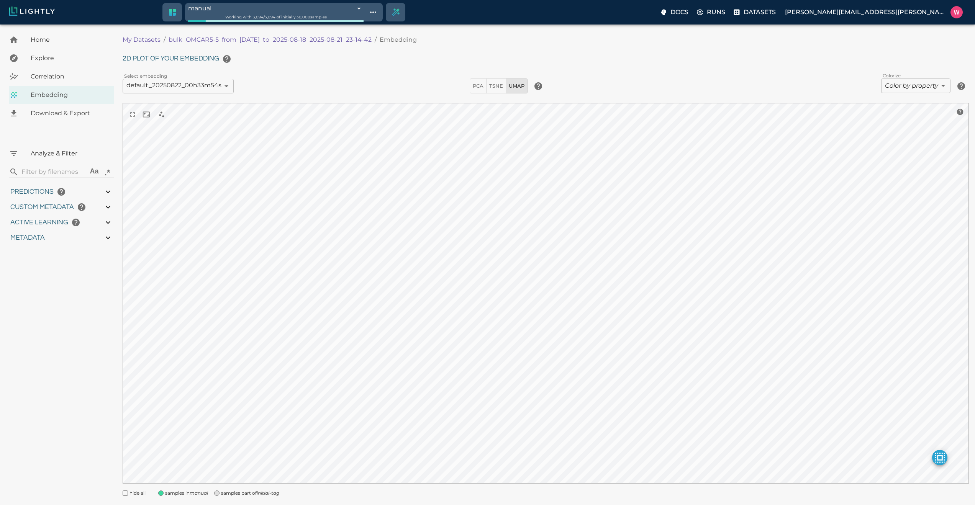
click at [256, 490] on span "samples part of initial-tag" at bounding box center [250, 494] width 58 height 8
click at [923, 86] on body "manual 68a7ff19423f1e3bac68e4ac Working with 3,094 / 3,094 of initially 30,000 …" at bounding box center [487, 275] width 975 height 500
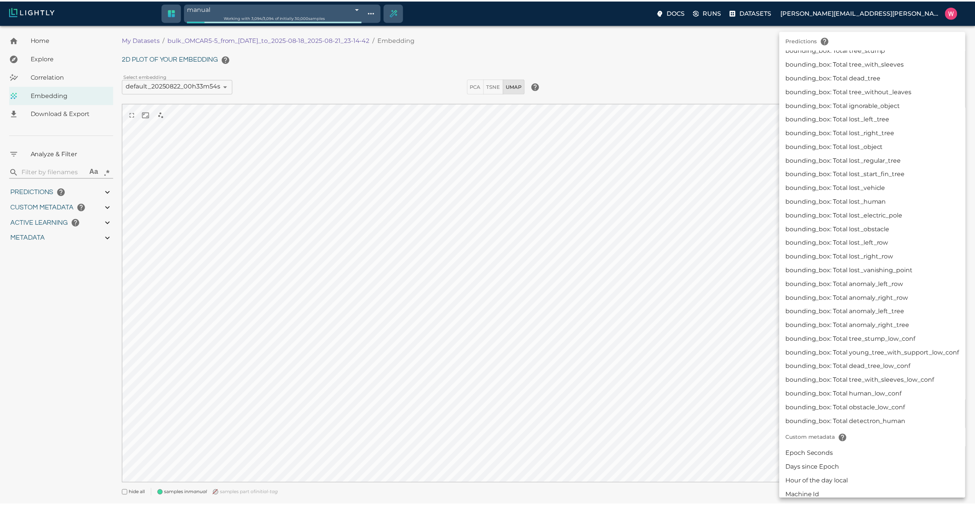
scroll to position [552, 0]
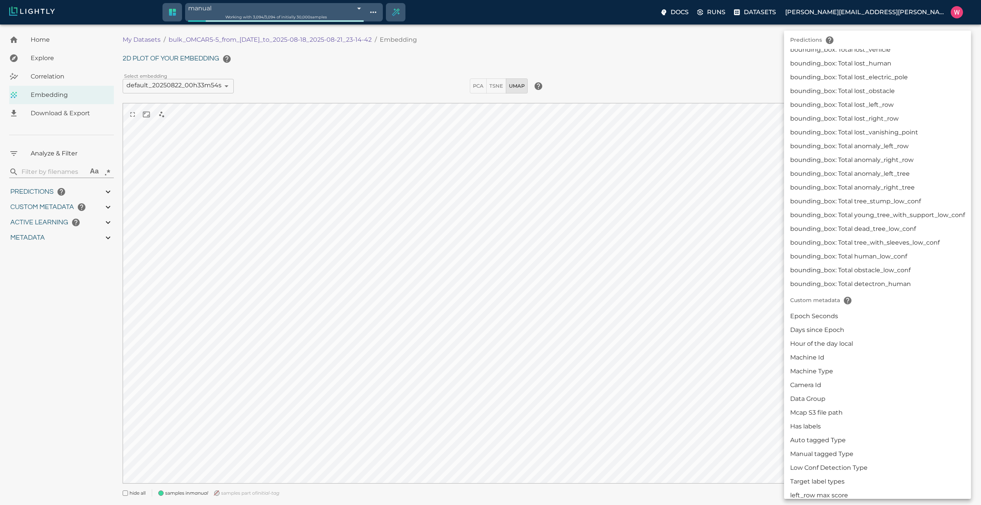
click at [645, 288] on div at bounding box center [490, 252] width 981 height 505
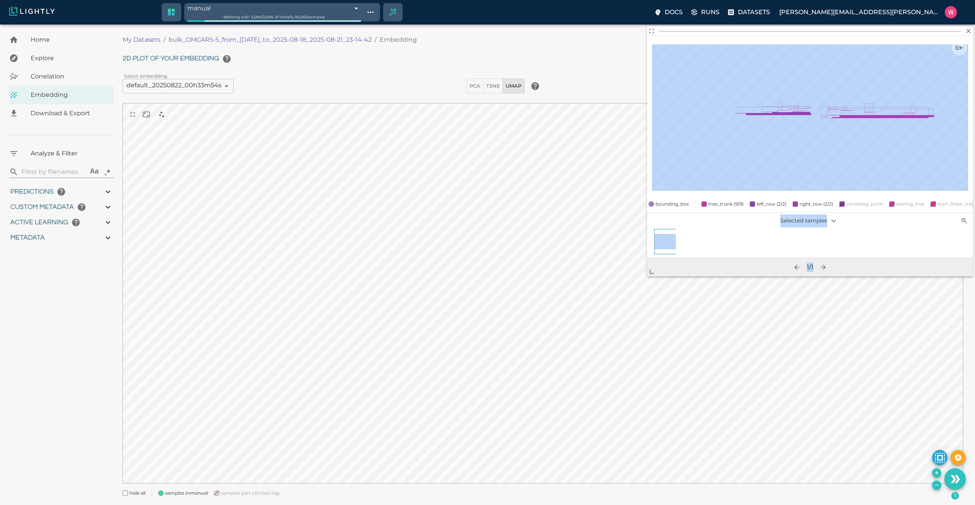
click at [609, 322] on body "manual 68a7ff19423f1e3bac68e4ac Working with 3,094 / 3,094 of initially 30,000 …" at bounding box center [487, 275] width 975 height 500
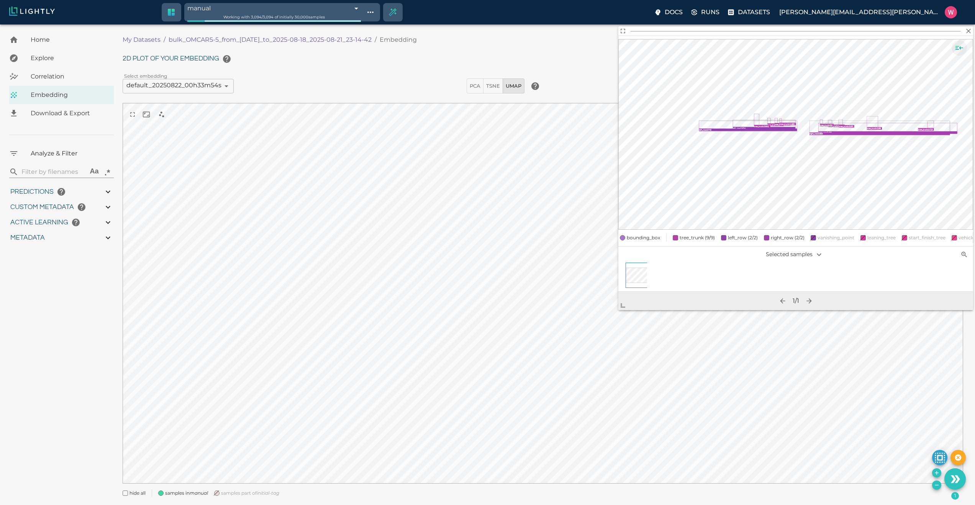
click at [955, 49] on icon "Show sample details" at bounding box center [959, 47] width 9 height 9
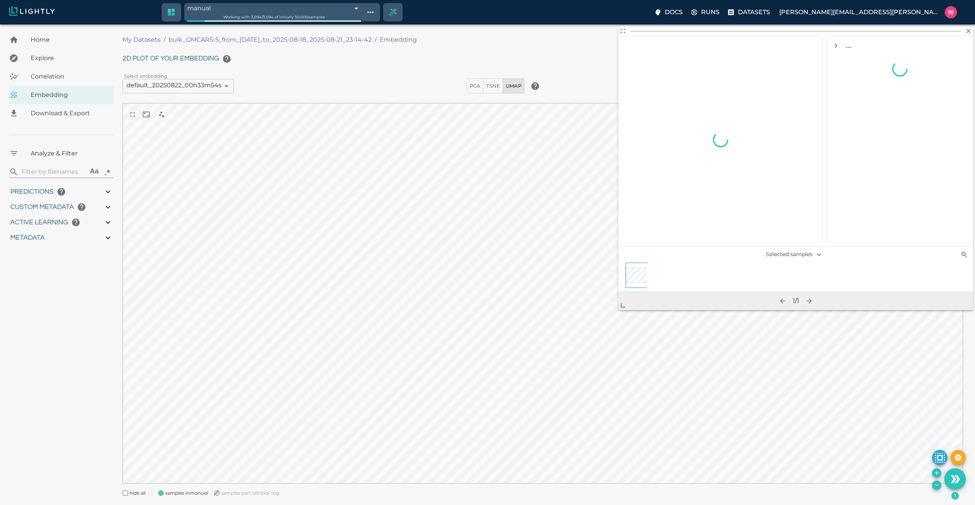
scroll to position [0, 0]
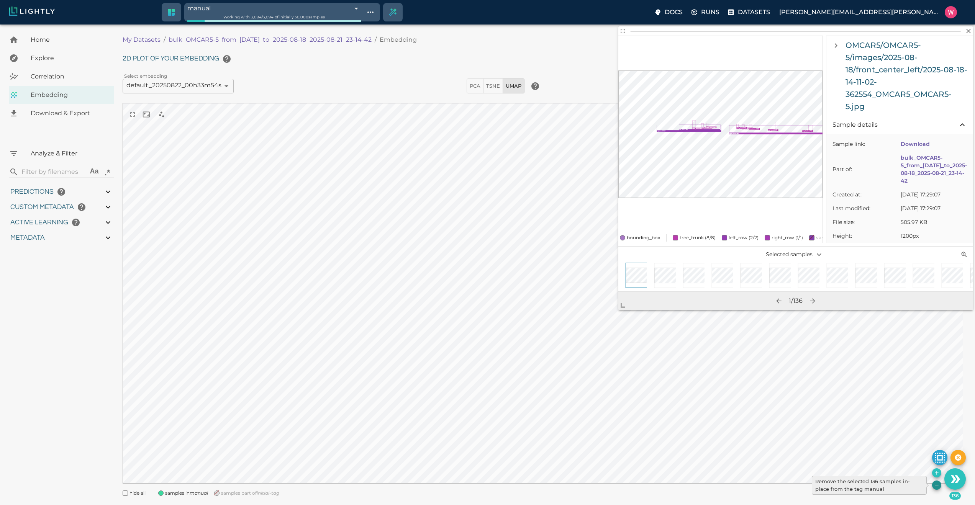
click at [936, 485] on icon "Remove the selected 136 samples in-place from the tag manual" at bounding box center [937, 485] width 6 height 6
type input "1755491868.83669"
type input "0.999"
type input "0.991"
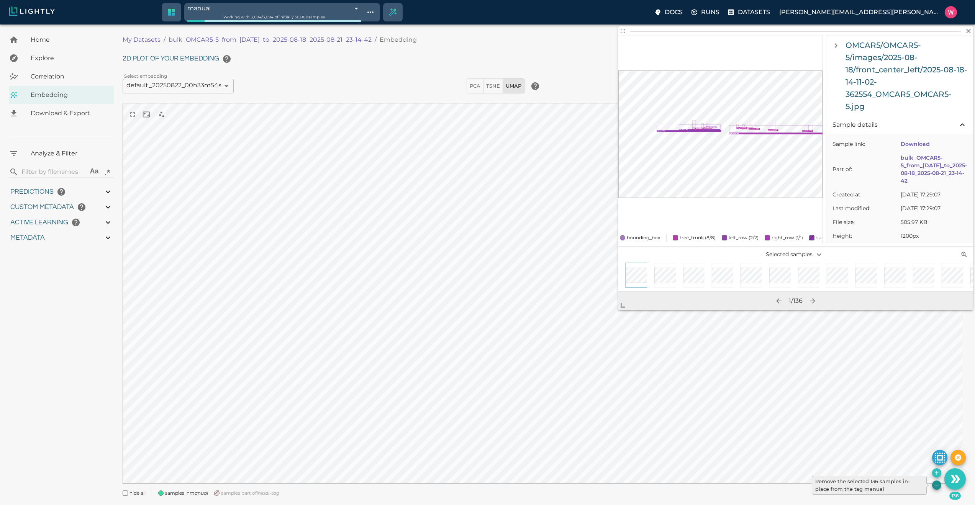
type input "0.991"
type input "9007199254740991"
type input "0.467648327350616"
type input "28.8826483273506"
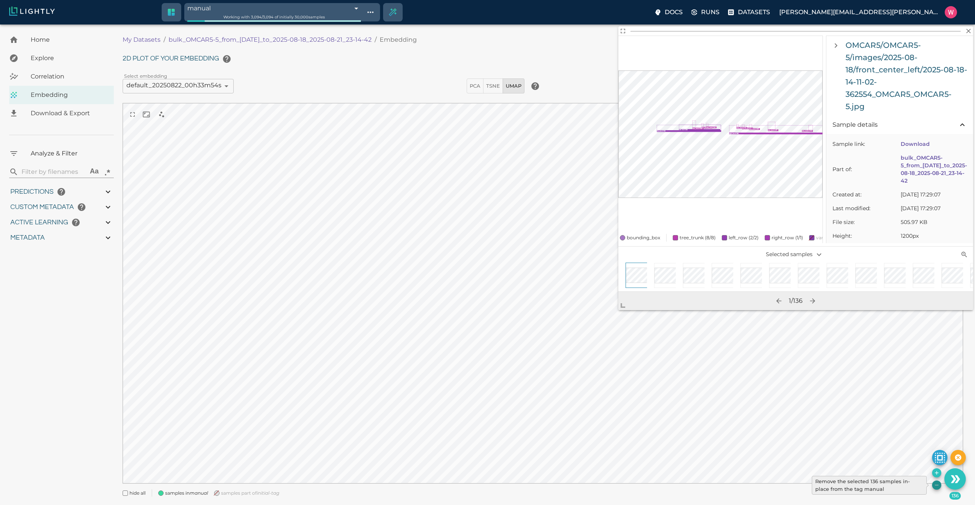
type input "2.12497735023499"
type input "27.984977350235"
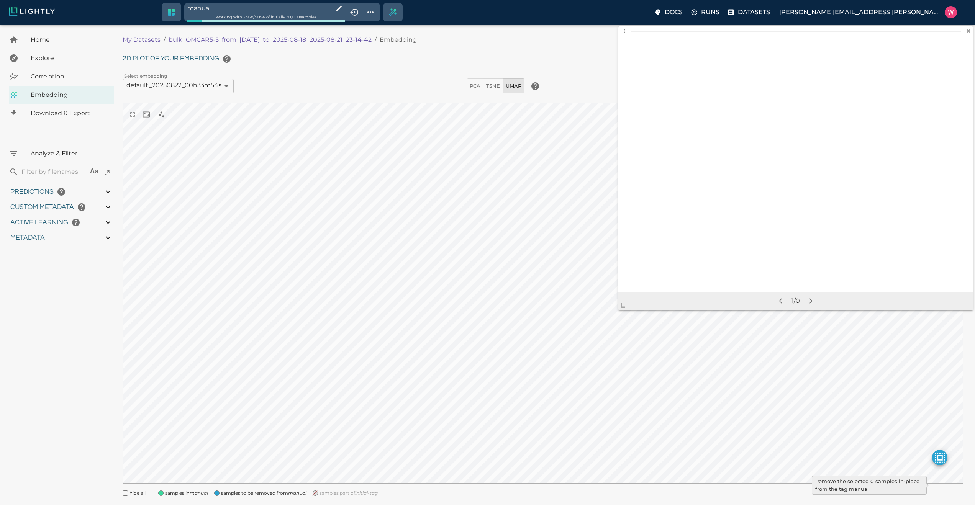
type input "1755491868.83669"
type input "0.999"
type input "0.991"
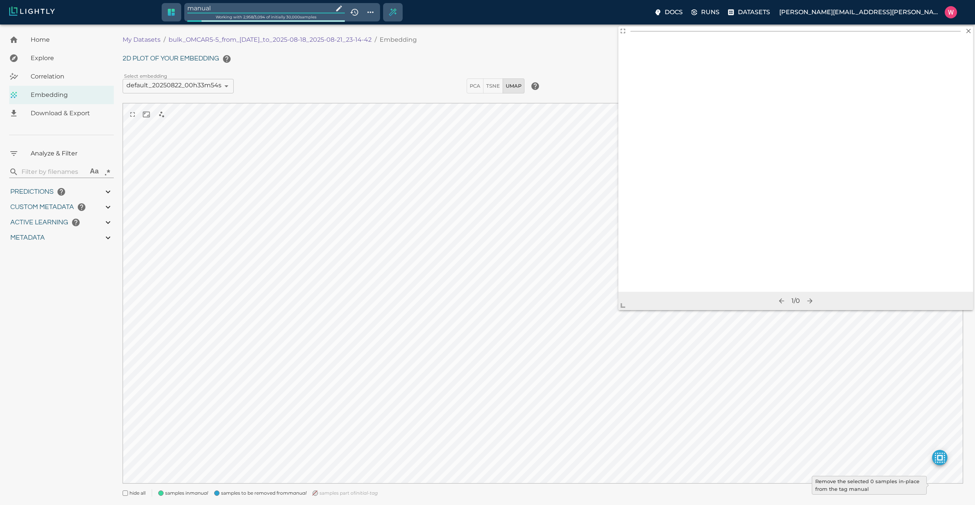
type input "9007199254740991"
type input "0.467648327350616"
type input "28.8826483273506"
type input "2.12497735023499"
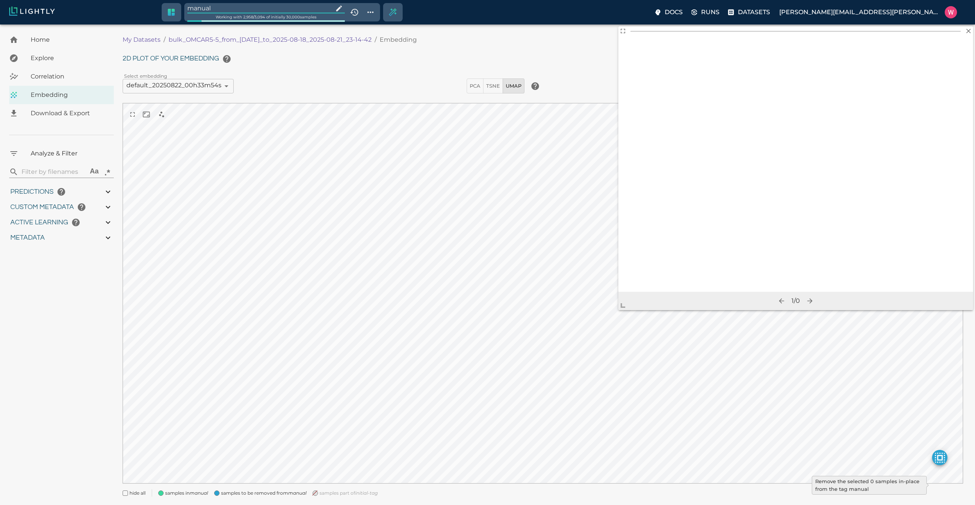
type input "27.984977350235"
type input "1755491868.83669"
type input "0.999"
type input "0.991"
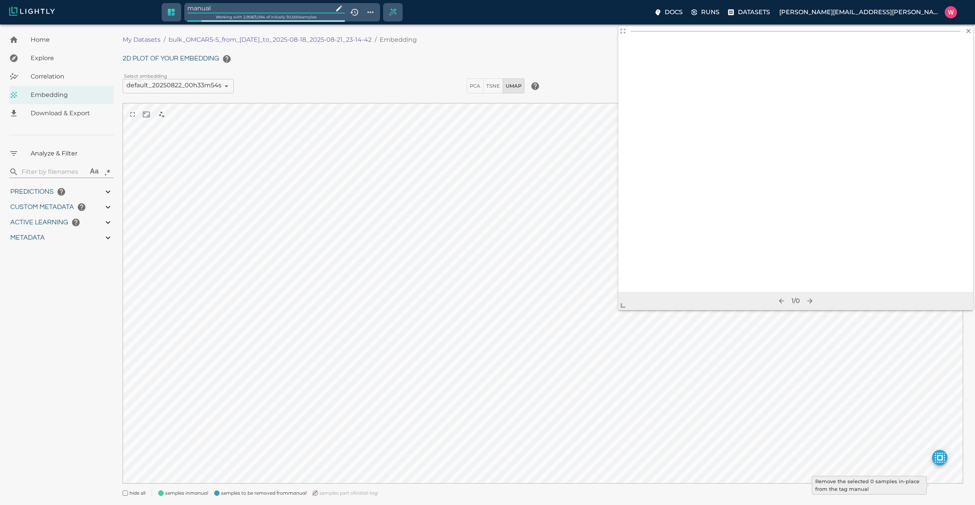
type input "0.991"
type input "0.467648327350616"
type input "28.8826483273506"
type input "2.12497735023499"
type input "27.984977350235"
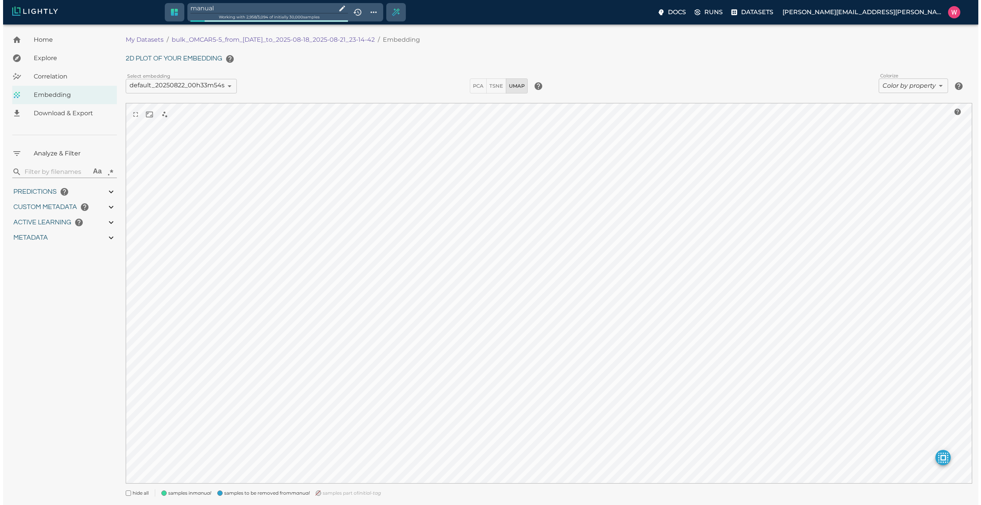
type input "1755491868.83669"
type input "0.999"
type input "0.991"
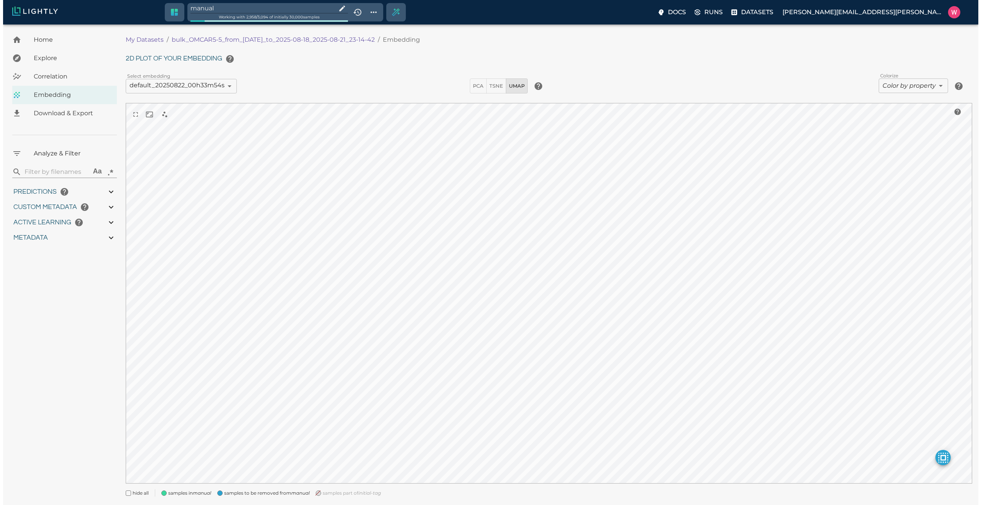
type input "0.467648327350616"
type input "28.8826483273506"
type input "2.12497735023499"
type input "27.984977350235"
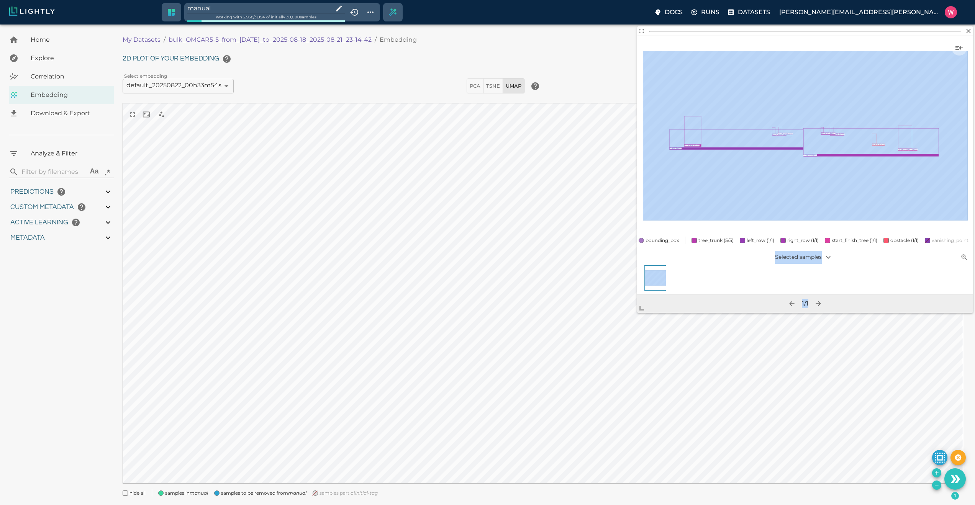
click at [611, 357] on body "manual Working with 2,958 / 3,094 of initially 30,000 samples Docs Runs Dataset…" at bounding box center [487, 275] width 975 height 500
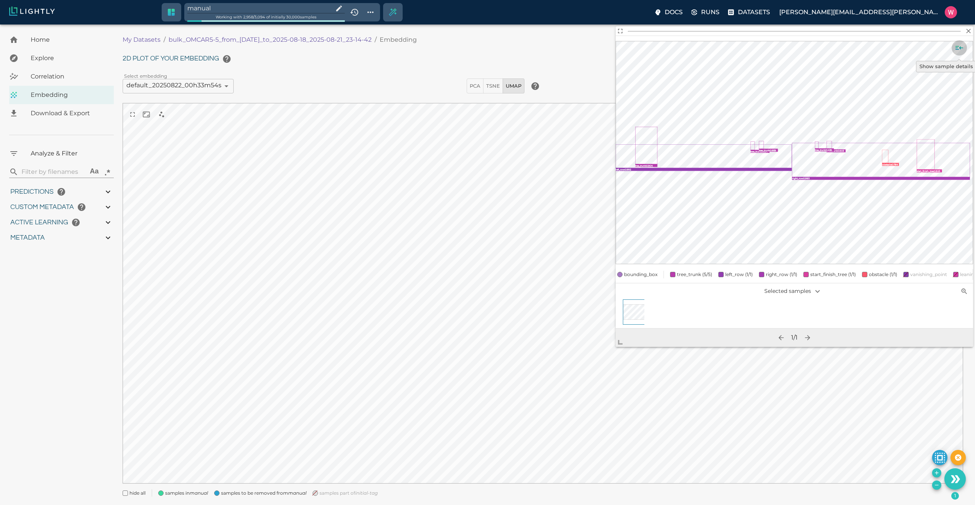
click at [966, 49] on button "Show sample details" at bounding box center [959, 47] width 15 height 15
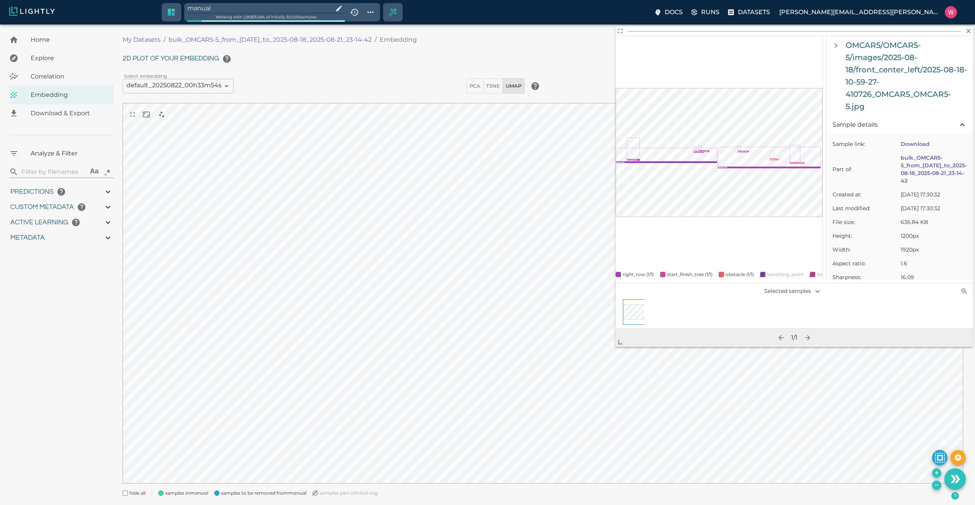
scroll to position [0, 182]
click at [685, 272] on span at bounding box center [682, 274] width 5 height 5
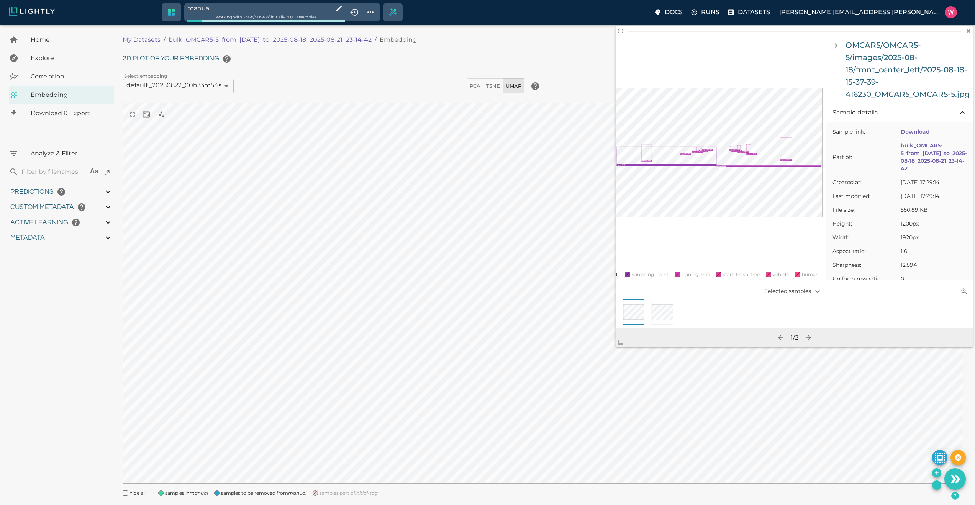
click at [938, 485] on icon "Remove the selected 2 samples in-place from the tag manual" at bounding box center [936, 485] width 3 height 0
type input "1755491868.83669"
type input "0.999"
type input "0.991"
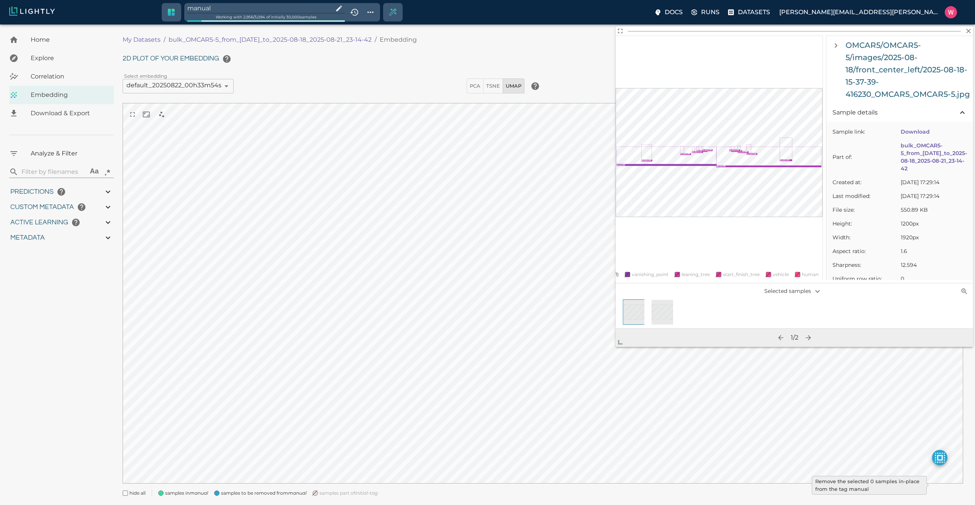
type input "0.991"
type input "9007199254740991"
type input "0.467648327350616"
type input "28.8826483273506"
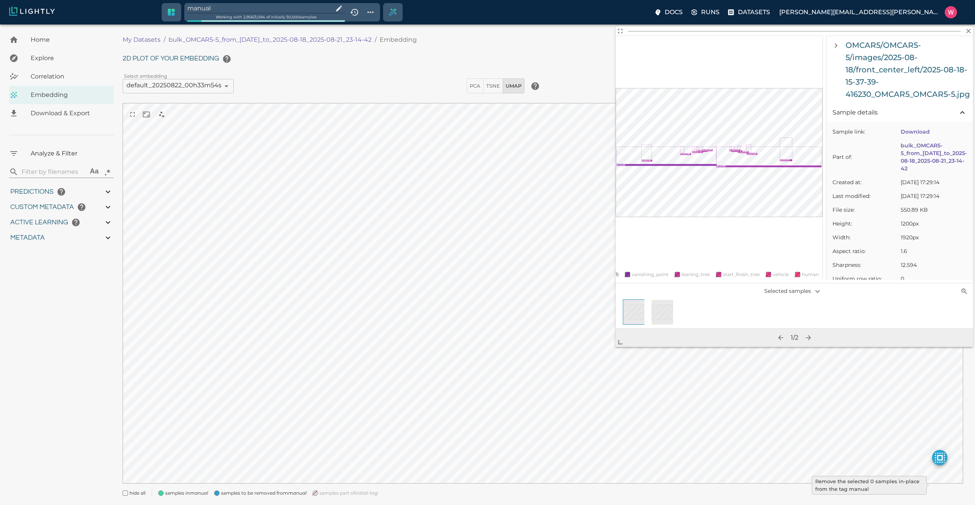
type input "2.12497735023499"
type input "27.984977350235"
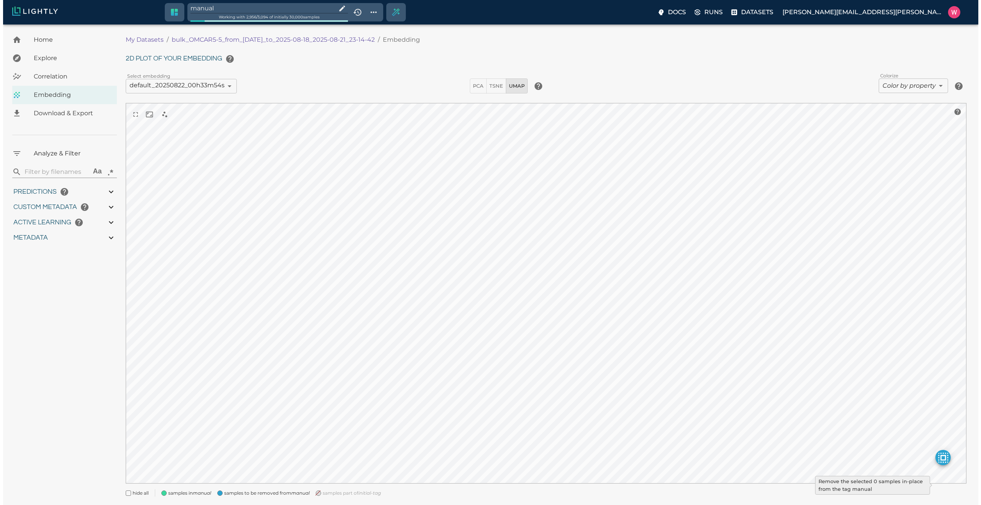
type input "1755491868.83669"
type input "0.999"
type input "0.991"
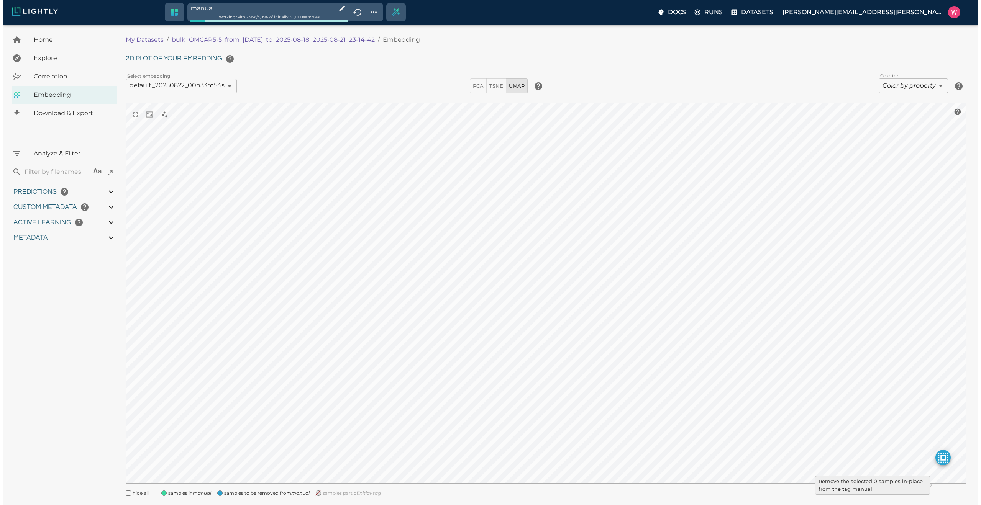
type input "9007199254740991"
type input "0.467648327350616"
type input "28.8826483273506"
type input "2.12497735023499"
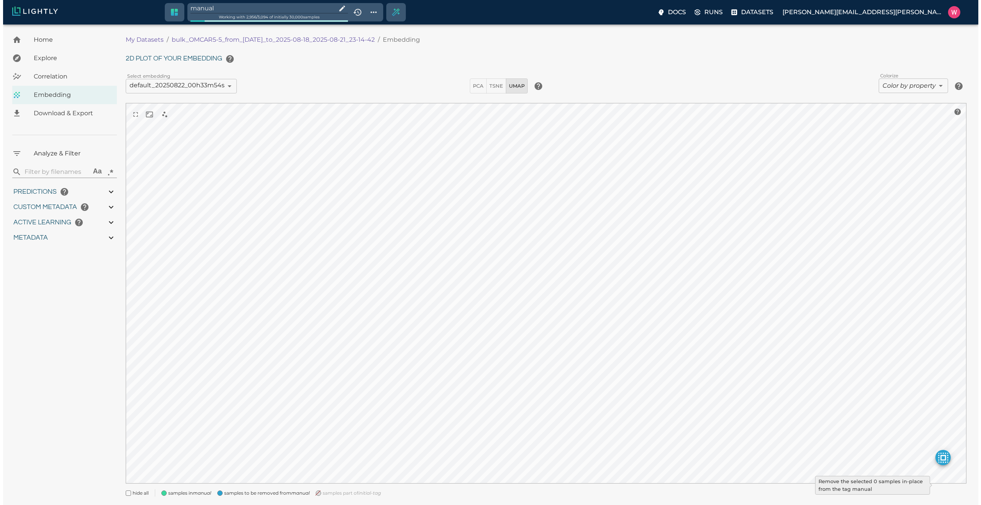
type input "27.984977350235"
type input "1755491868.83669"
type input "0.999"
type input "0.991"
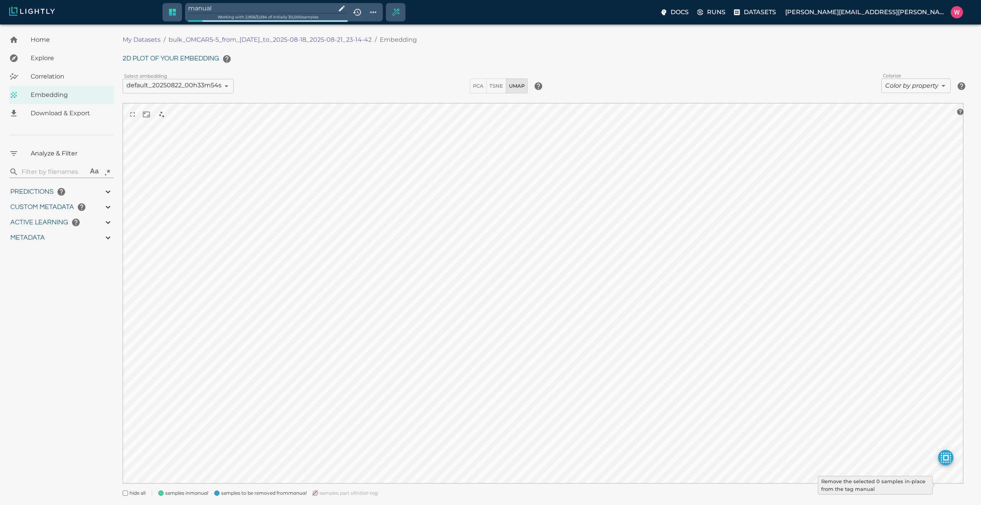
type input "0.991"
type input "0.467648327350616"
type input "28.8826483273506"
type input "2.12497735023499"
type input "27.984977350235"
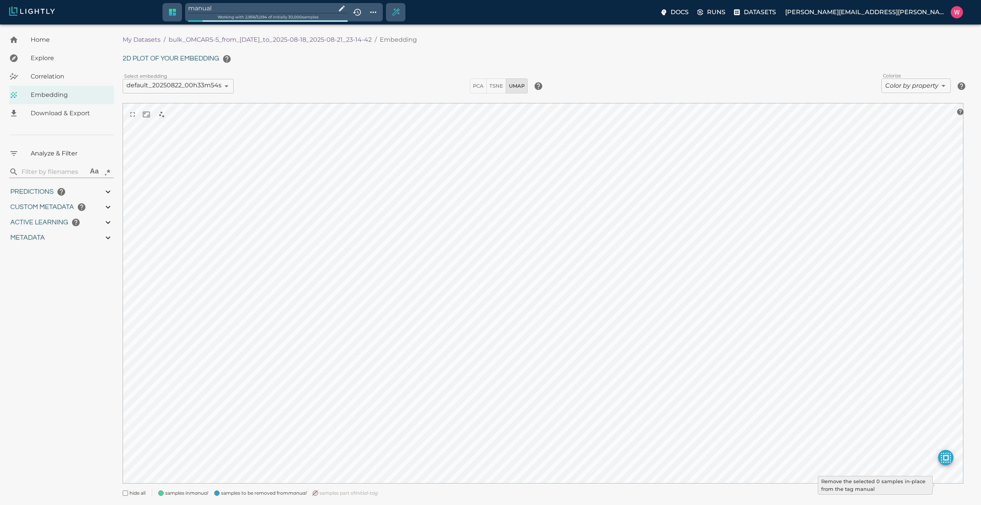
type input "1755491868.83669"
type input "0.999"
type input "0.991"
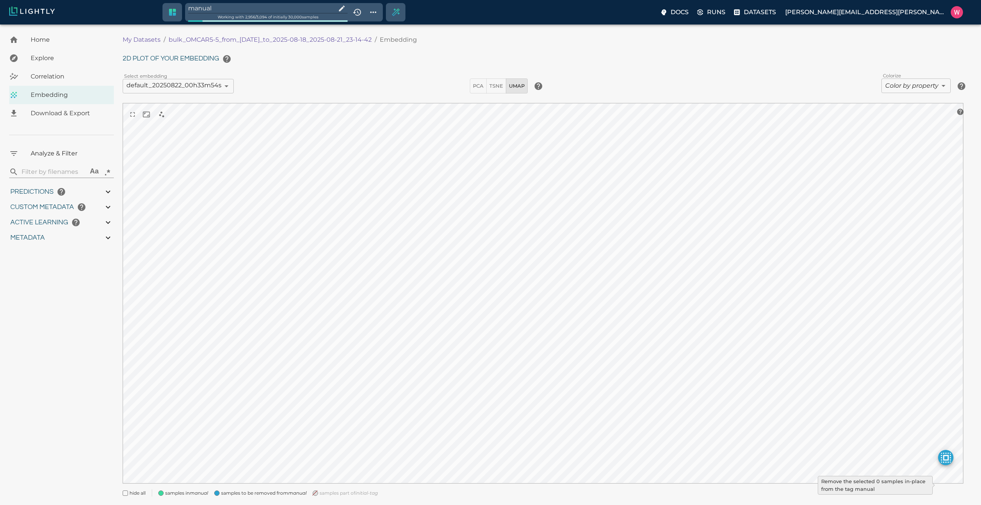
type input "0.467648327350616"
type input "28.8826483273506"
type input "2.12497735023499"
type input "27.984977350235"
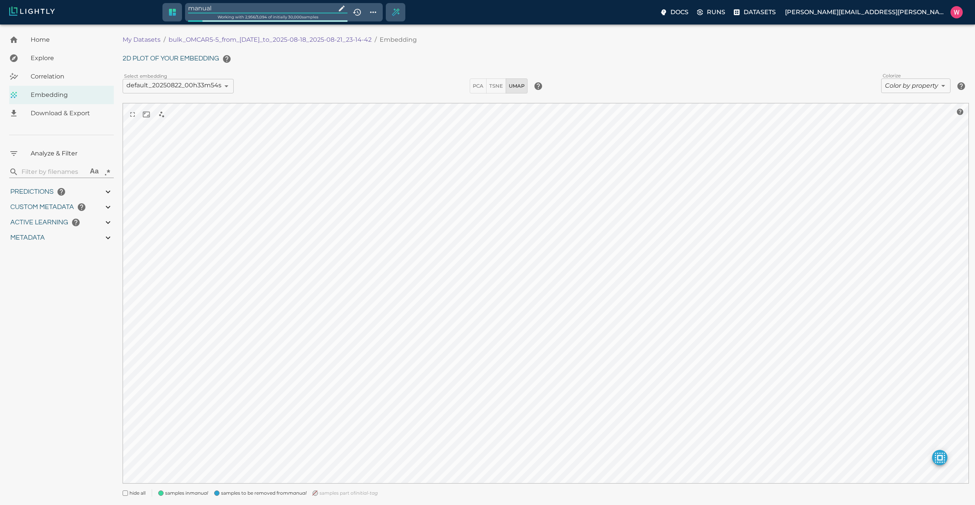
click at [227, 8] on input "manual" at bounding box center [260, 8] width 145 height 10
type input "1755491868.83669"
type input "0.999"
type input "0.991"
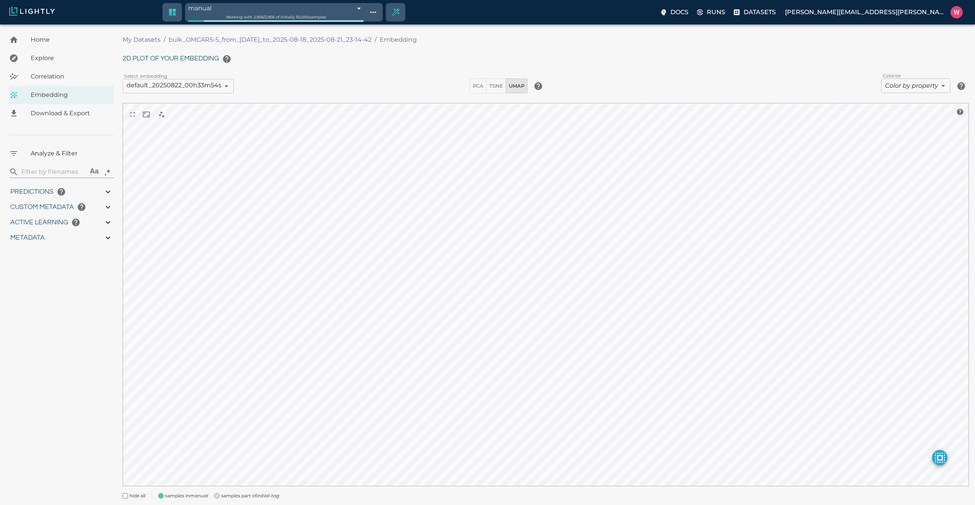
type input "0.991"
type input "0.467648327350616"
type input "28.8826483273506"
type input "2.12497735023499"
type input "27.984977350235"
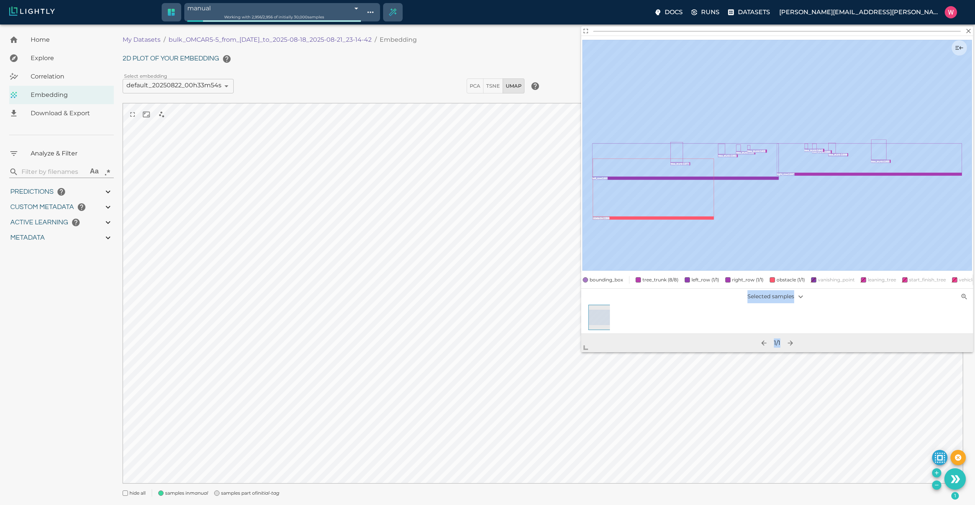
click at [576, 362] on body "manual 68a7ff19423f1e3bac68e4ac Working with 2,956 / 2,956 of initially 30,000 …" at bounding box center [487, 275] width 975 height 500
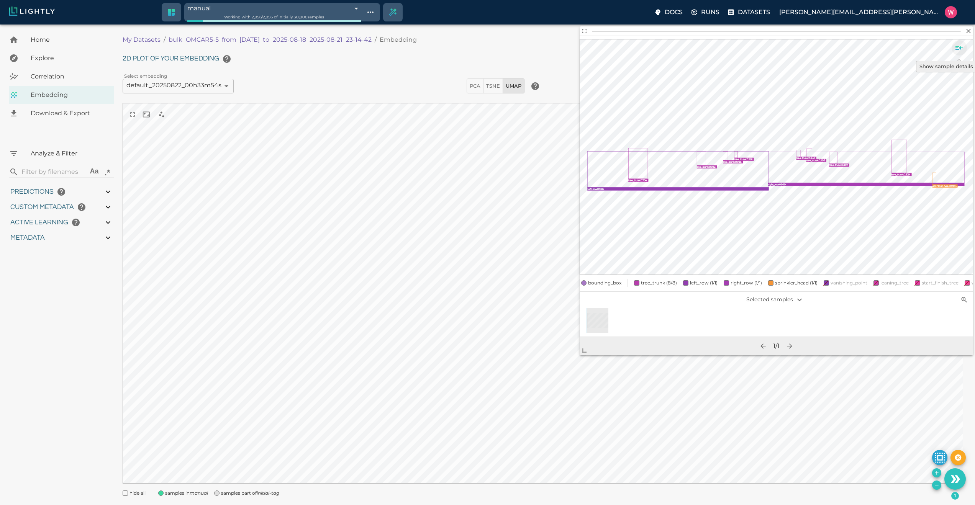
click at [955, 49] on icon "Show sample details" at bounding box center [959, 47] width 9 height 9
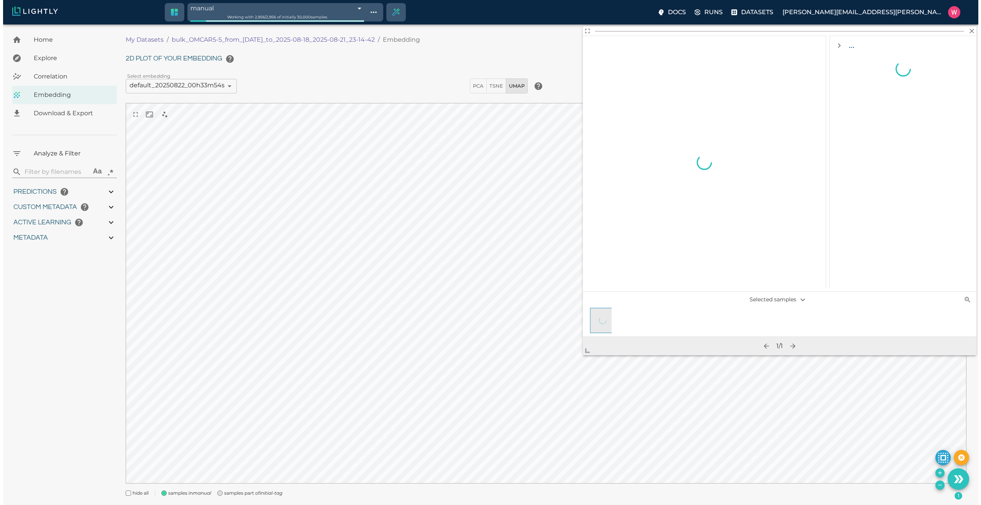
scroll to position [0, 0]
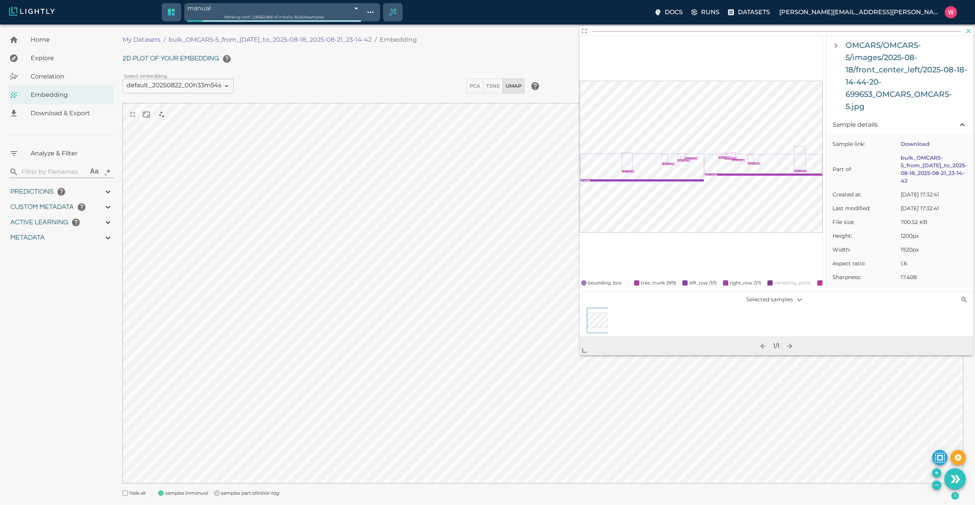
click at [966, 28] on icon "button" at bounding box center [969, 31] width 8 height 8
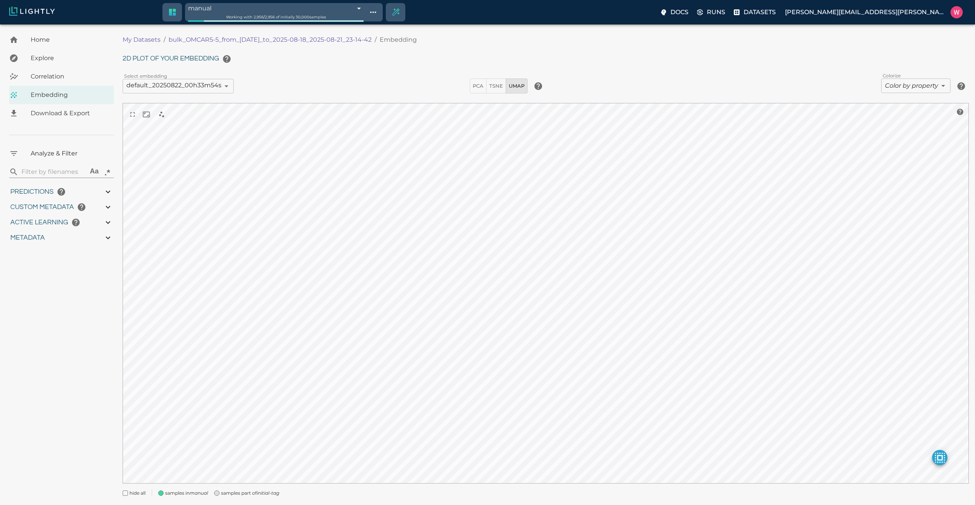
click at [912, 77] on div "2D plot of your embedding Select embedding default_20250822_00h33m54s 68a7bafc7…" at bounding box center [546, 273] width 846 height 445
click at [911, 82] on body "manual 68a7ff19423f1e3bac68e4ac Working with 2,956 / 2,956 of initially 30,000 …" at bounding box center [487, 275] width 975 height 500
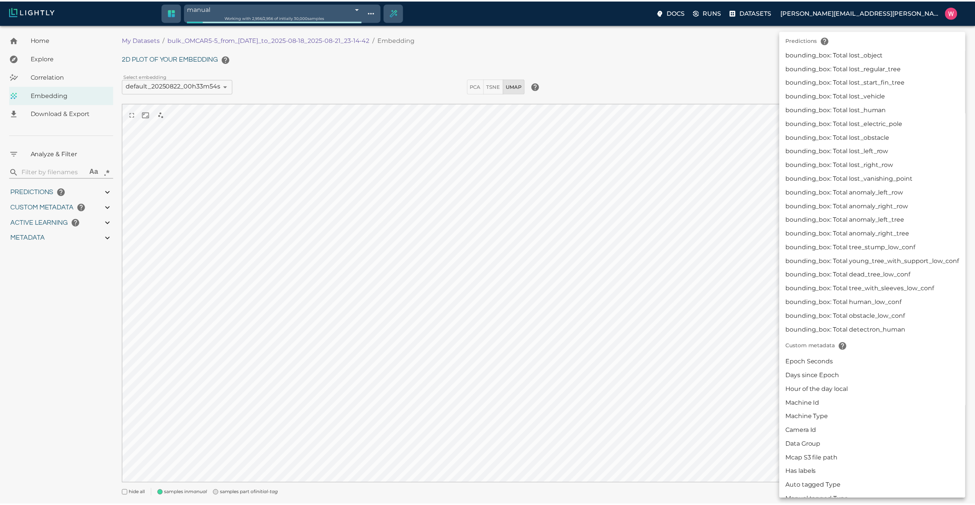
scroll to position [644, 0]
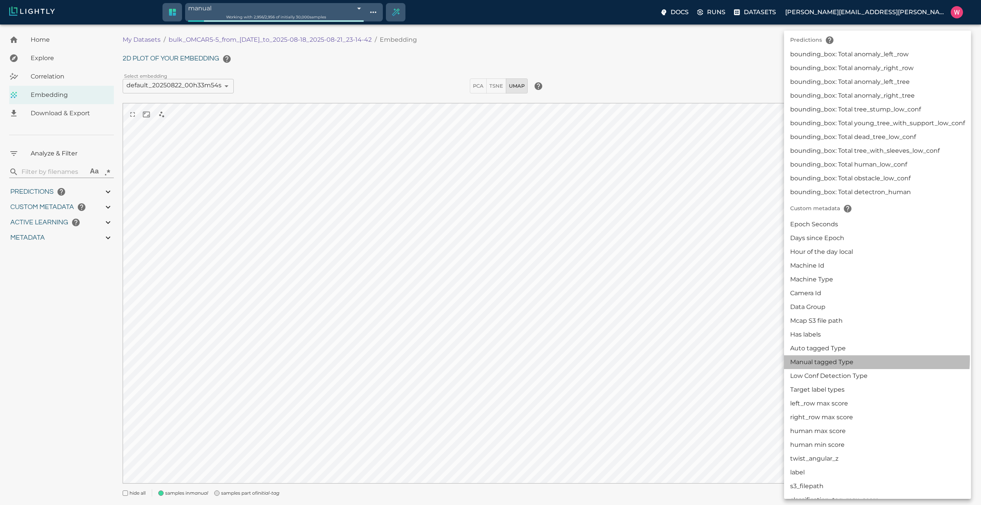
click at [837, 359] on li "Manual tagged Type" at bounding box center [877, 362] width 187 height 14
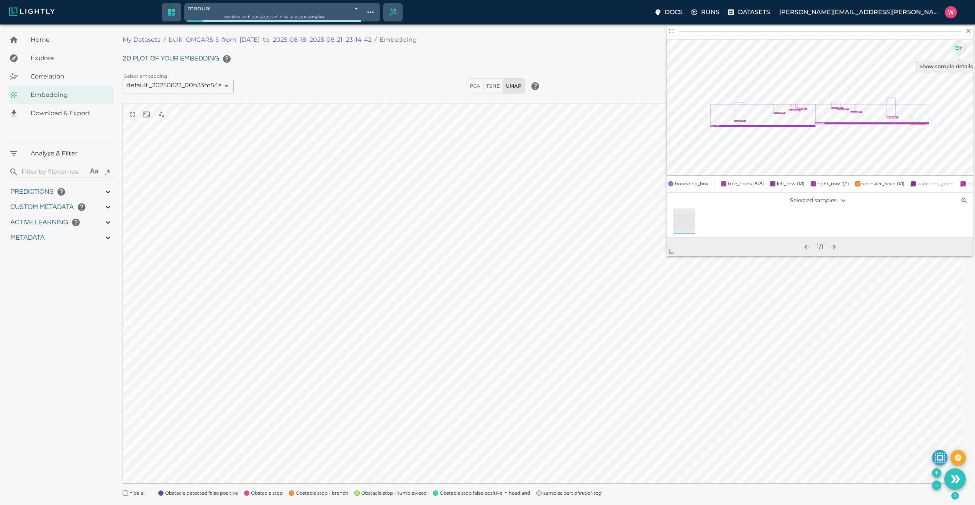
click at [954, 47] on button "Show sample details" at bounding box center [959, 47] width 15 height 15
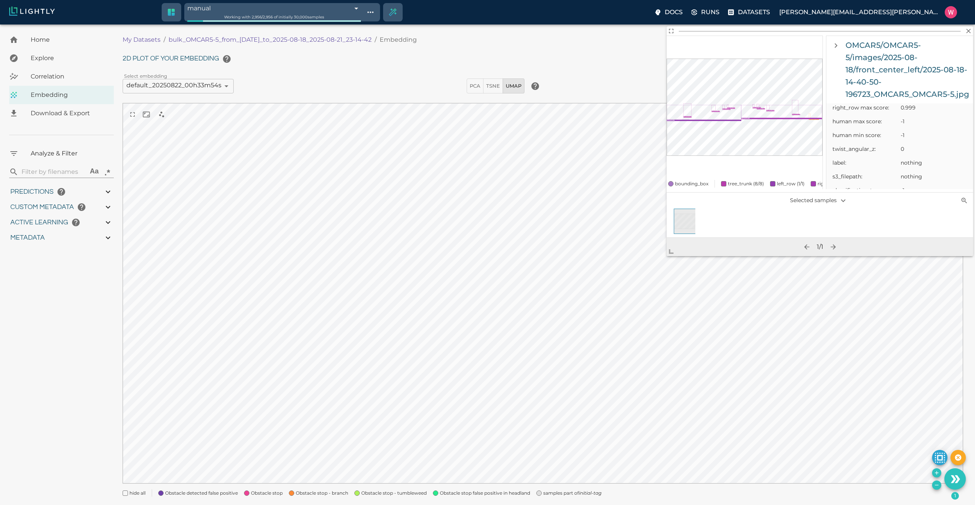
scroll to position [598, 0]
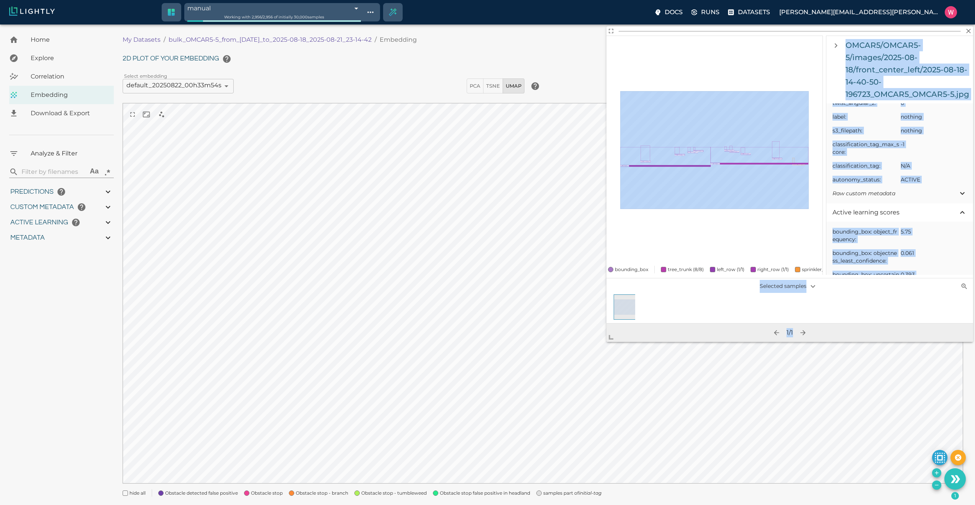
click at [550, 426] on body "manual 68a7ff19423f1e3bac68e4ac Working with 2,956 / 2,956 of initially 30,000 …" at bounding box center [487, 275] width 975 height 500
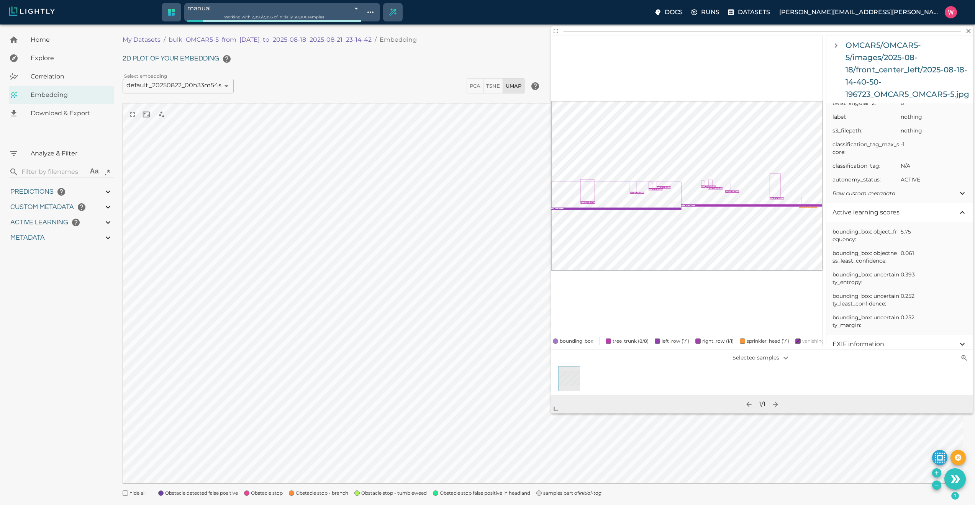
scroll to position [460, 0]
click at [571, 491] on span "samples part of initial-tag" at bounding box center [572, 494] width 58 height 8
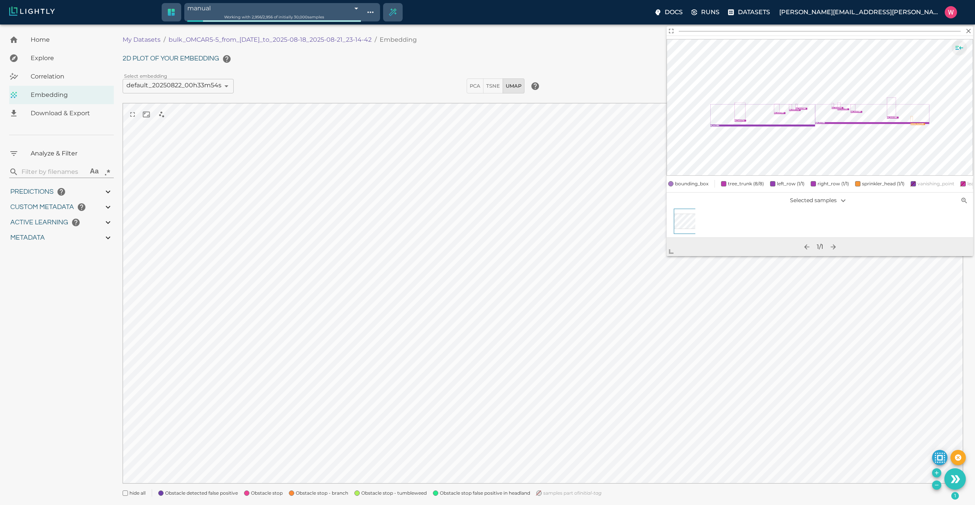
click at [960, 47] on icon "Show sample details" at bounding box center [959, 48] width 8 height 4
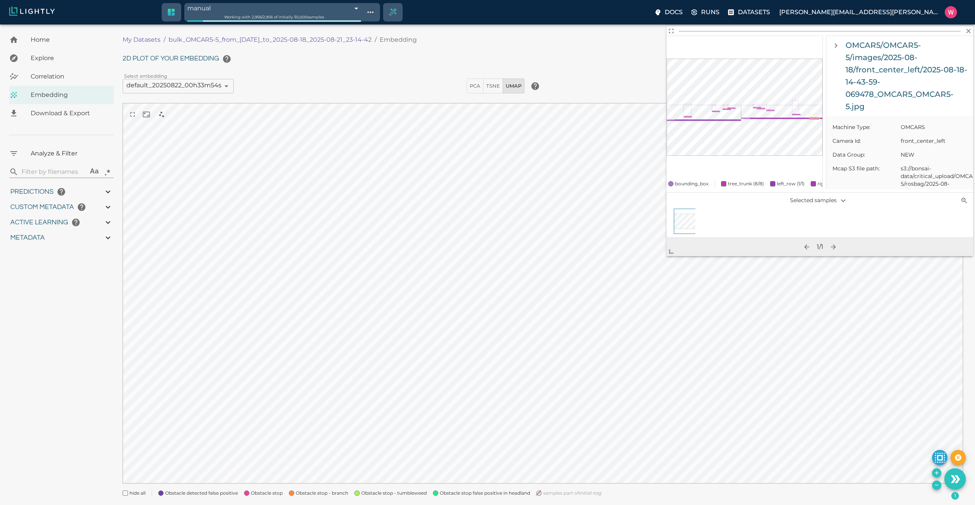
scroll to position [414, 0]
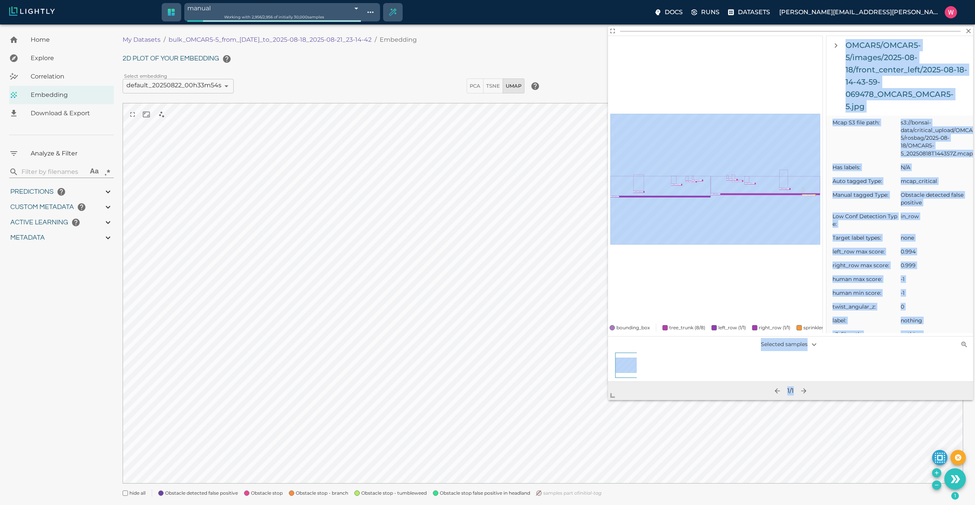
click at [596, 427] on body "manual 68a7ff19423f1e3bac68e4ac Working with 2,956 / 2,956 of initially 30,000 …" at bounding box center [487, 275] width 975 height 500
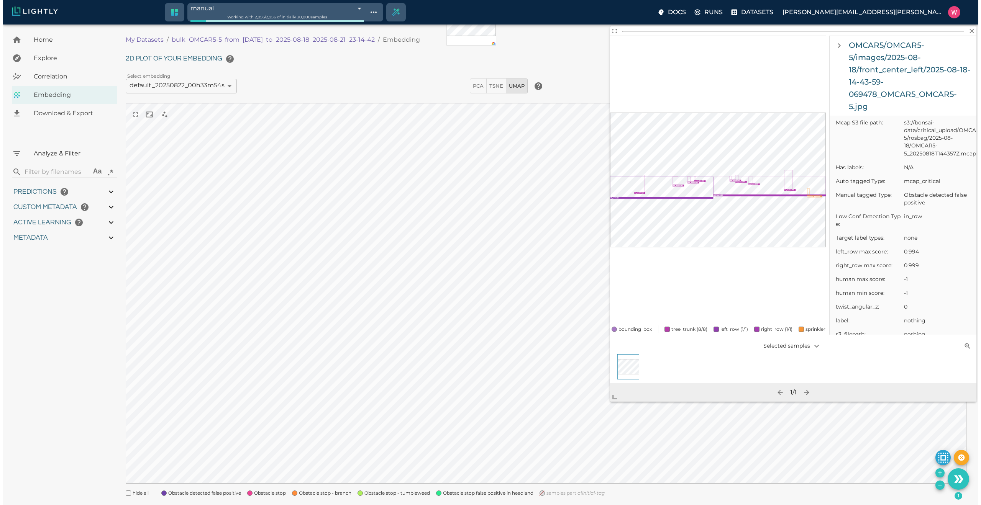
scroll to position [0, 0]
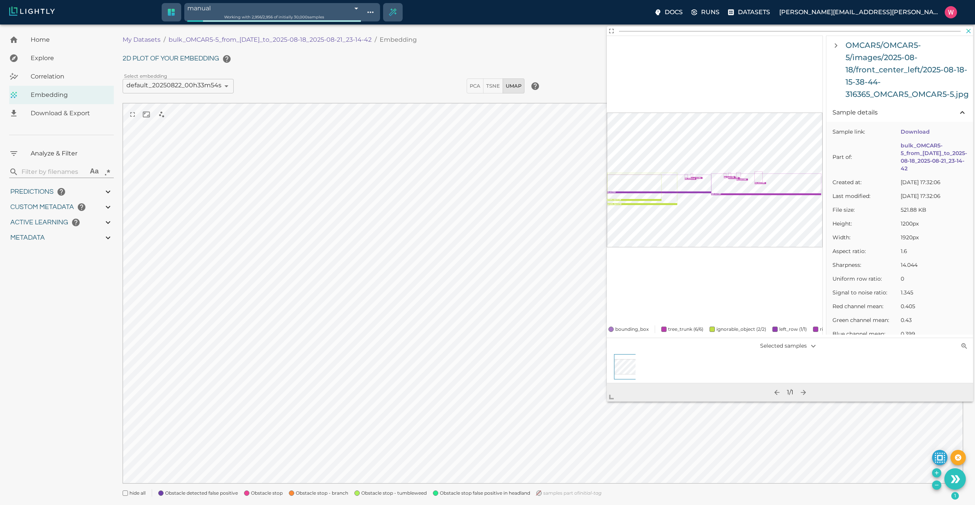
click at [965, 29] on icon "button" at bounding box center [969, 31] width 8 height 8
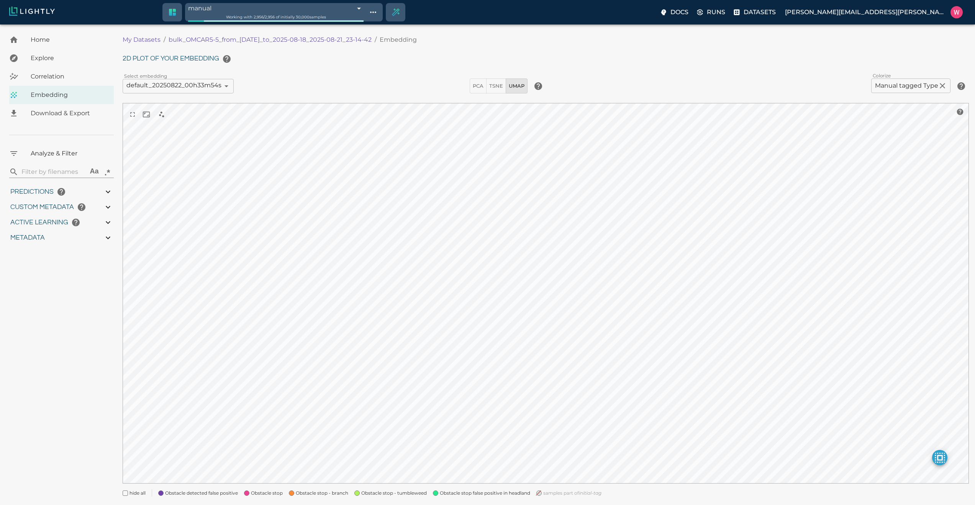
click at [917, 88] on body "manual 68a7ff19423f1e3bac68e4ac Working with 2,956 / 2,956 of initially 30,000 …" at bounding box center [487, 275] width 975 height 500
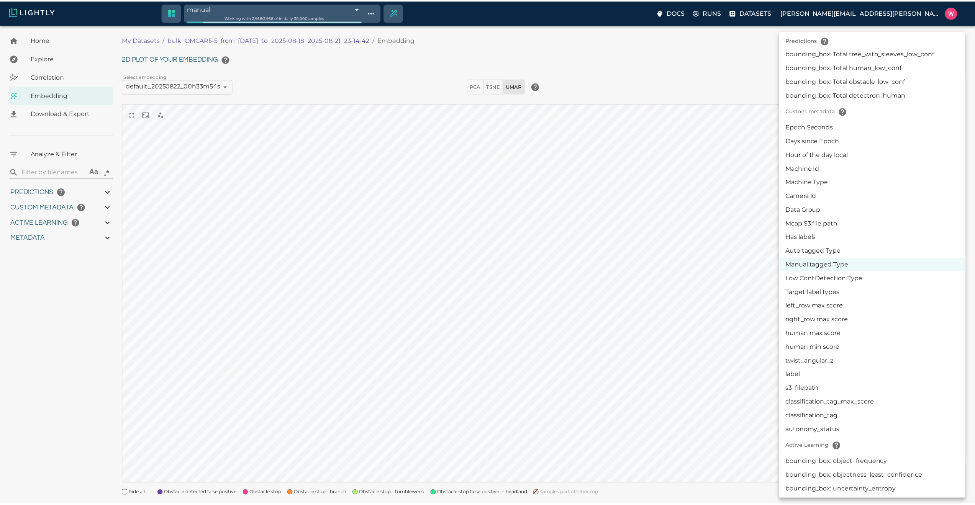
scroll to position [770, 0]
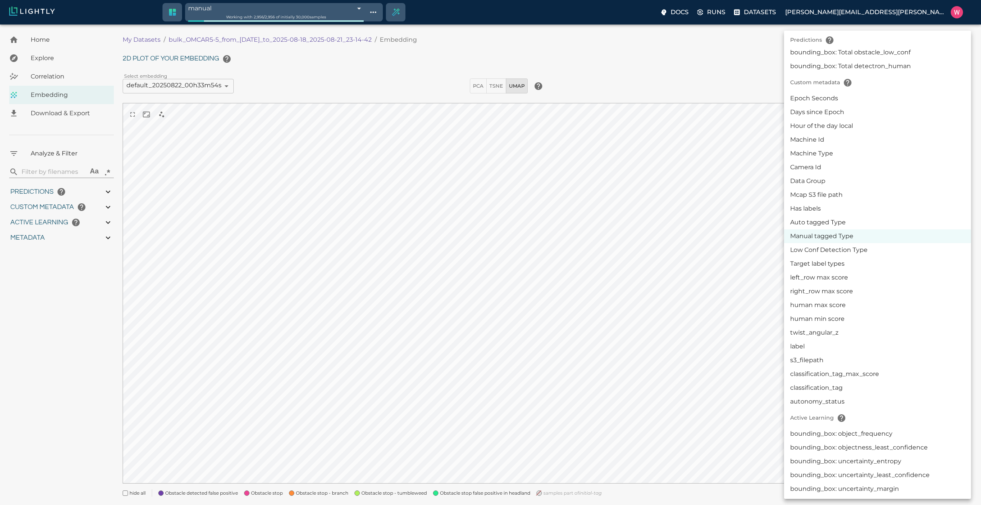
click at [811, 404] on li "autonomy_status" at bounding box center [877, 402] width 187 height 14
type input "userDefined|CATEGORICAL_STRING|autonomy_status"
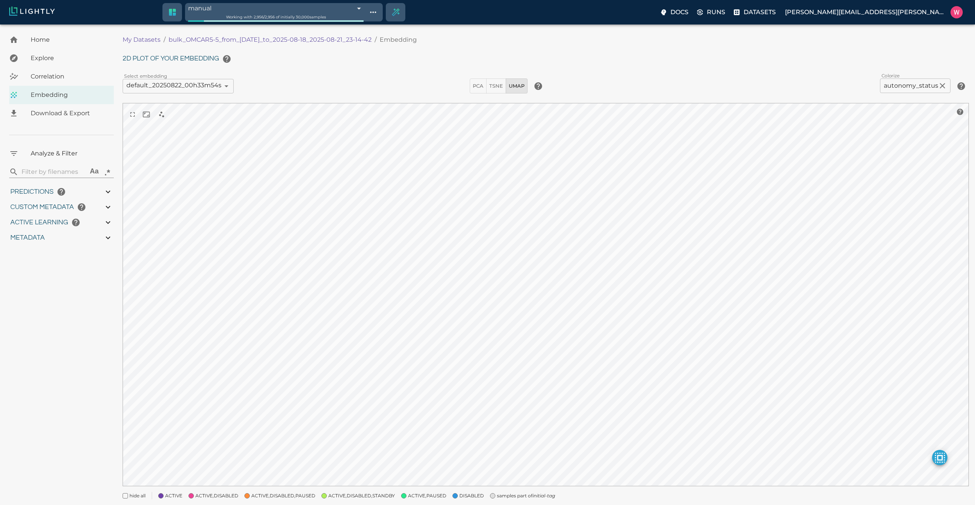
click at [521, 494] on span "samples part of initial-tag" at bounding box center [526, 496] width 58 height 8
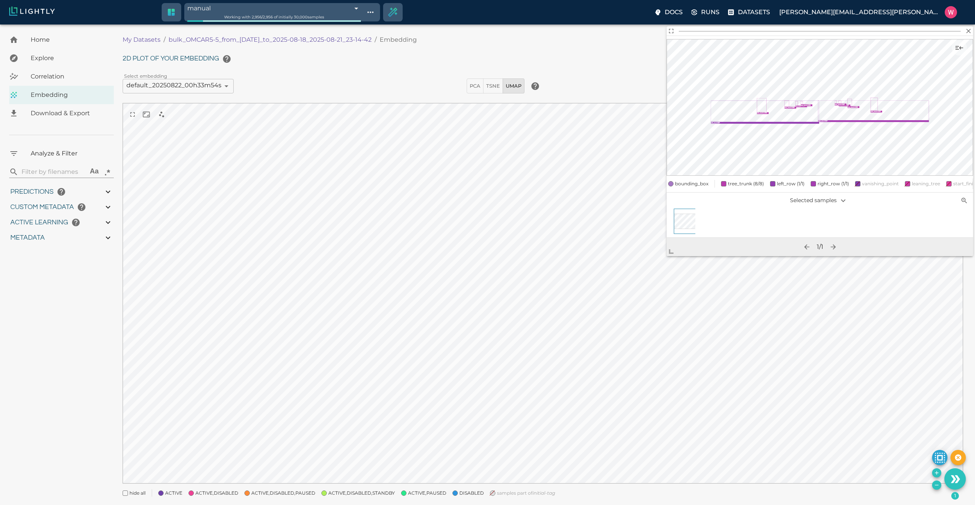
click at [402, 9] on button "Create selection" at bounding box center [392, 12] width 18 height 18
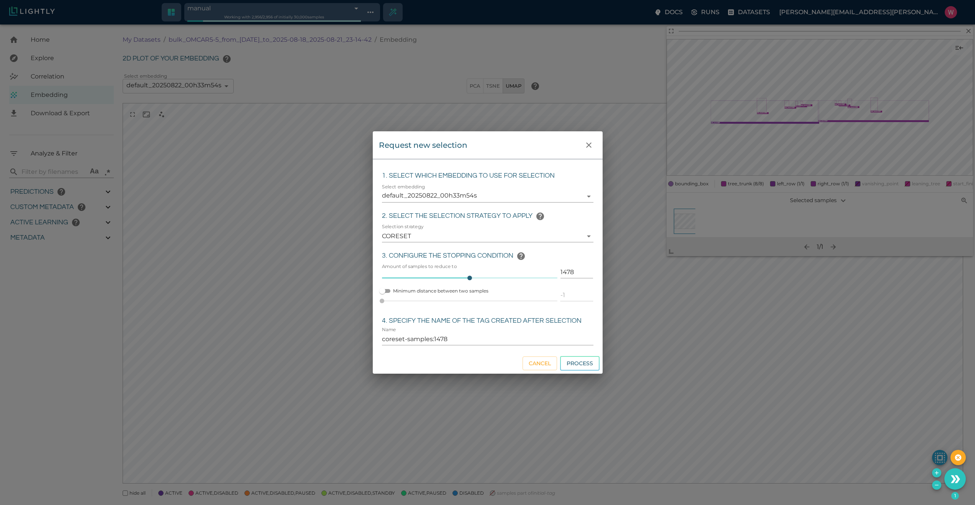
click at [571, 271] on input "1478" at bounding box center [576, 272] width 33 height 12
type input "4"
type input "coreset-samples:4"
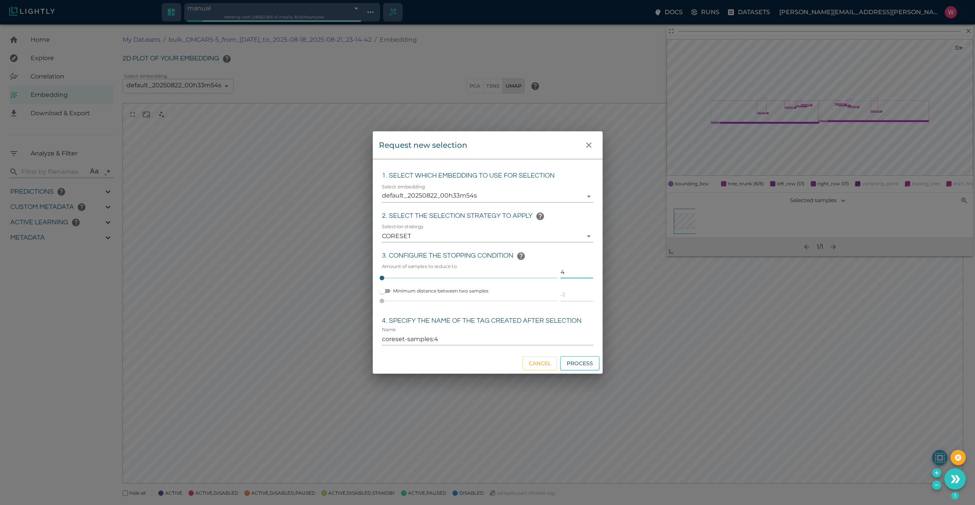
type input "40"
type input "coreset-samples:40"
type input "400"
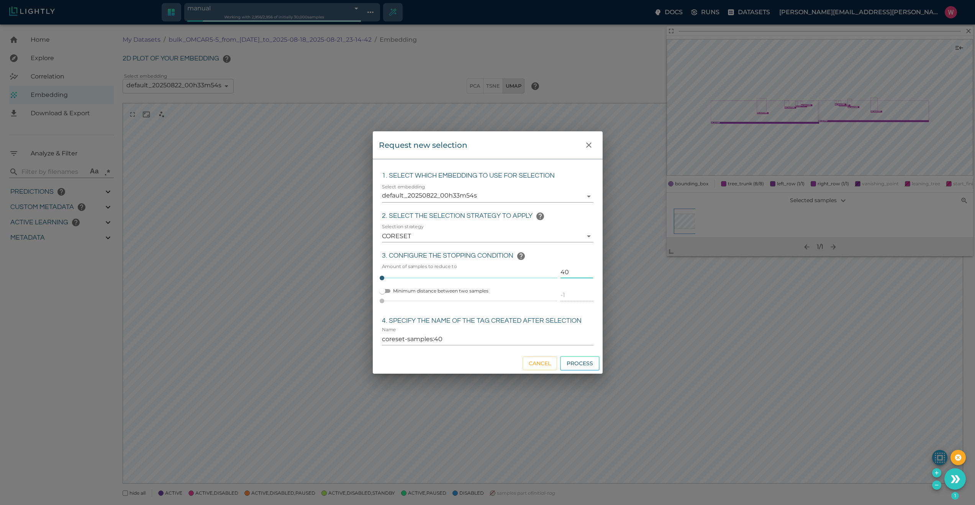
type input "coreset-samples:400"
type input "400"
type input "sampled_400"
click button "Process" at bounding box center [579, 363] width 39 height 15
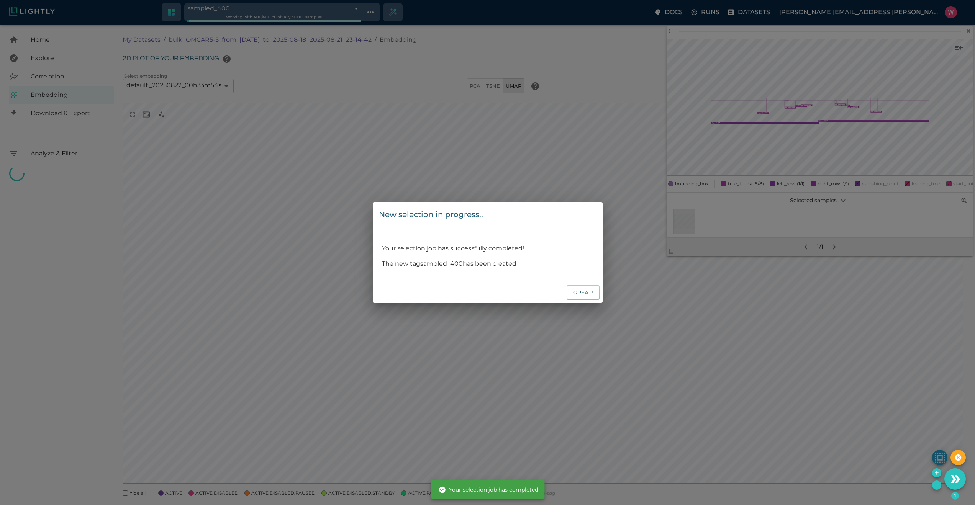
type input "68a7ffff423f1e3bac68fdb8"
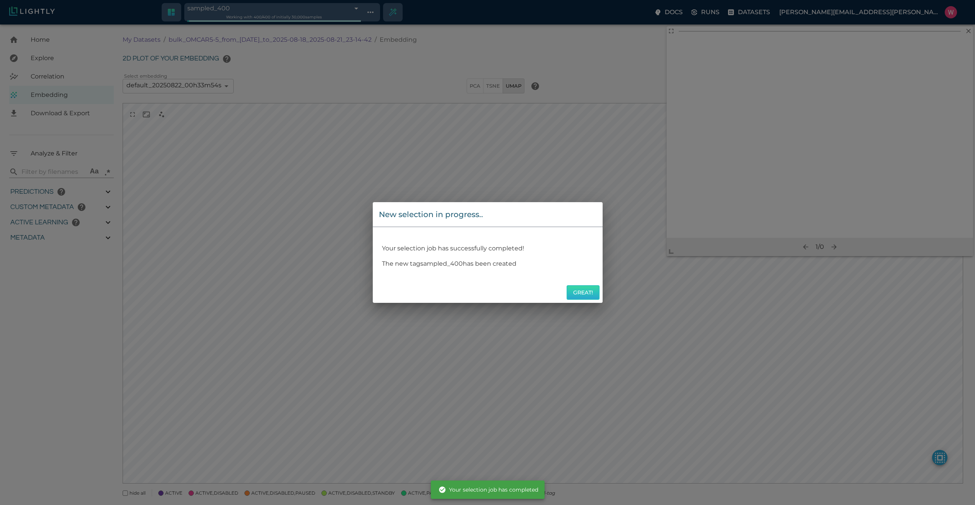
click at [592, 296] on button "Great!" at bounding box center [583, 292] width 33 height 15
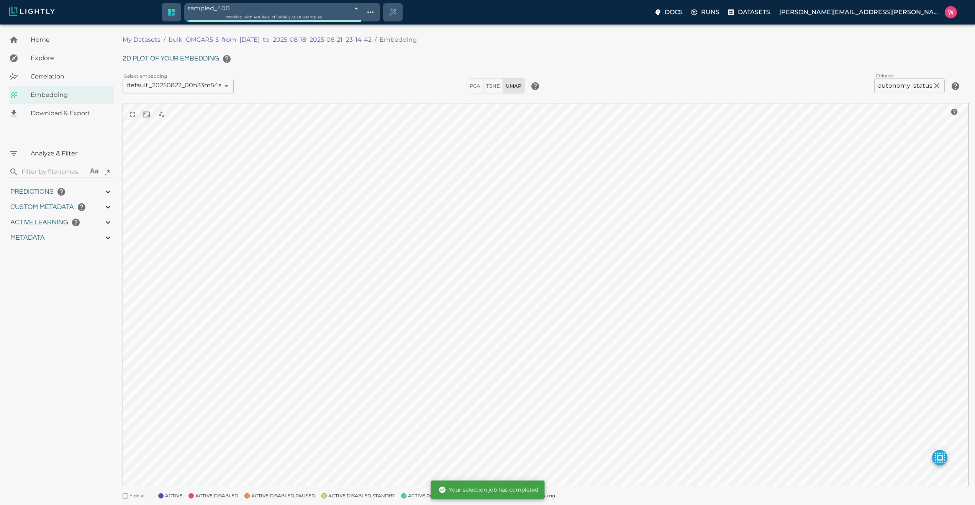
click at [588, 289] on button "Great!" at bounding box center [583, 292] width 33 height 15
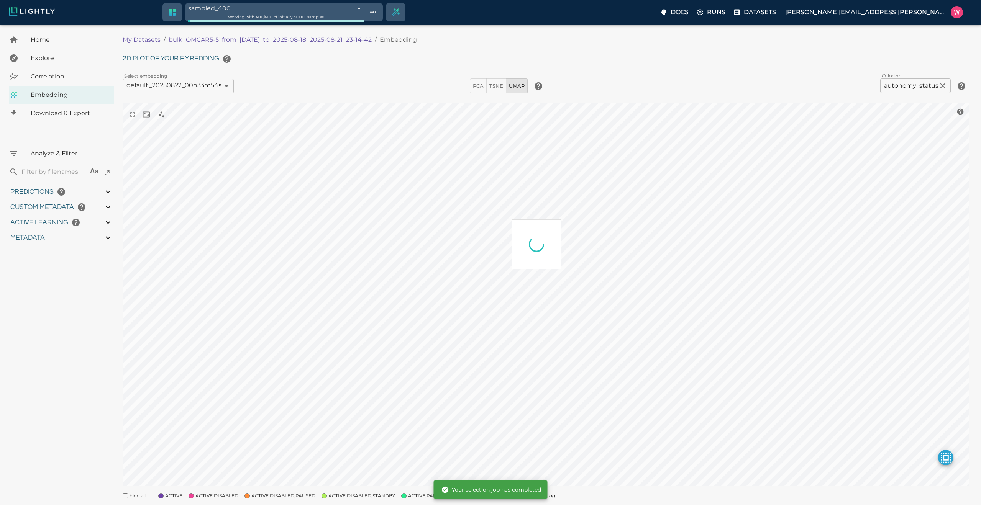
type input "1755491868.83669"
type input "0.999"
type input "0.991"
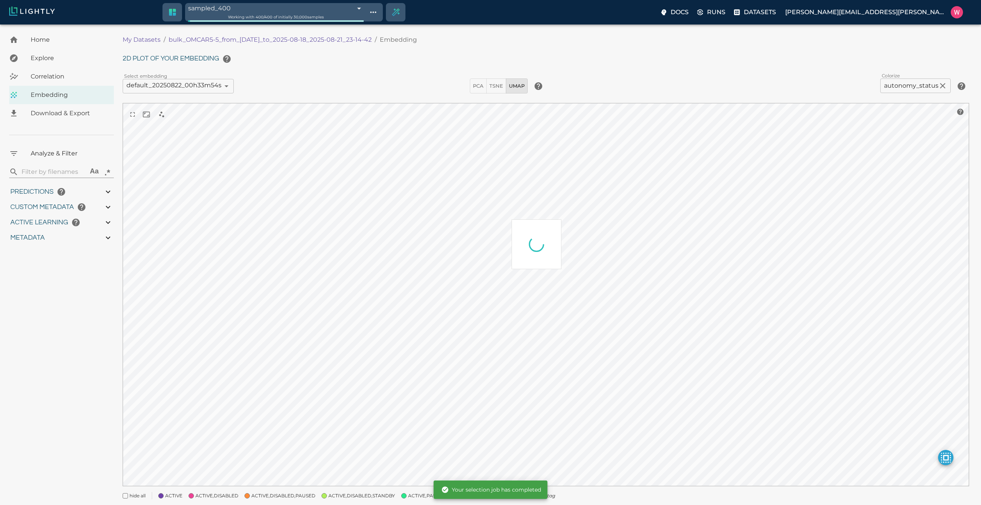
type input "0.467648327350616"
type input "28.8826483273506"
type input "2.12497735023499"
type input "27.984977350235"
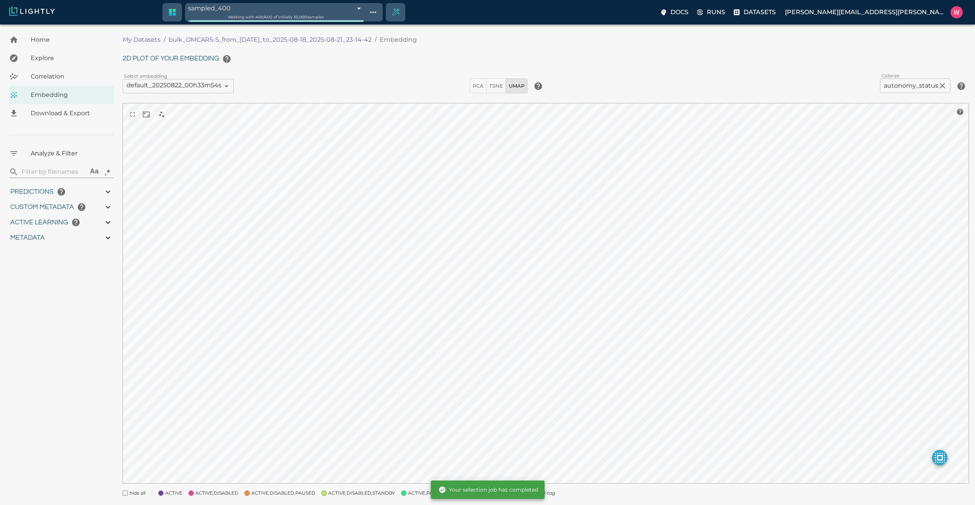
click at [548, 494] on icon "initial-tag" at bounding box center [543, 493] width 23 height 6
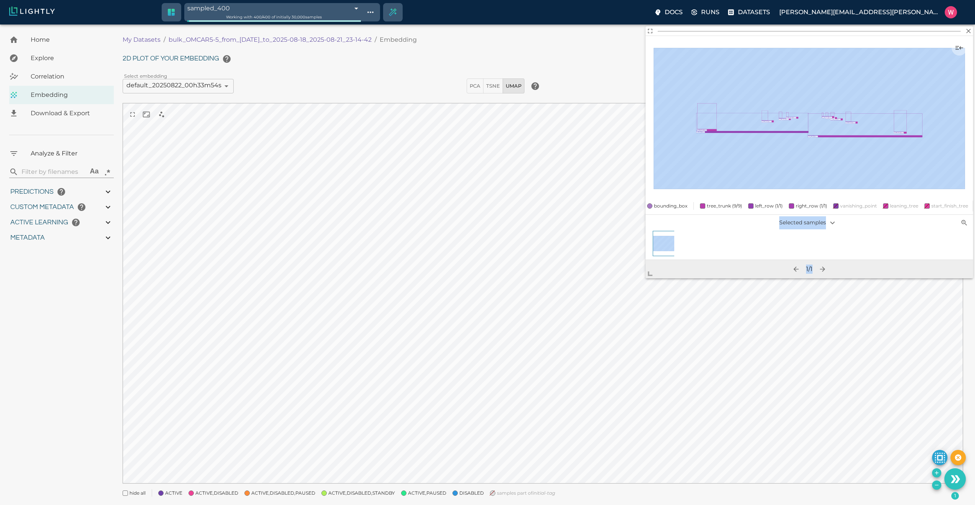
click at [585, 351] on body "sampled_400 68a7ffff423f1e3bac68fdb8 Working with 400 / 400 of initially 30,000…" at bounding box center [487, 275] width 975 height 500
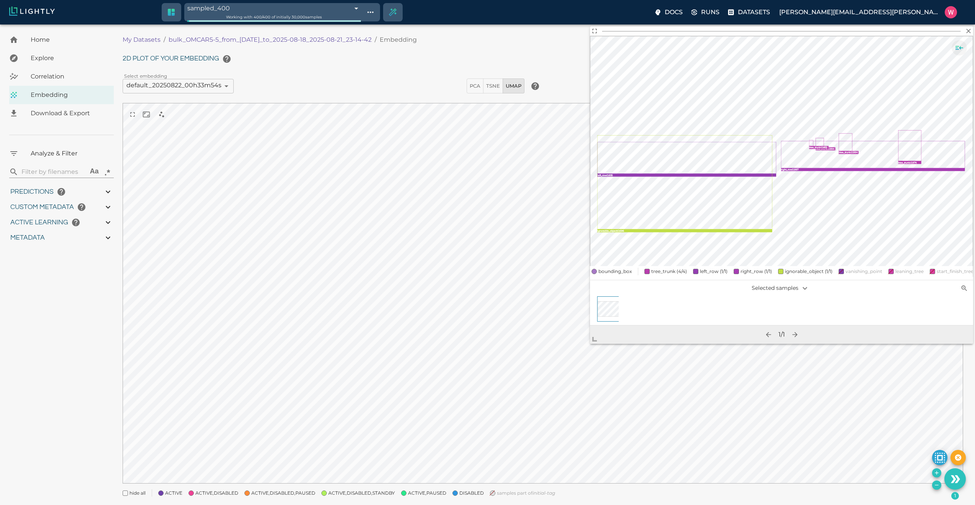
click at [960, 47] on icon "Show sample details" at bounding box center [959, 48] width 8 height 4
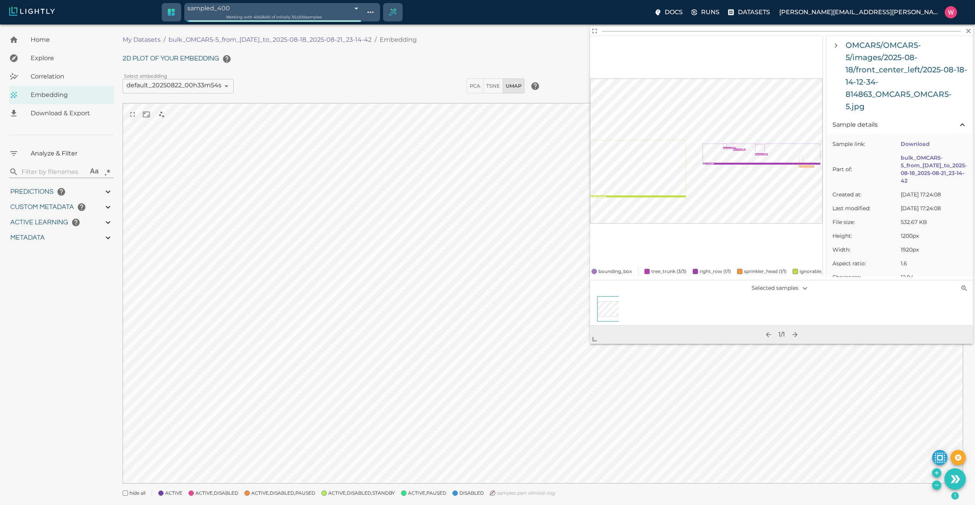
drag, startPoint x: 168, startPoint y: 38, endPoint x: 382, endPoint y: 40, distance: 214.1
click at [382, 40] on ol "My Datasets / bulk_OMCAR5-5_from_2025-08-18_to_2025-08-18_2025-08-21_23-14-42 /…" at bounding box center [331, 39] width 417 height 9
copy p "bulk_OMCAR5-5_from_2025-08-18_to_2025-08-18_2025-08-21_23-14-42"
